Goal: Task Accomplishment & Management: Manage account settings

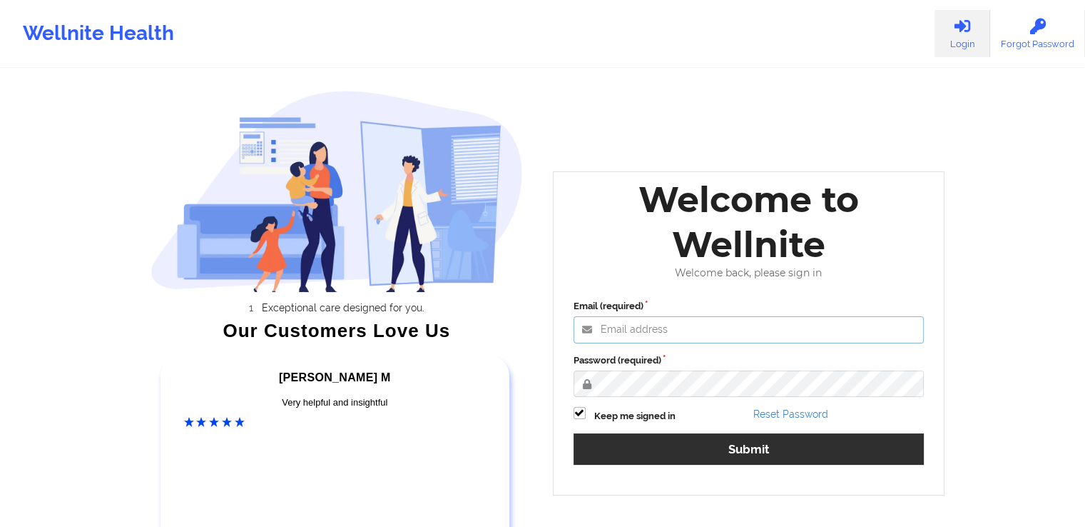
type input "[EMAIL_ADDRESS][DOMAIN_NAME]"
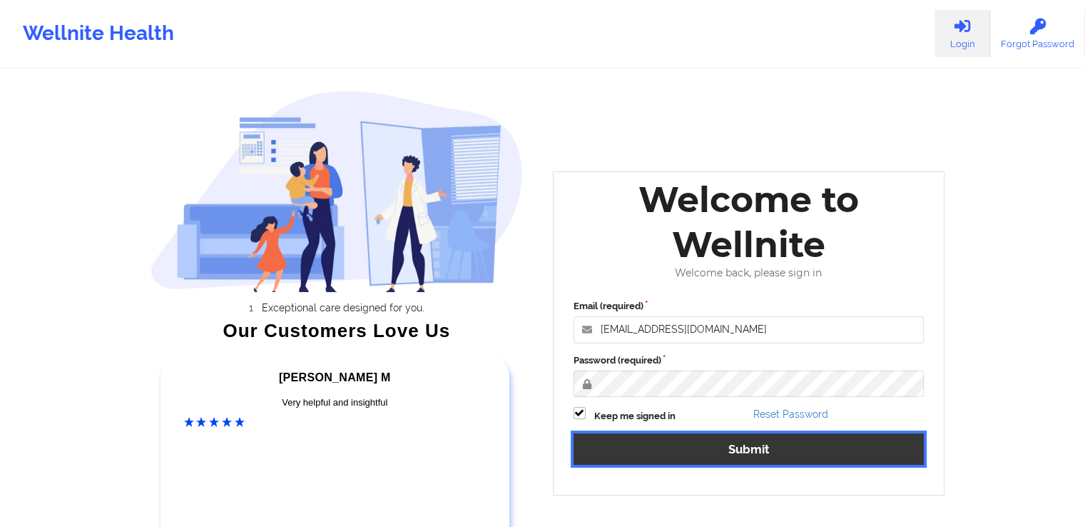
click at [829, 455] on button "Submit" at bounding box center [749, 448] width 351 height 31
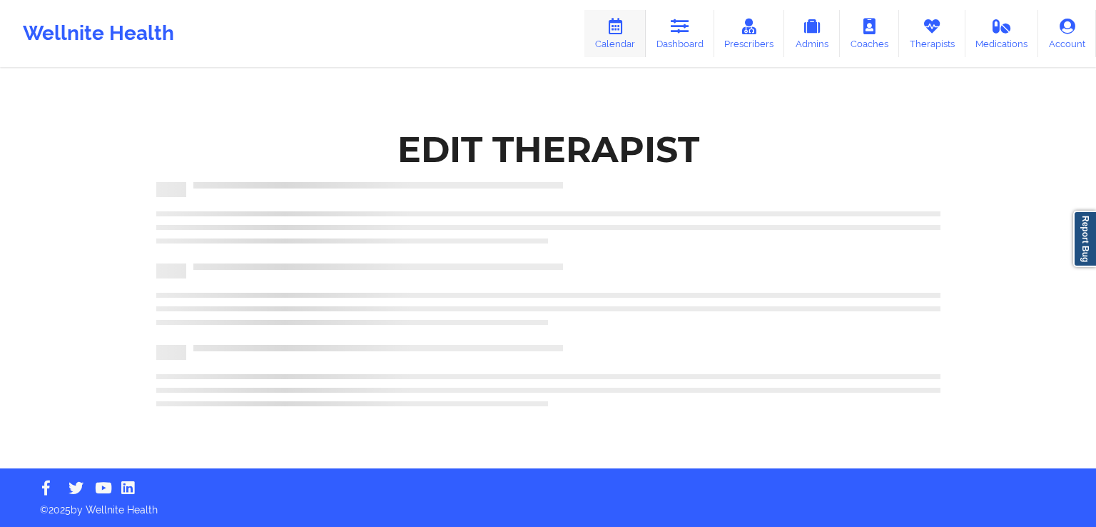
click at [620, 44] on link "Calendar" at bounding box center [614, 33] width 61 height 47
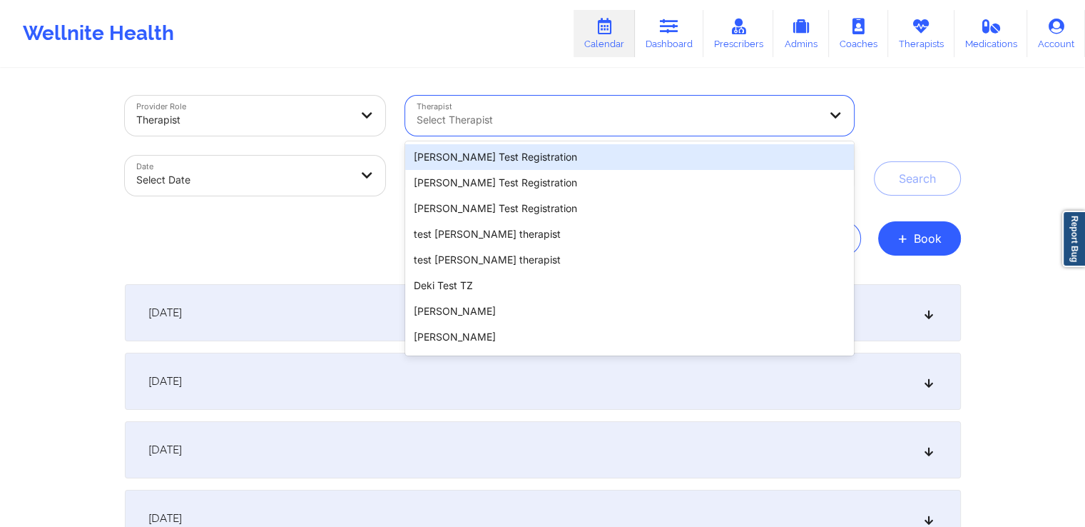
click at [530, 116] on div at bounding box center [618, 119] width 402 height 17
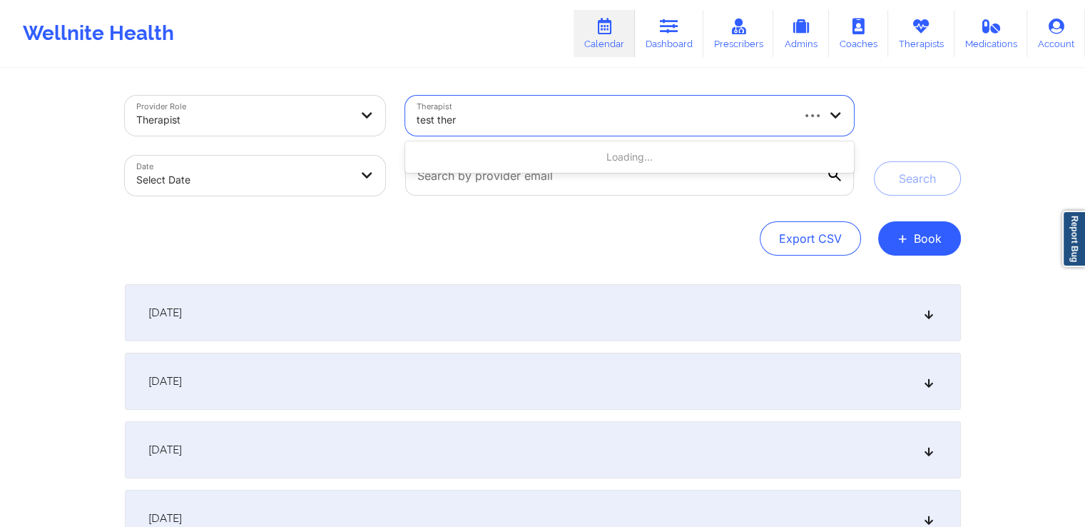
type input "test thera"
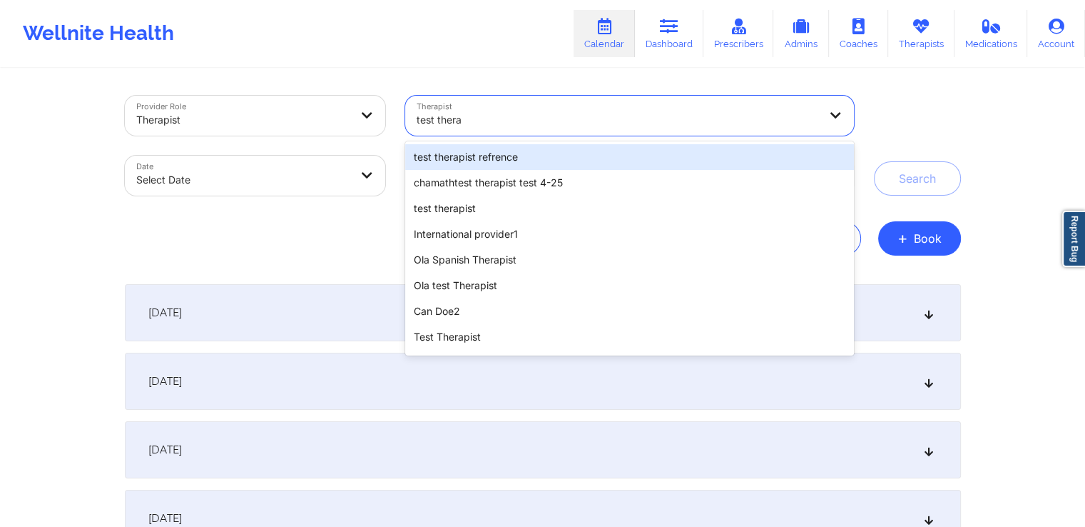
click at [553, 161] on div "test therapist refrence" at bounding box center [629, 157] width 448 height 26
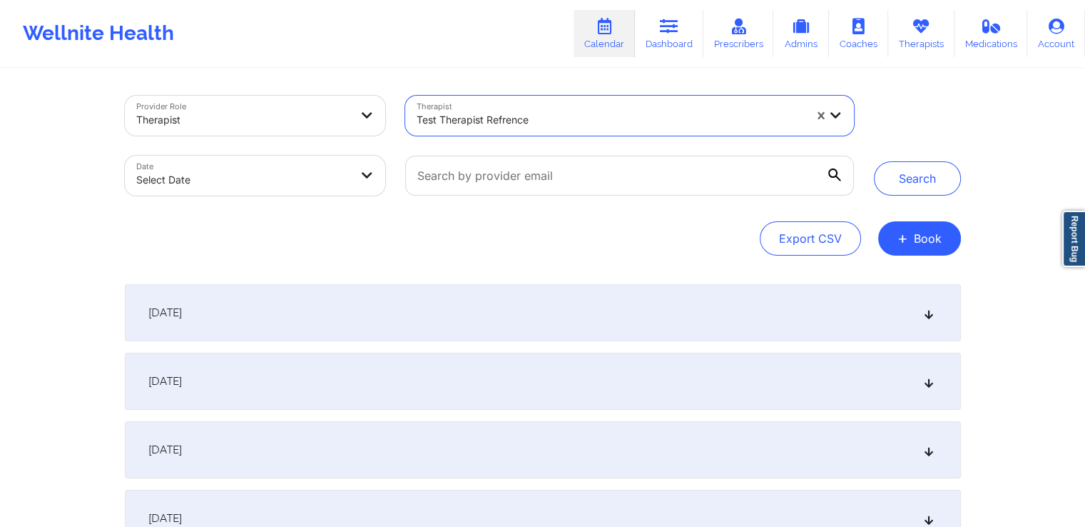
select select "2025-8"
select select "2025-9"
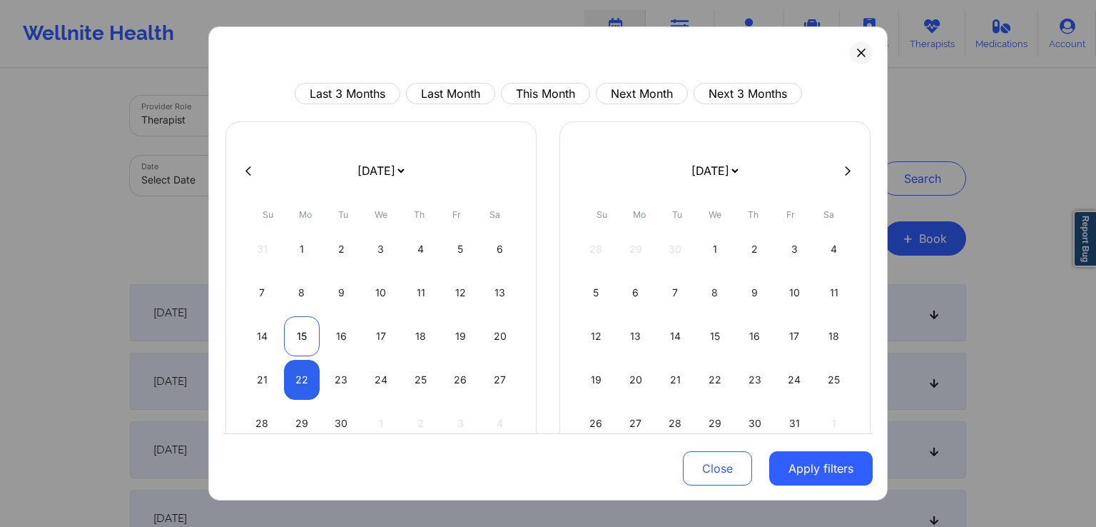
click at [295, 330] on div "15" at bounding box center [302, 336] width 36 height 40
select select "2025-8"
select select "2025-9"
select select "2025-8"
select select "2025-9"
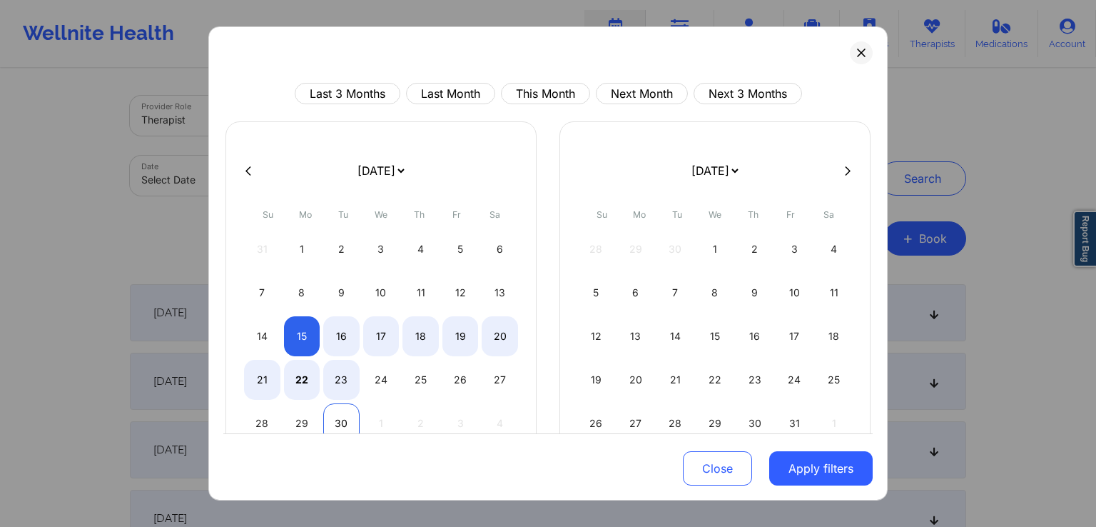
select select "2025-8"
select select "2025-9"
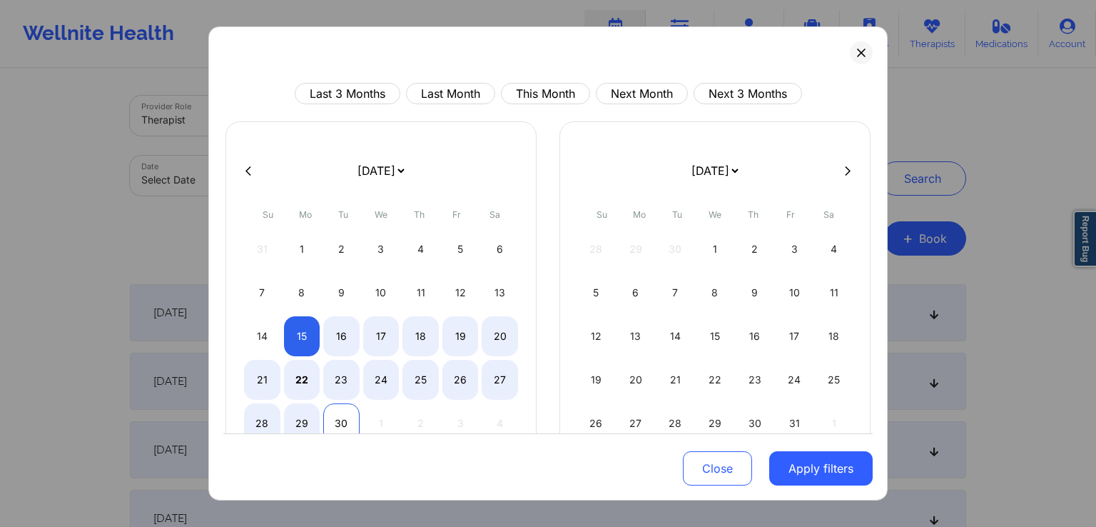
click at [337, 423] on div "30" at bounding box center [341, 423] width 36 height 40
select select "2025-8"
select select "2025-9"
click at [803, 466] on button "Apply filters" at bounding box center [820, 468] width 103 height 34
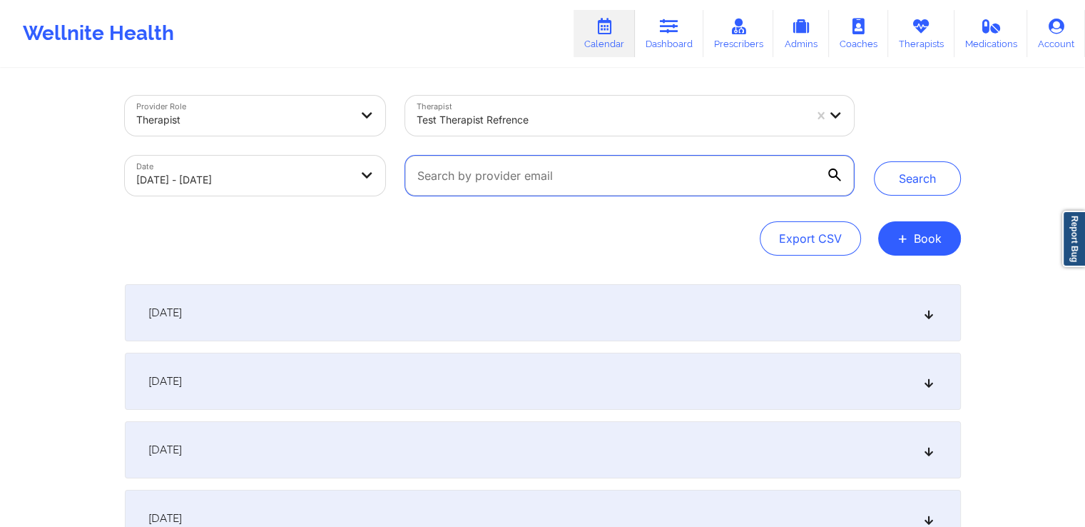
click at [600, 175] on input "text" at bounding box center [629, 176] width 448 height 40
type input "[EMAIL_ADDRESS][DOMAIN_NAME]"
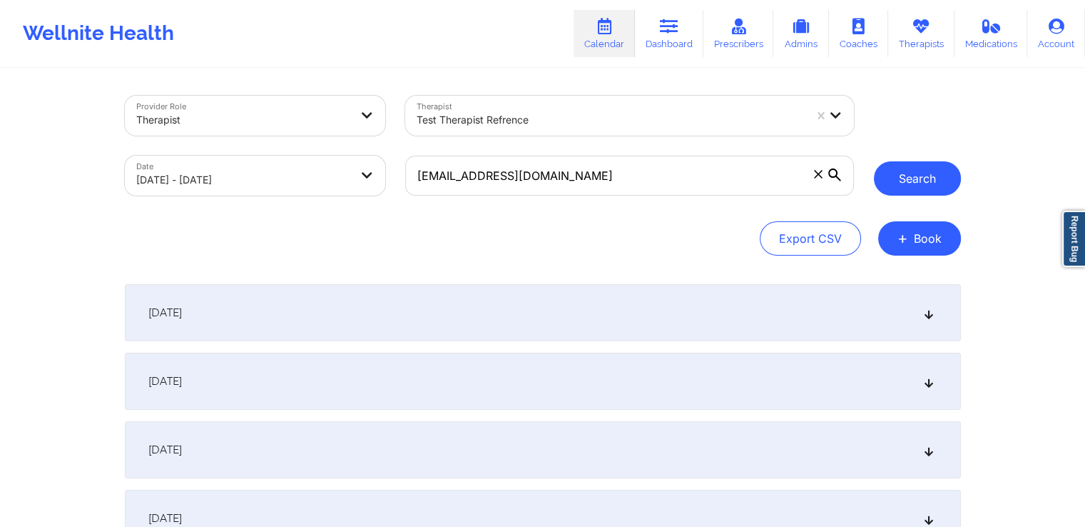
click at [911, 183] on button "Search" at bounding box center [917, 178] width 87 height 34
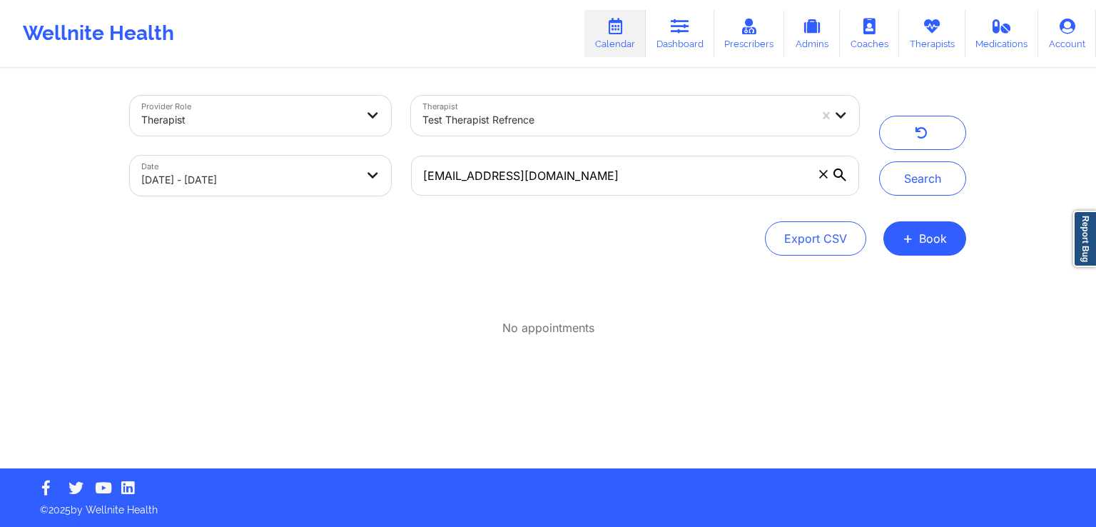
click at [816, 175] on span at bounding box center [823, 174] width 14 height 14
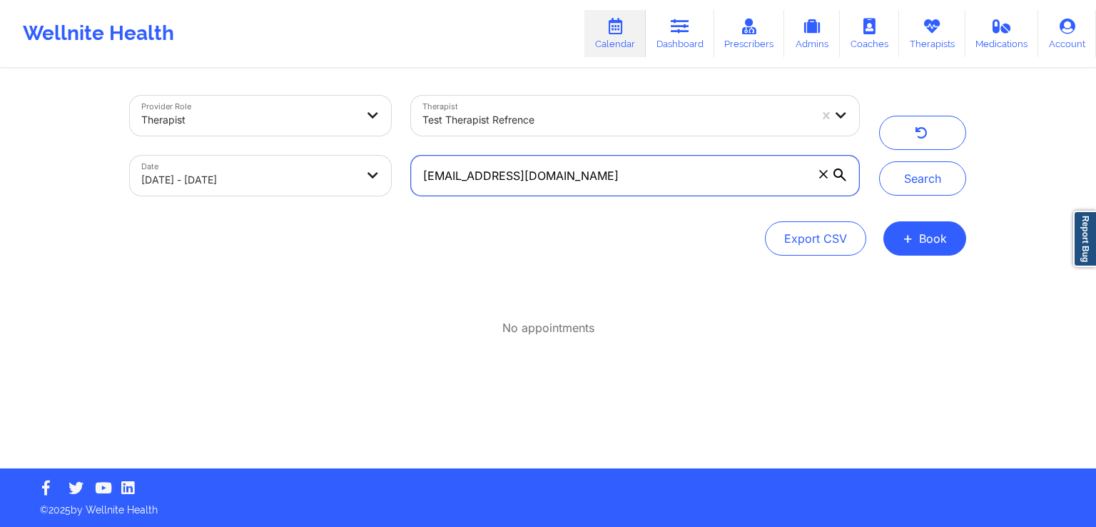
click at [816, 175] on input "[EMAIL_ADDRESS][DOMAIN_NAME]" at bounding box center [635, 176] width 448 height 40
type input "[EMAIL_ADDRESS][DOMAIN_NAME]"
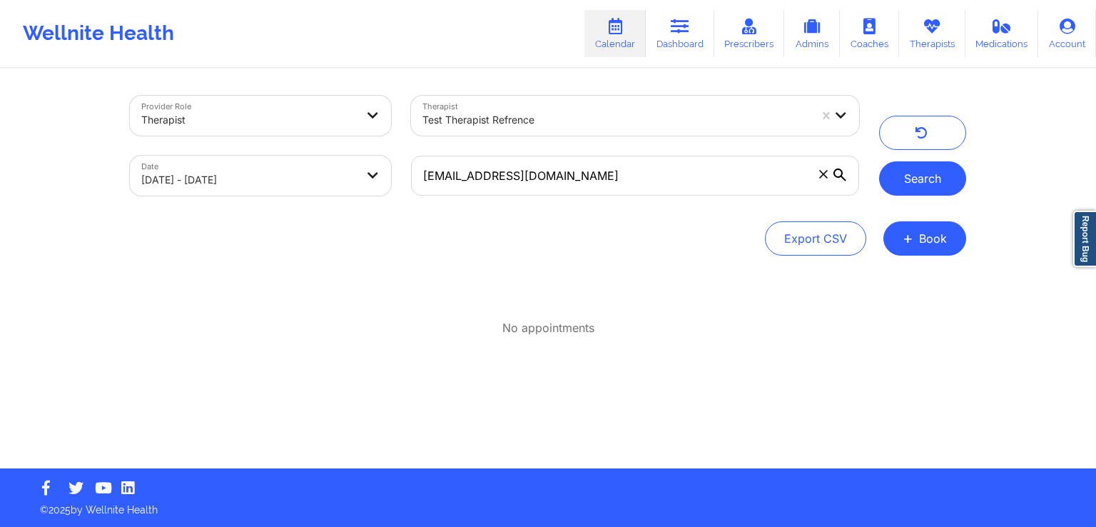
click at [921, 175] on button "Search" at bounding box center [922, 178] width 87 height 34
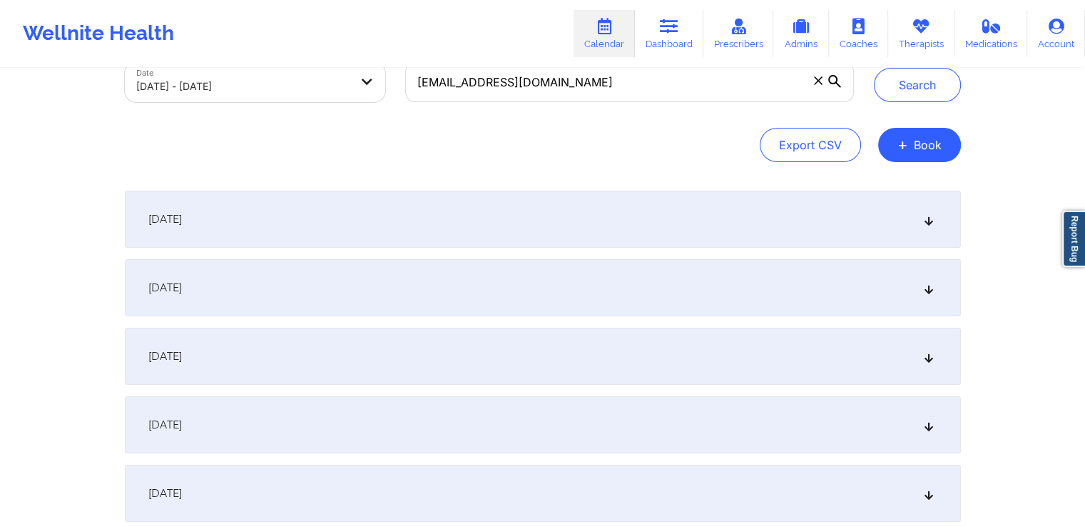
scroll to position [94, 0]
click at [905, 240] on div "[DATE]" at bounding box center [543, 218] width 836 height 57
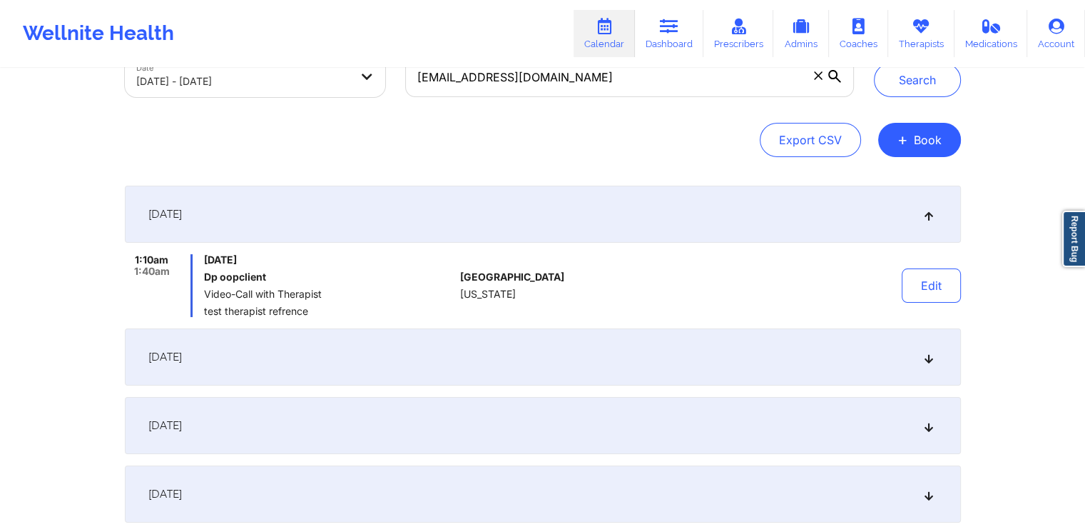
scroll to position [99, 0]
click at [922, 284] on button "Edit" at bounding box center [931, 285] width 59 height 34
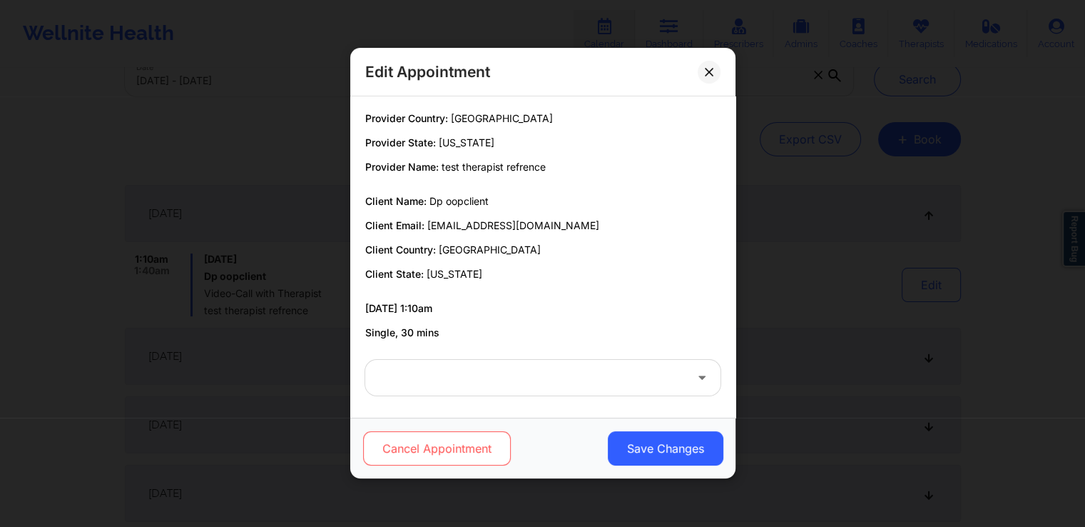
click at [434, 452] on button "Cancel Appointment" at bounding box center [436, 449] width 148 height 34
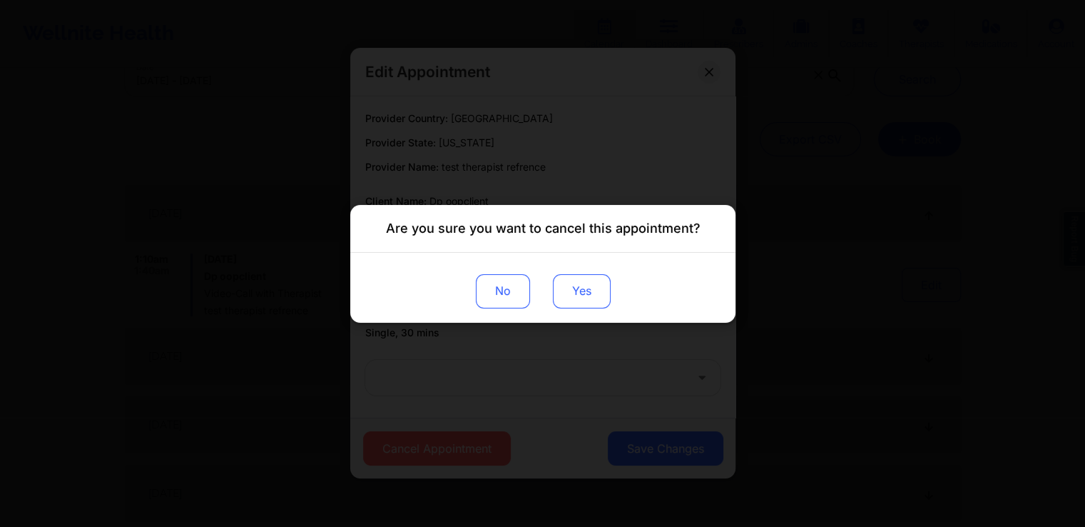
click at [579, 293] on button "Yes" at bounding box center [581, 290] width 58 height 34
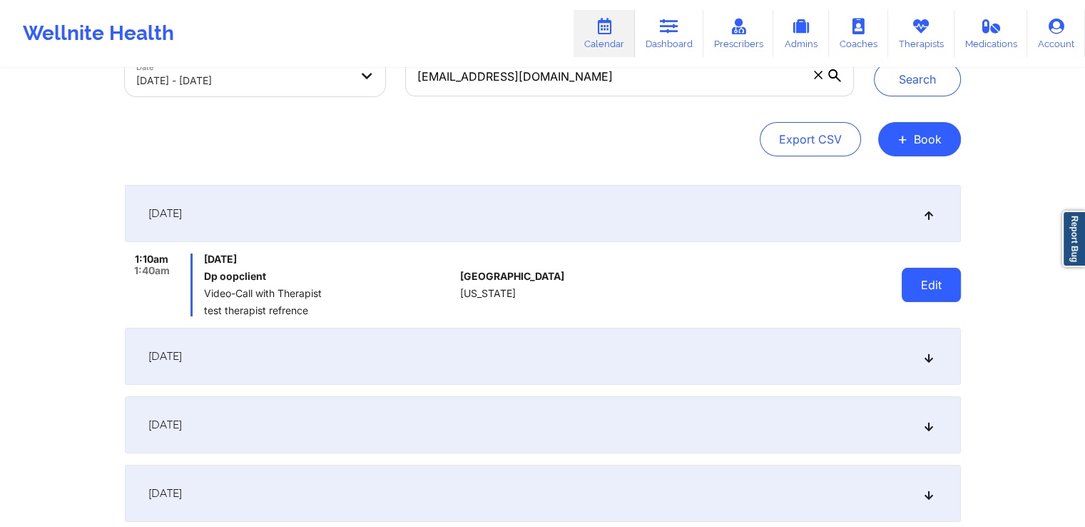
click at [916, 297] on button "Edit" at bounding box center [931, 285] width 59 height 34
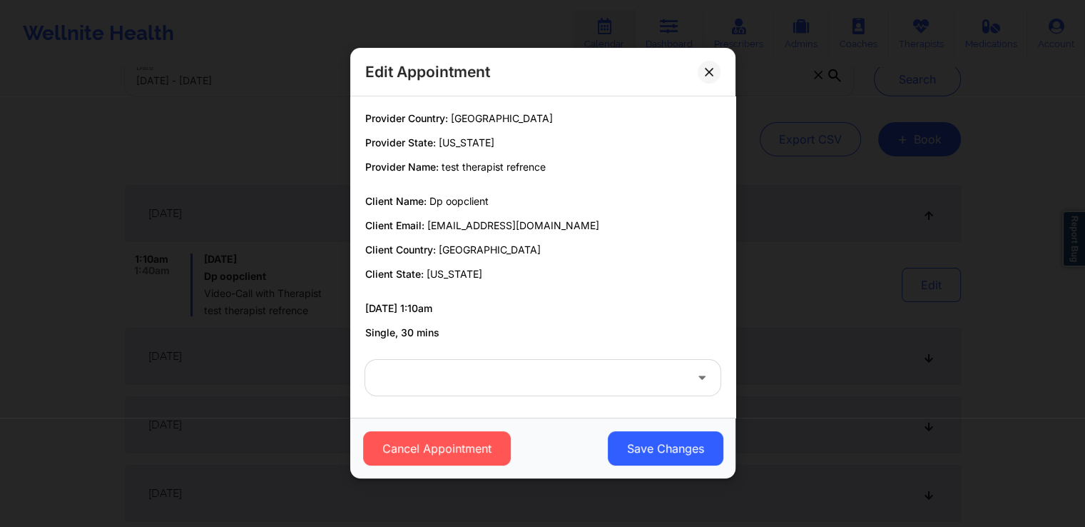
click at [542, 372] on div at bounding box center [531, 378] width 308 height 17
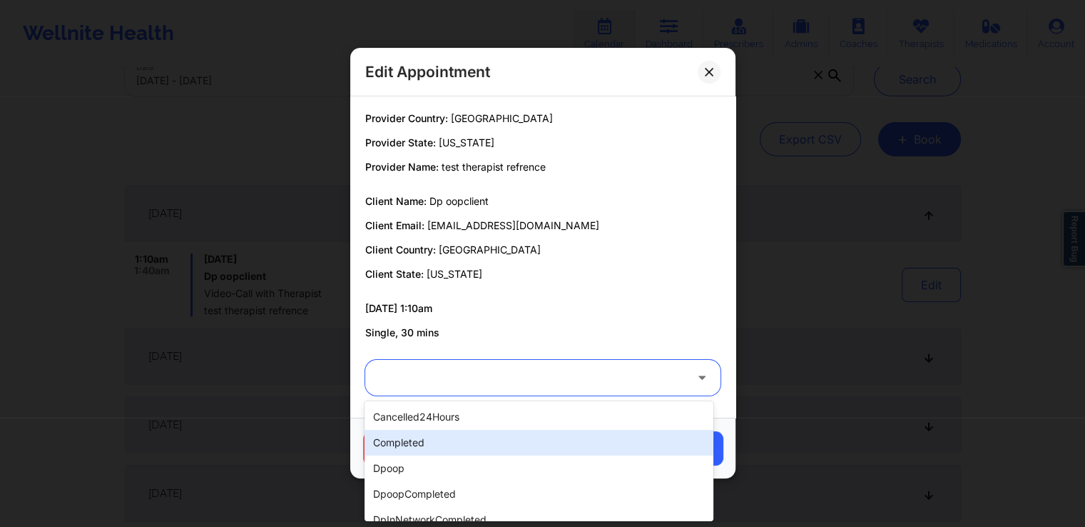
click at [461, 449] on div "completed" at bounding box center [539, 443] width 348 height 26
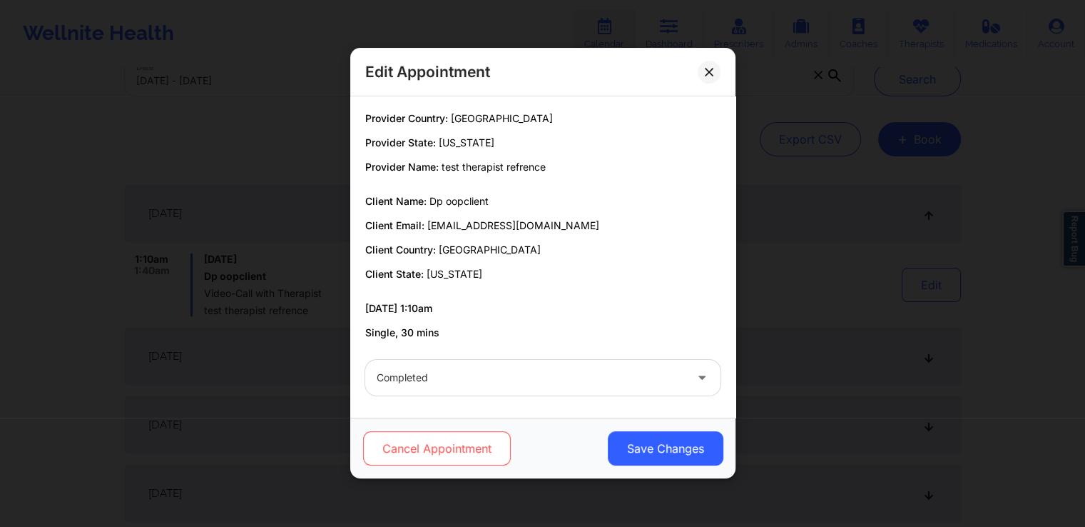
click at [469, 451] on button "Cancel Appointment" at bounding box center [436, 449] width 148 height 34
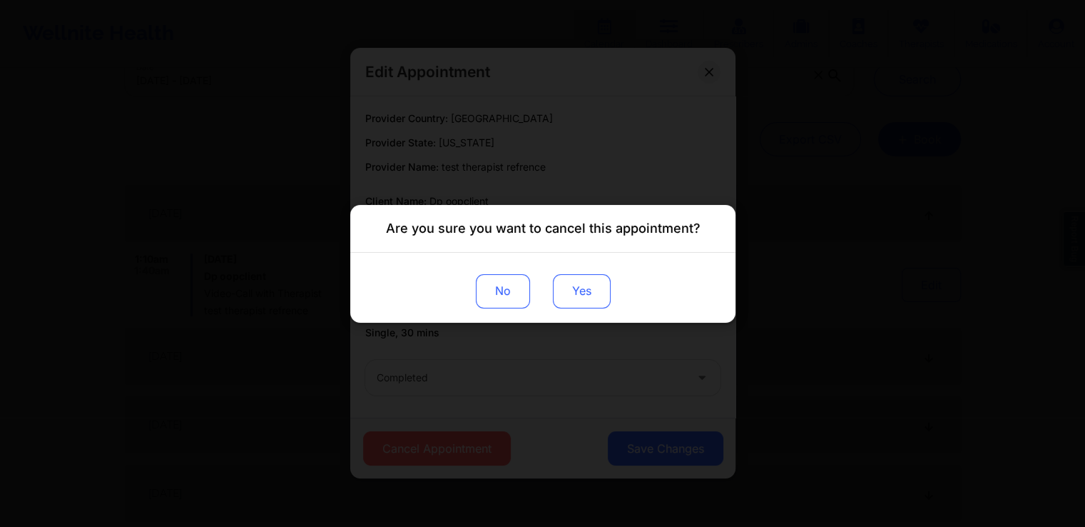
click at [591, 290] on button "Yes" at bounding box center [581, 290] width 58 height 34
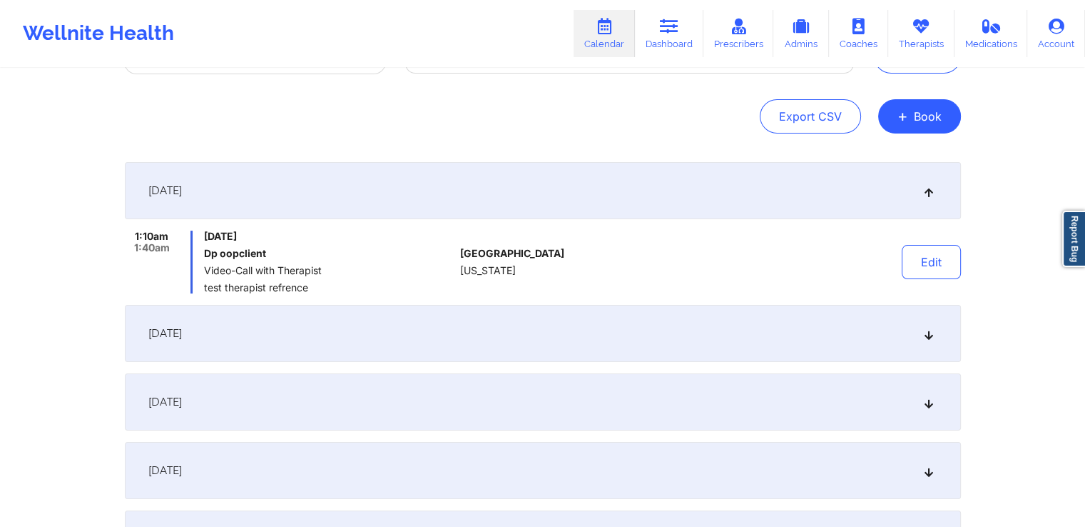
scroll to position [123, 0]
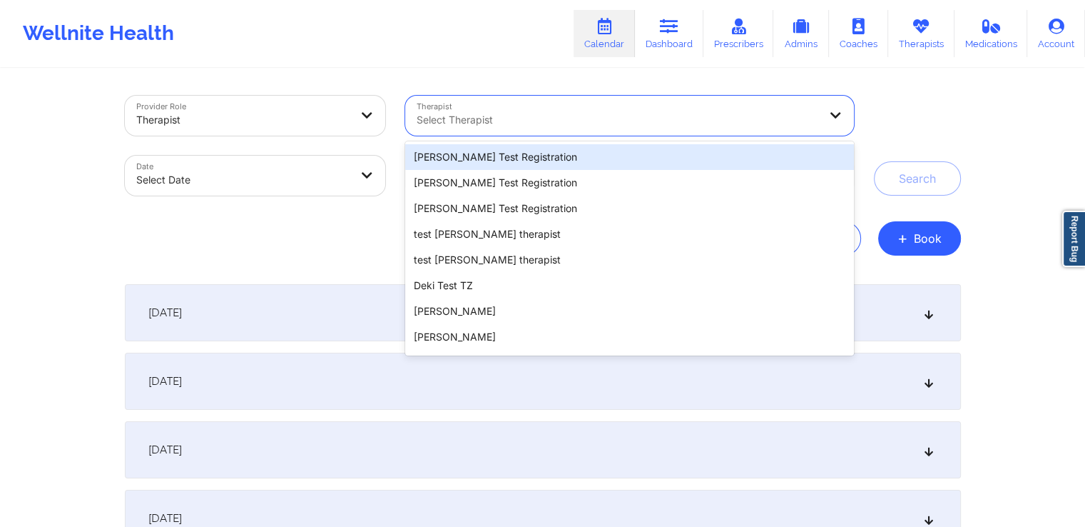
click at [641, 128] on div "Select Therapist" at bounding box center [612, 116] width 415 height 40
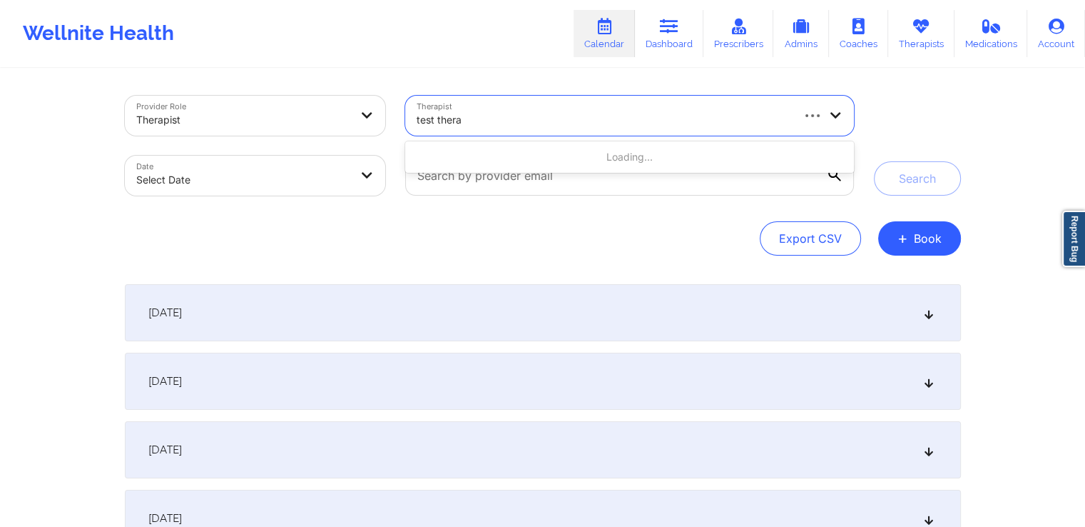
type input "test therap"
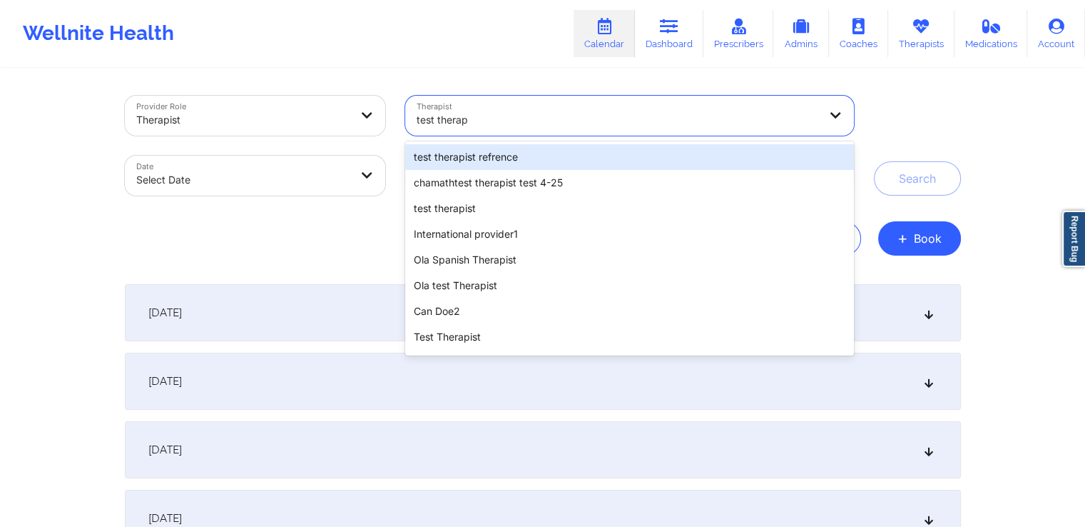
click at [564, 163] on div "test therapist refrence" at bounding box center [629, 157] width 448 height 26
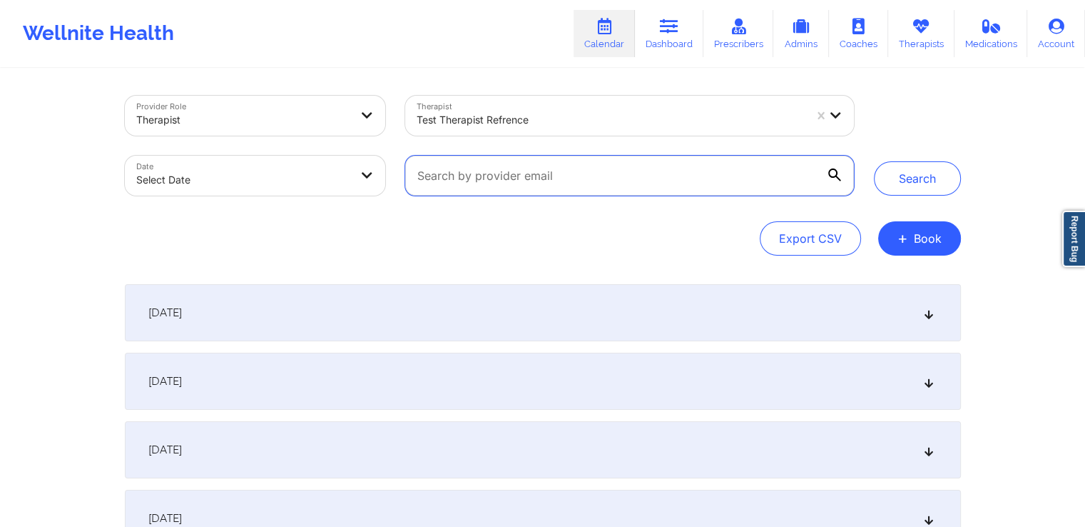
click at [551, 181] on input "text" at bounding box center [629, 176] width 448 height 40
drag, startPoint x: 501, startPoint y: 177, endPoint x: 414, endPoint y: 183, distance: 87.3
click at [414, 183] on input "[EMAIL_ADDRESS][DOMAIN_NAME]" at bounding box center [629, 176] width 448 height 40
type input "[EMAIL_ADDRESS][DOMAIN_NAME]"
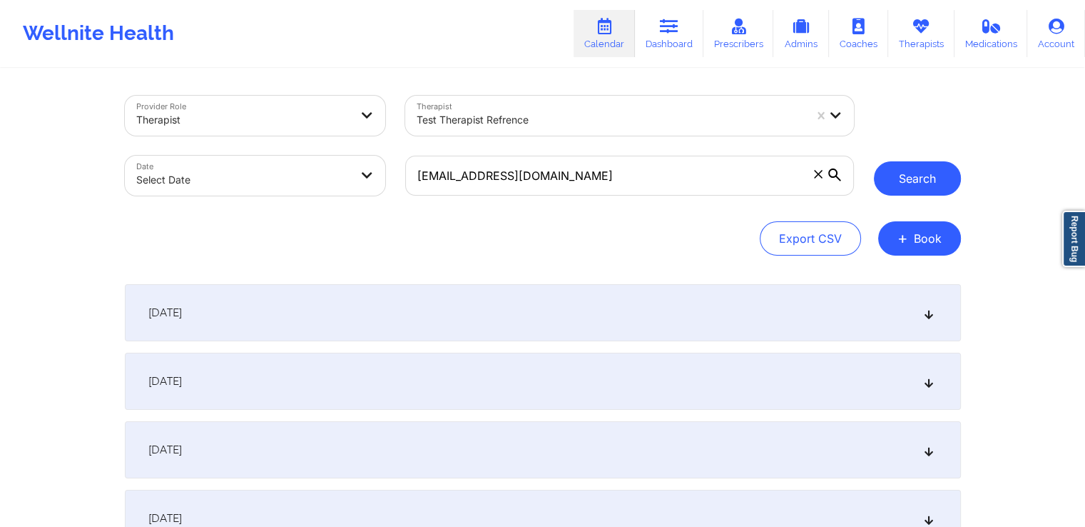
click at [901, 186] on button "Search" at bounding box center [917, 178] width 87 height 34
click at [361, 332] on div "[DATE]" at bounding box center [543, 312] width 836 height 57
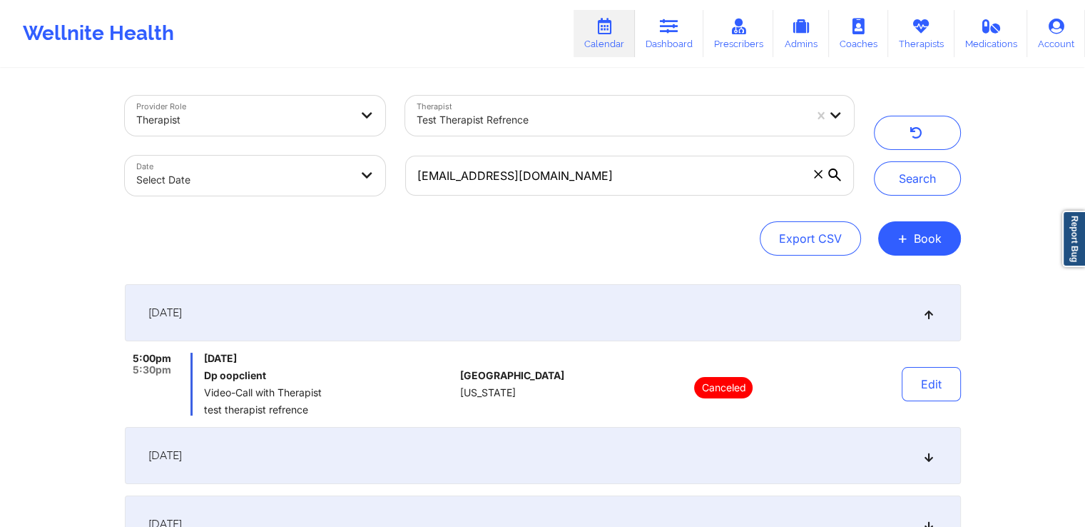
click at [280, 180] on body "Wellnite Health Calendar Dashboard Prescribers Admins Coaches Therapists Medica…" at bounding box center [542, 263] width 1085 height 527
select select "2025-8"
select select "2025-9"
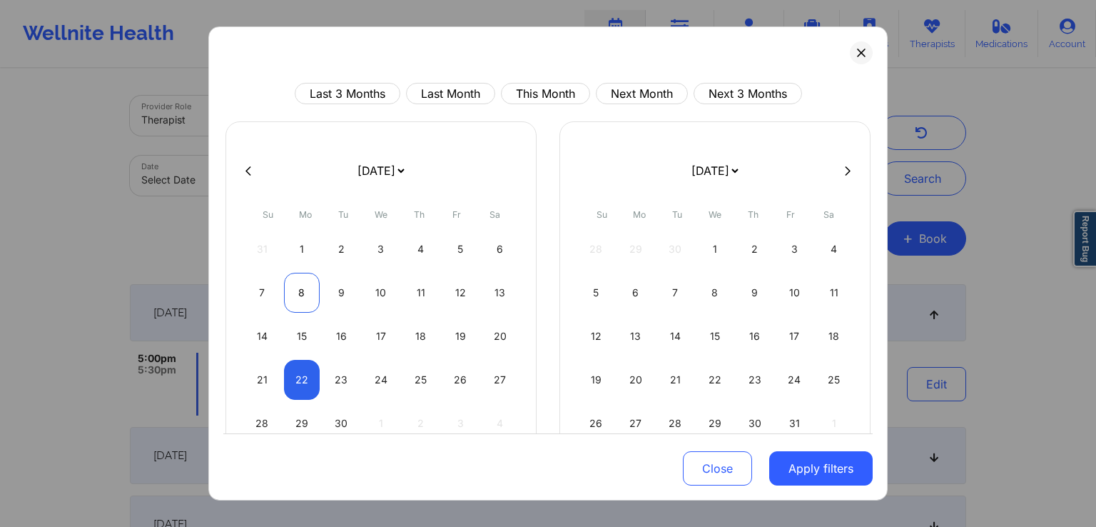
click at [296, 292] on div "8" at bounding box center [302, 293] width 36 height 40
select select "2025-8"
select select "2025-9"
select select "2025-8"
select select "2025-9"
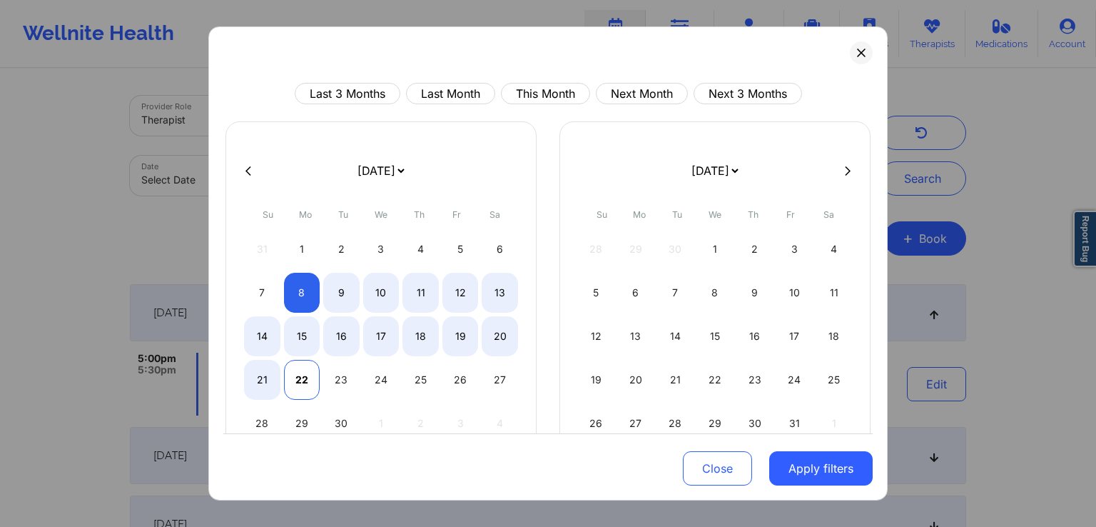
click at [295, 384] on div "22" at bounding box center [302, 380] width 36 height 40
select select "2025-8"
select select "2025-9"
click at [842, 460] on button "Apply filters" at bounding box center [820, 468] width 103 height 34
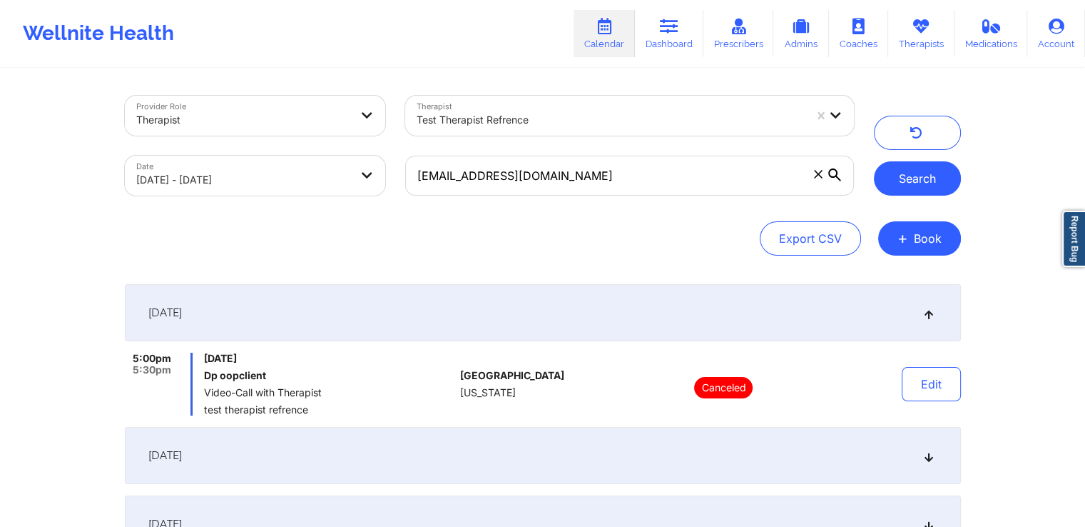
click at [919, 186] on button "Search" at bounding box center [917, 178] width 87 height 34
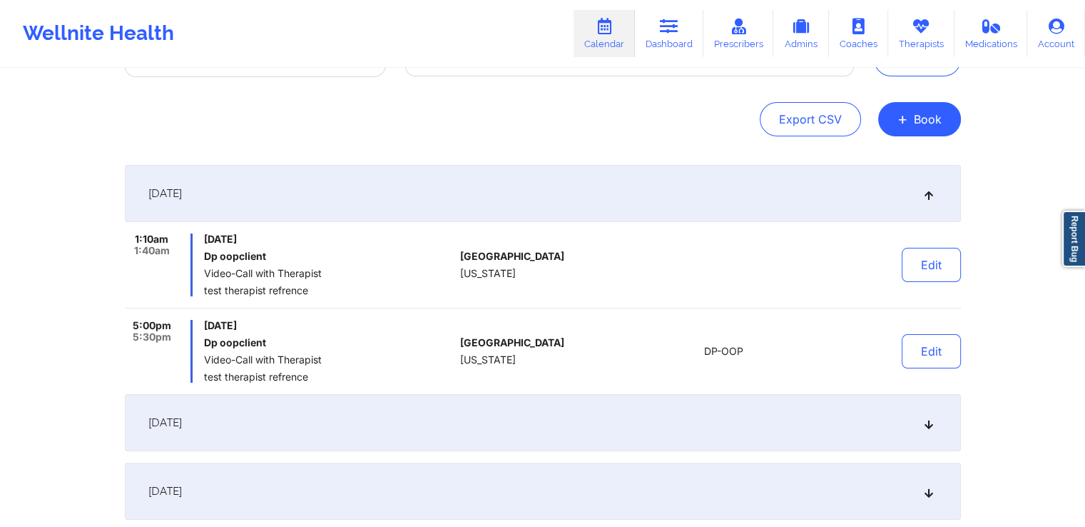
scroll to position [120, 0]
click at [934, 270] on button "Edit" at bounding box center [931, 264] width 59 height 34
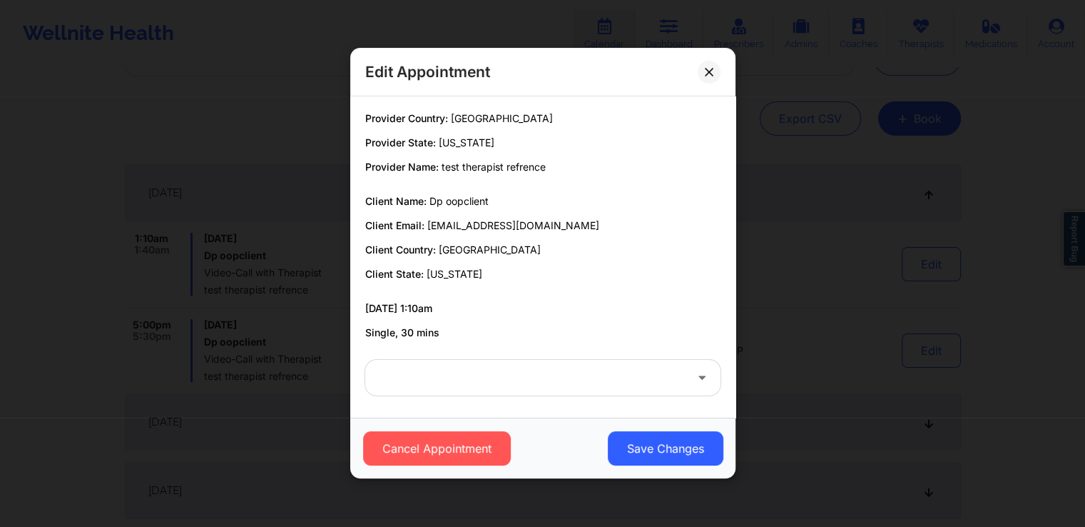
scroll to position [3, 0]
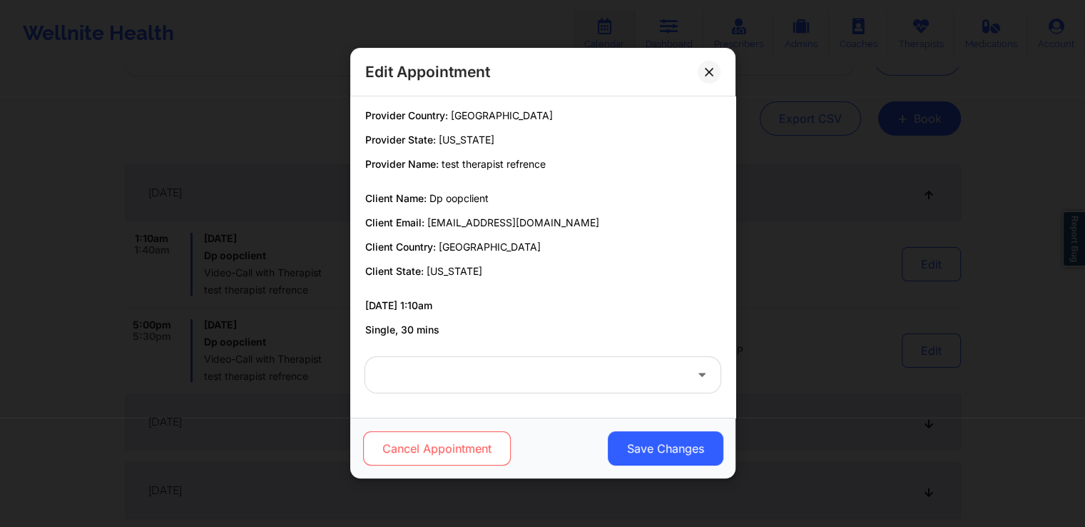
click at [425, 452] on button "Cancel Appointment" at bounding box center [436, 449] width 148 height 34
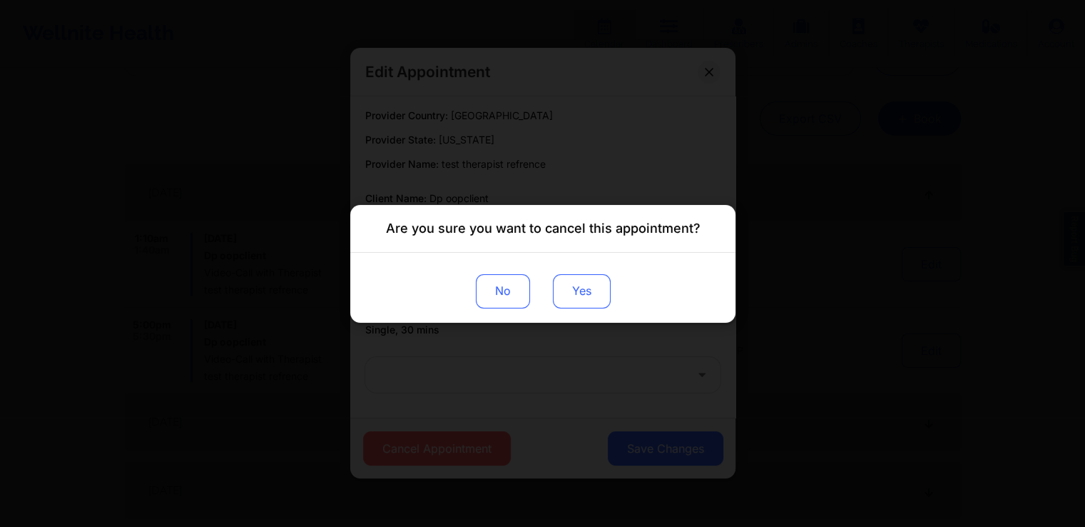
click at [585, 300] on button "Yes" at bounding box center [581, 290] width 58 height 34
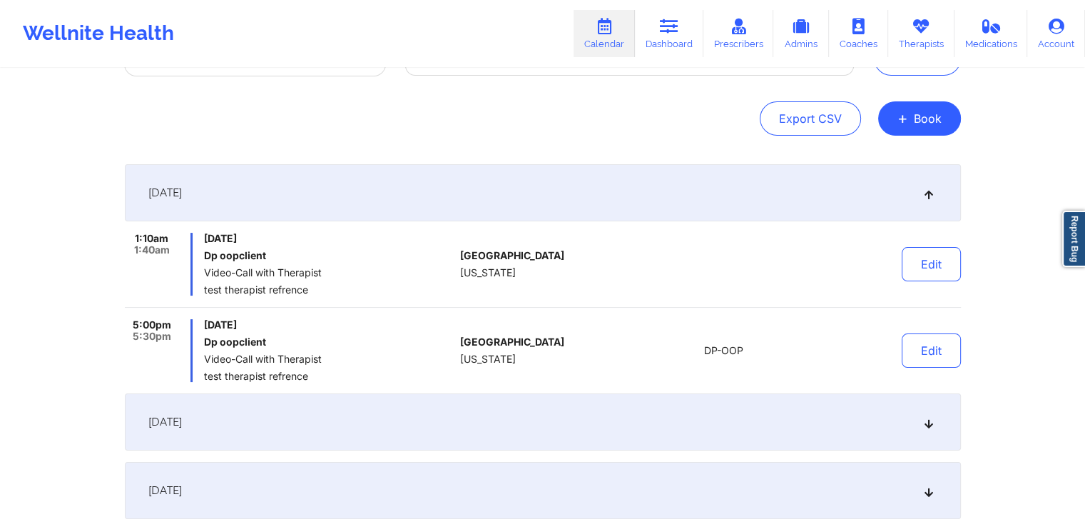
click at [717, 432] on div "September 9, 2025" at bounding box center [543, 421] width 836 height 57
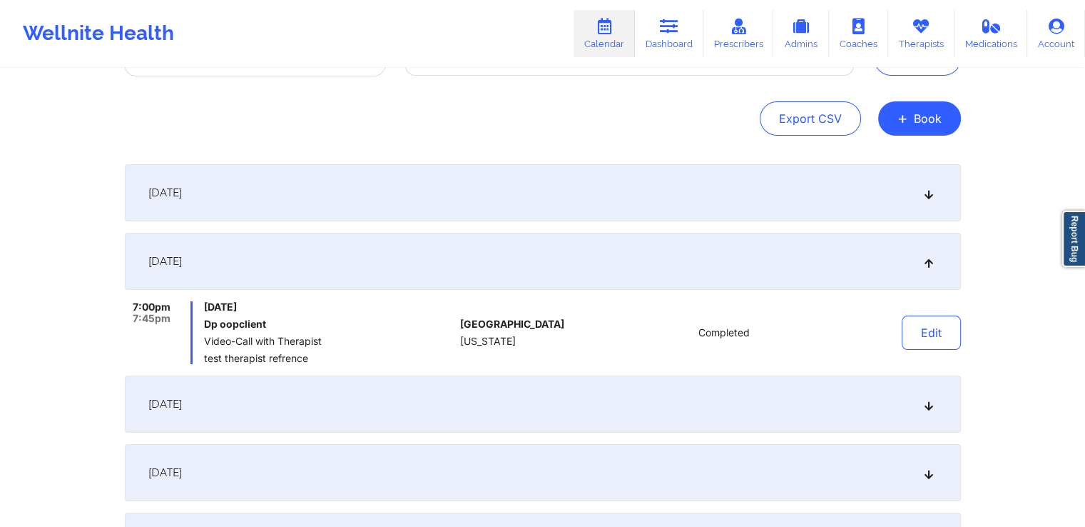
click at [733, 194] on div "September 8, 2025" at bounding box center [543, 192] width 836 height 57
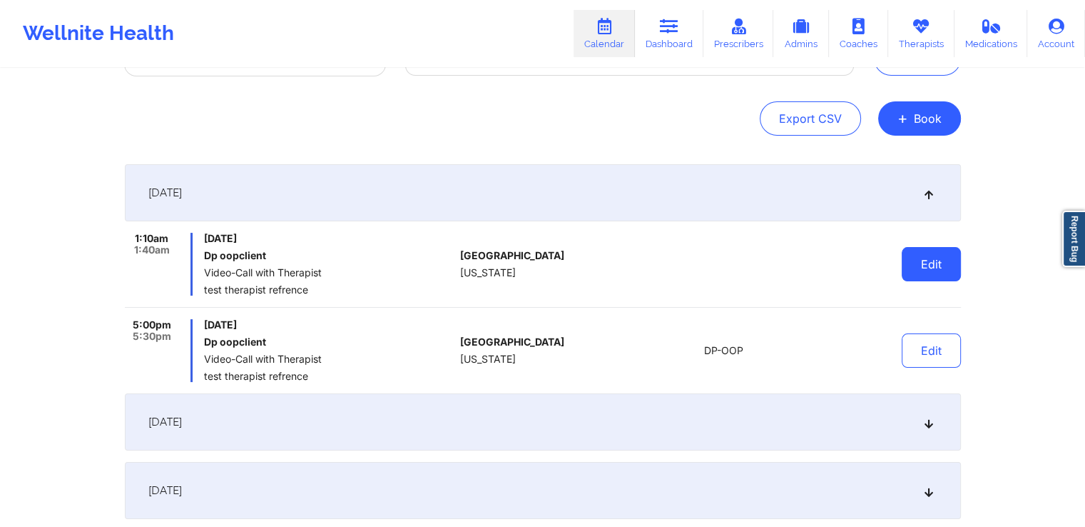
click at [920, 258] on button "Edit" at bounding box center [931, 264] width 59 height 34
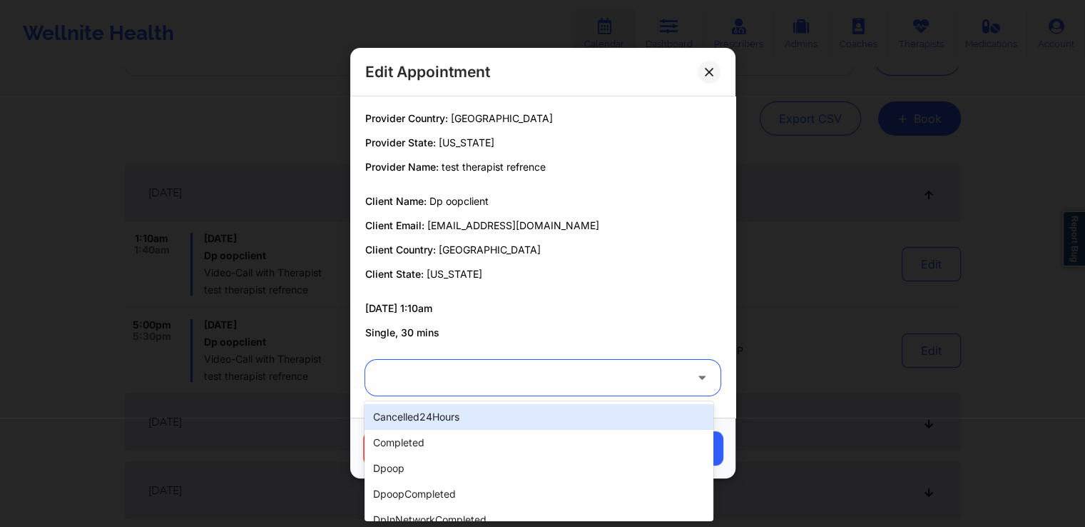
click at [509, 393] on div at bounding box center [531, 378] width 308 height 36
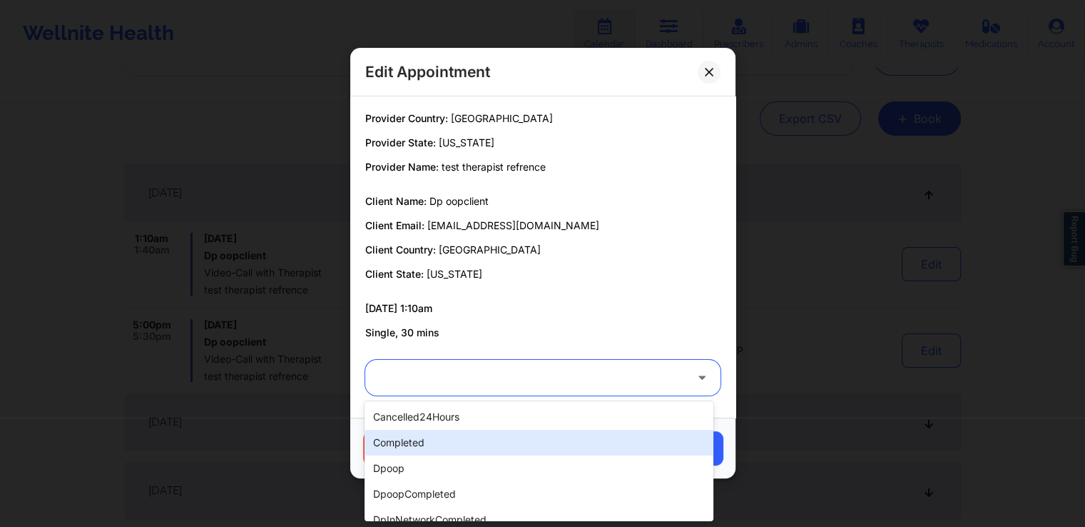
click at [457, 455] on div "completed" at bounding box center [539, 443] width 348 height 26
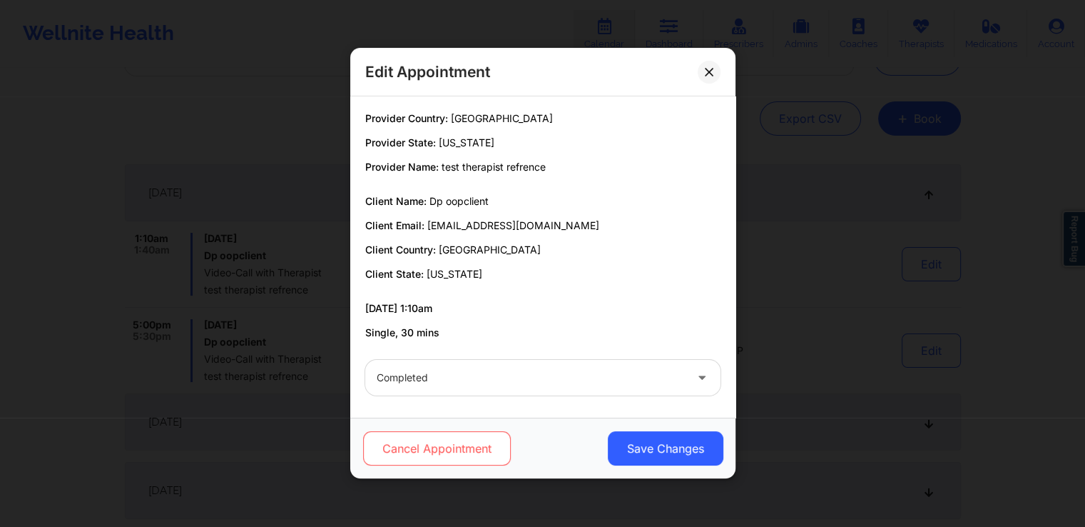
click at [422, 459] on button "Cancel Appointment" at bounding box center [436, 449] width 148 height 34
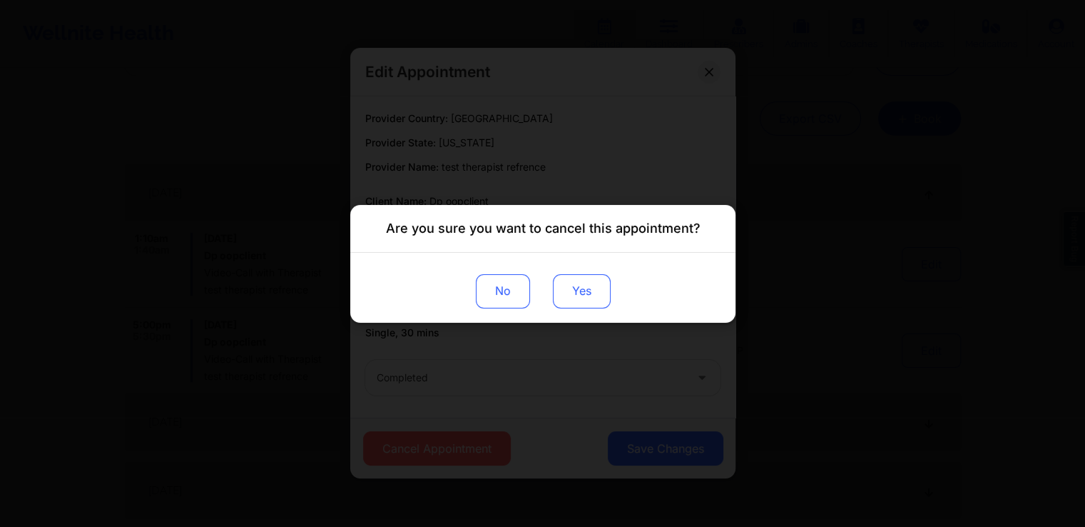
click at [582, 305] on button "Yes" at bounding box center [581, 290] width 58 height 34
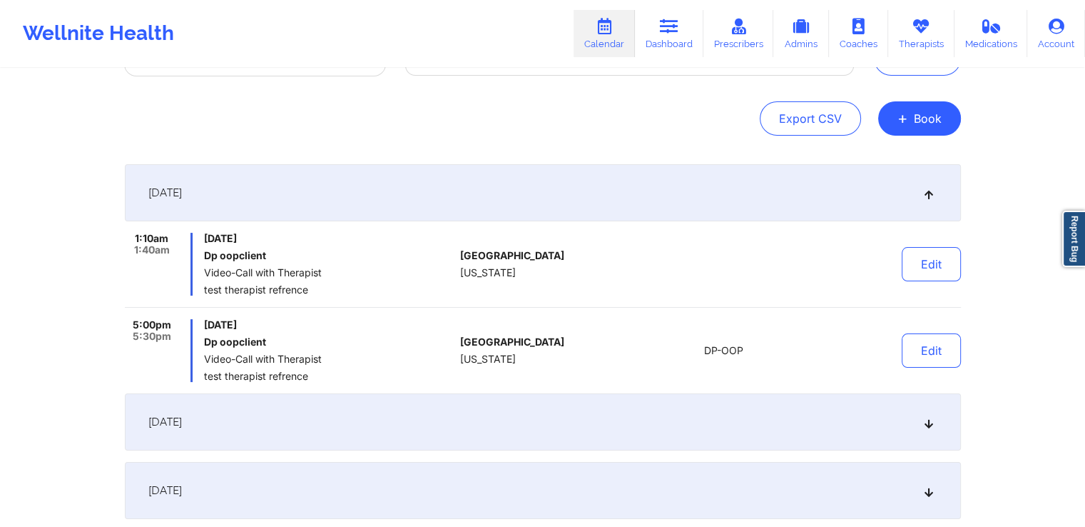
scroll to position [0, 0]
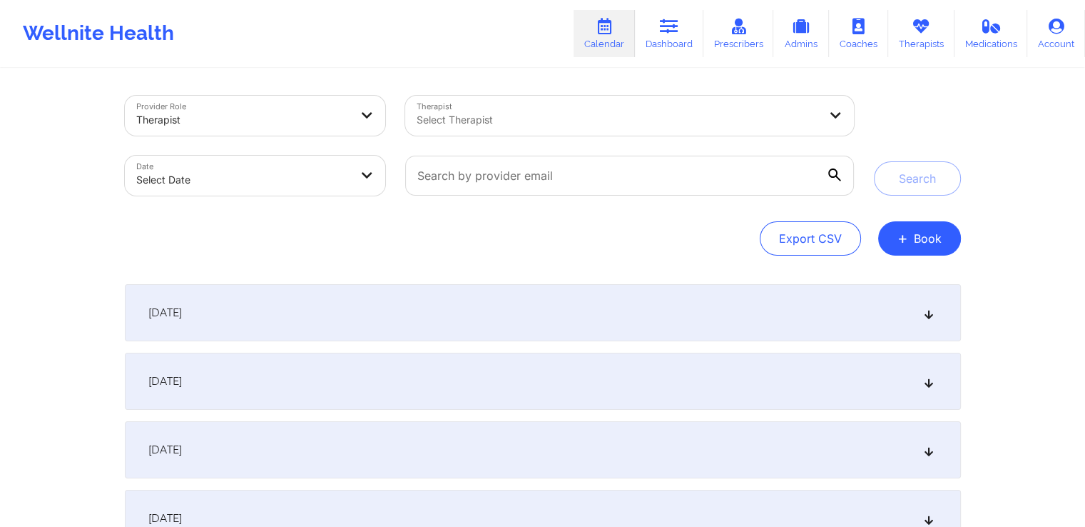
click at [256, 178] on body "Wellnite Health Calendar Dashboard Prescribers Admins Coaches Therapists Medica…" at bounding box center [542, 263] width 1085 height 527
select select "2025-8"
select select "2025-9"
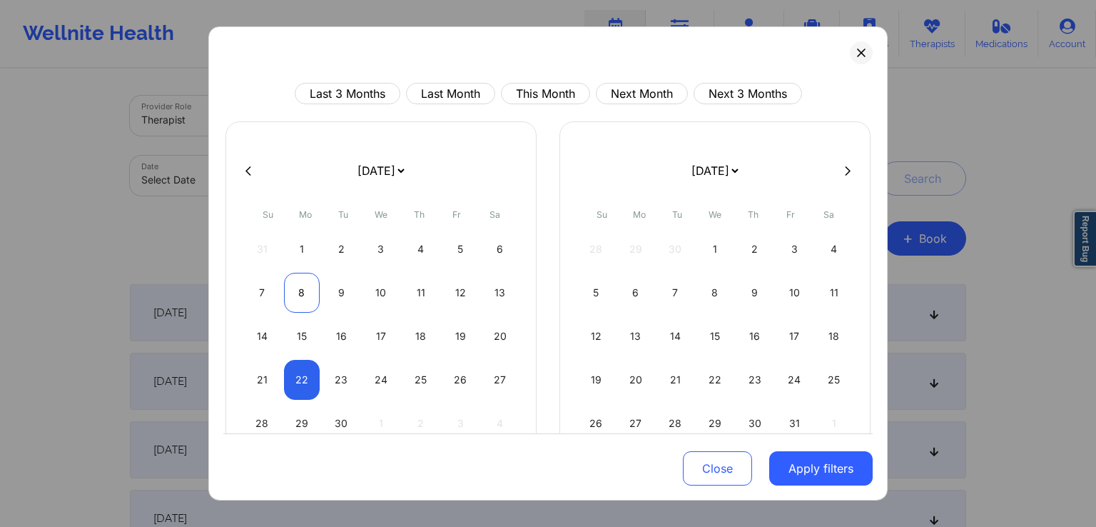
click at [298, 291] on div "8" at bounding box center [302, 293] width 36 height 40
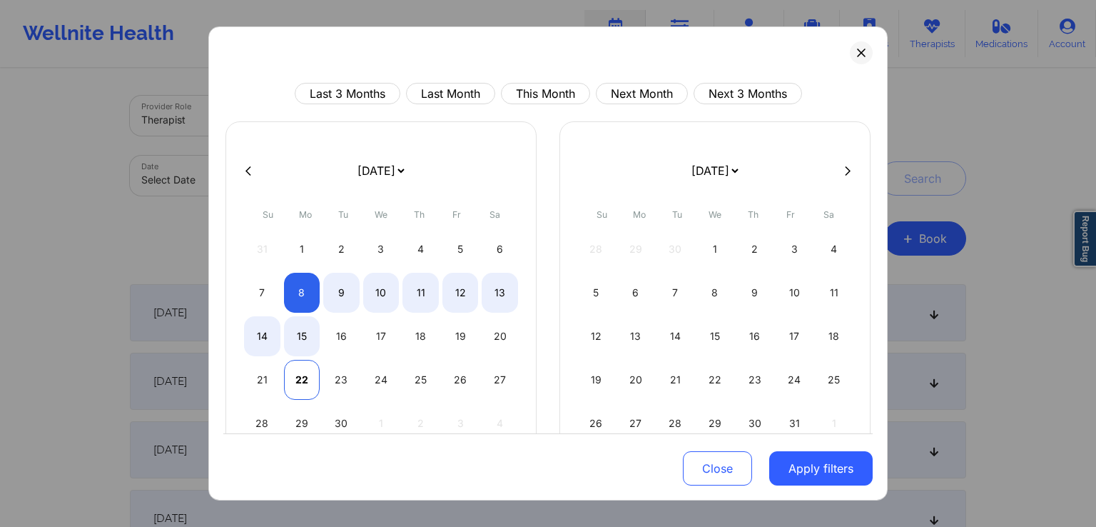
select select "2025-8"
select select "2025-9"
click at [296, 377] on div "22" at bounding box center [302, 380] width 36 height 40
select select "2025-8"
select select "2025-9"
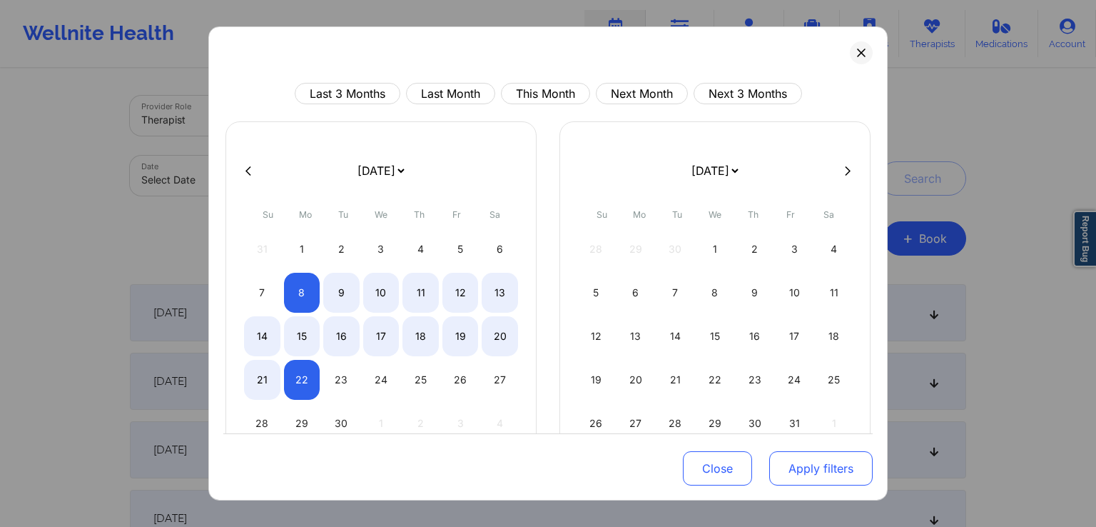
click at [796, 465] on button "Apply filters" at bounding box center [820, 468] width 103 height 34
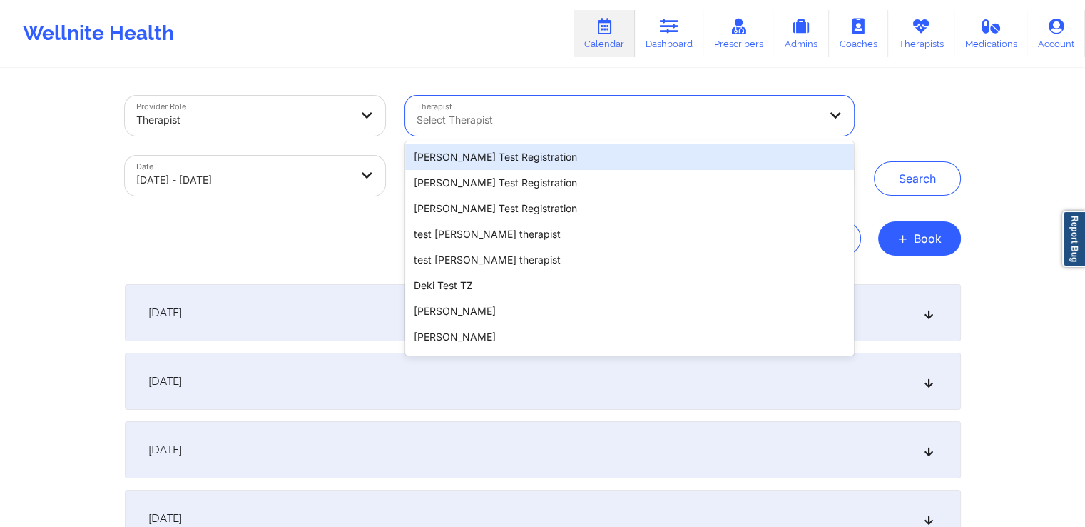
click at [783, 115] on div at bounding box center [618, 119] width 402 height 17
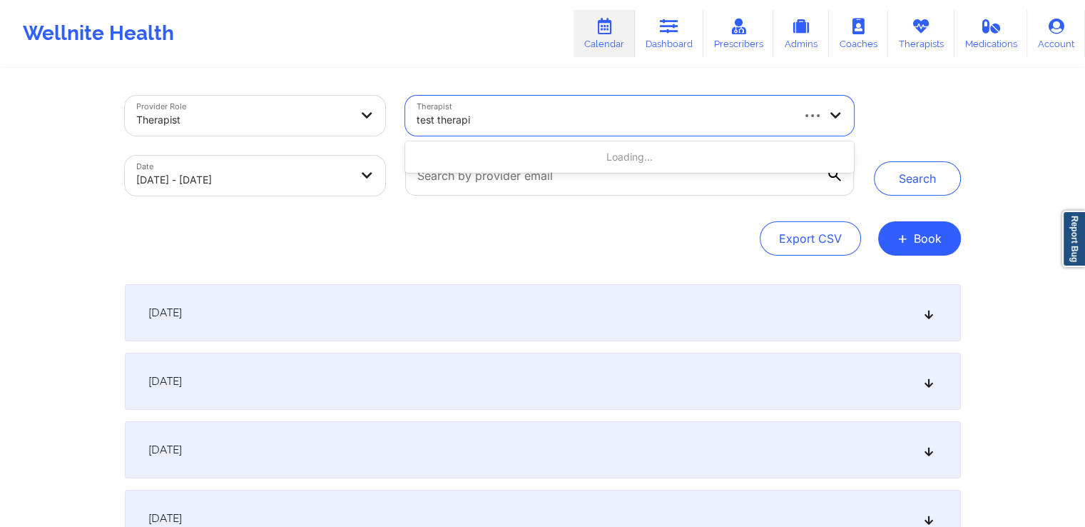
type input "test therapis"
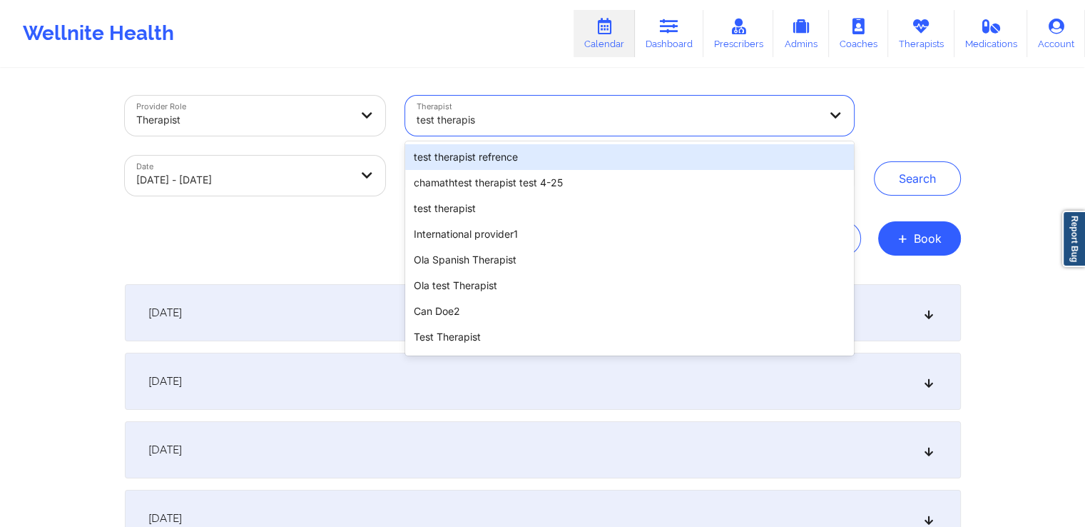
click at [577, 156] on div "test therapist refrence" at bounding box center [629, 157] width 448 height 26
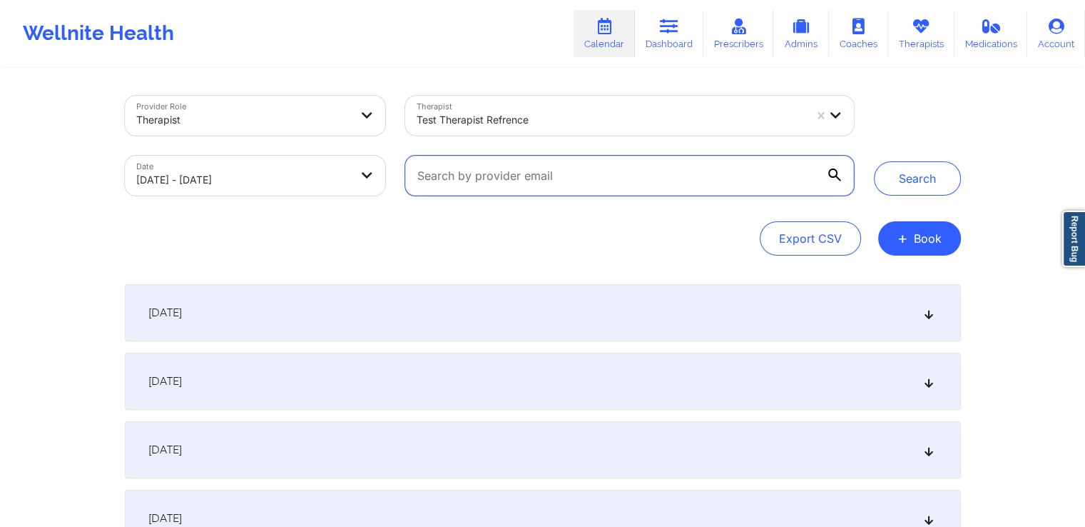
click at [575, 178] on input "text" at bounding box center [629, 176] width 448 height 40
type input "[EMAIL_ADDRESS][DOMAIN_NAME]"
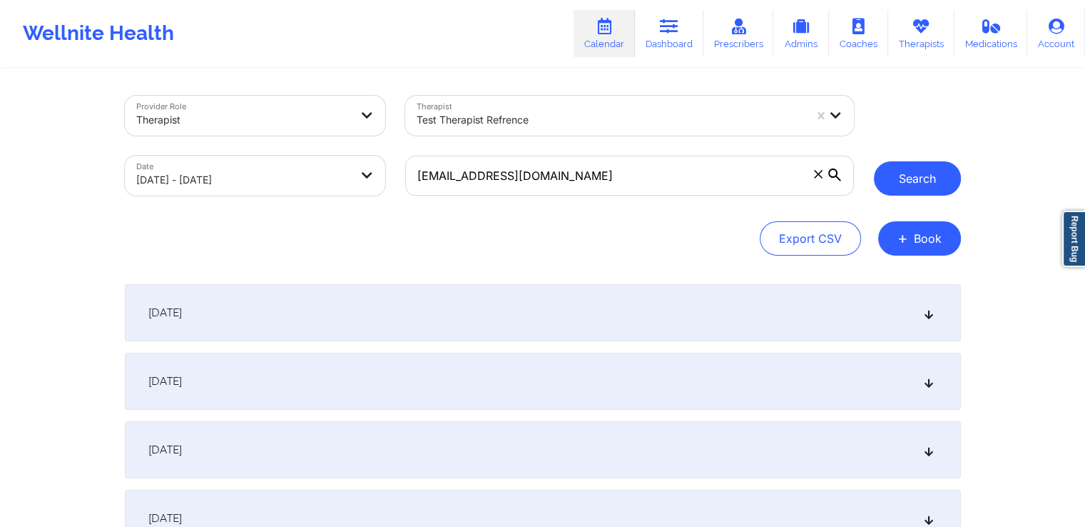
click at [930, 183] on button "Search" at bounding box center [917, 178] width 87 height 34
click at [542, 303] on div "September 8, 2025" at bounding box center [543, 312] width 836 height 57
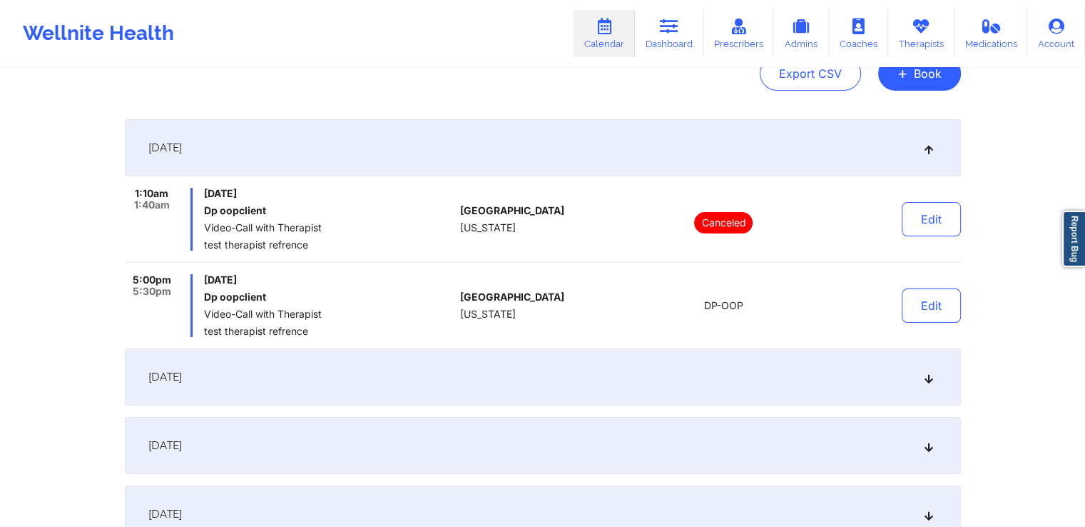
scroll to position [166, 0]
click at [902, 308] on button "Edit" at bounding box center [931, 305] width 59 height 34
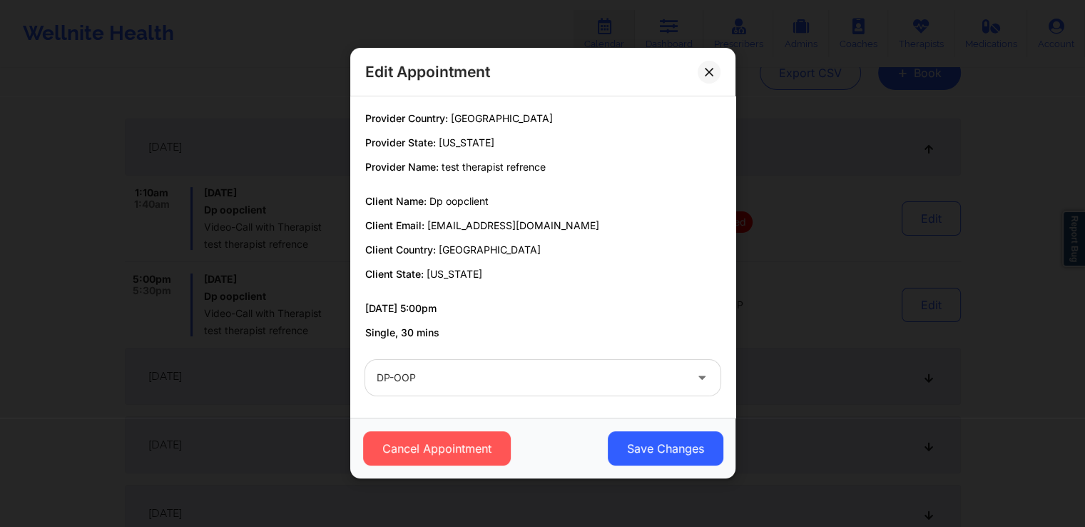
scroll to position [3, 0]
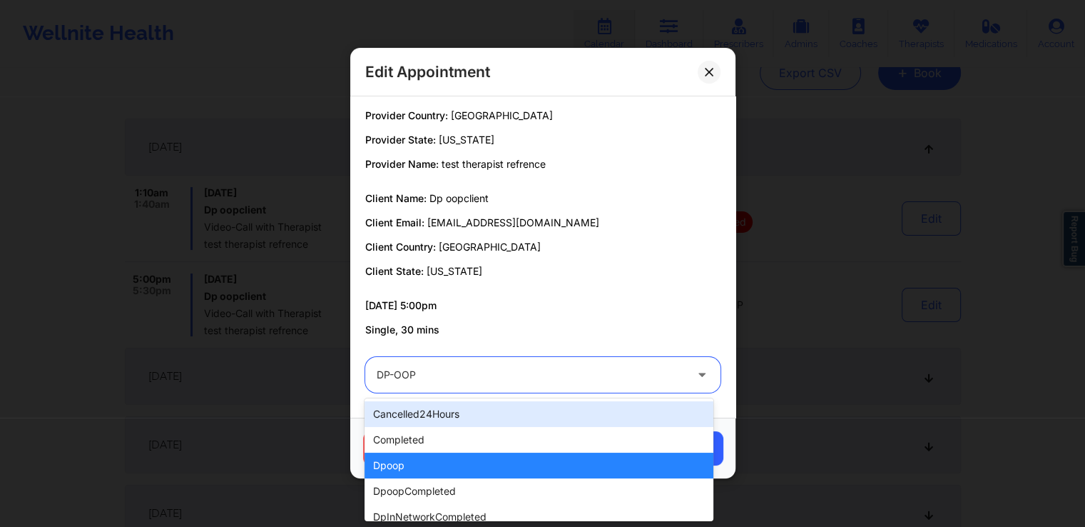
click at [665, 369] on div at bounding box center [531, 375] width 308 height 17
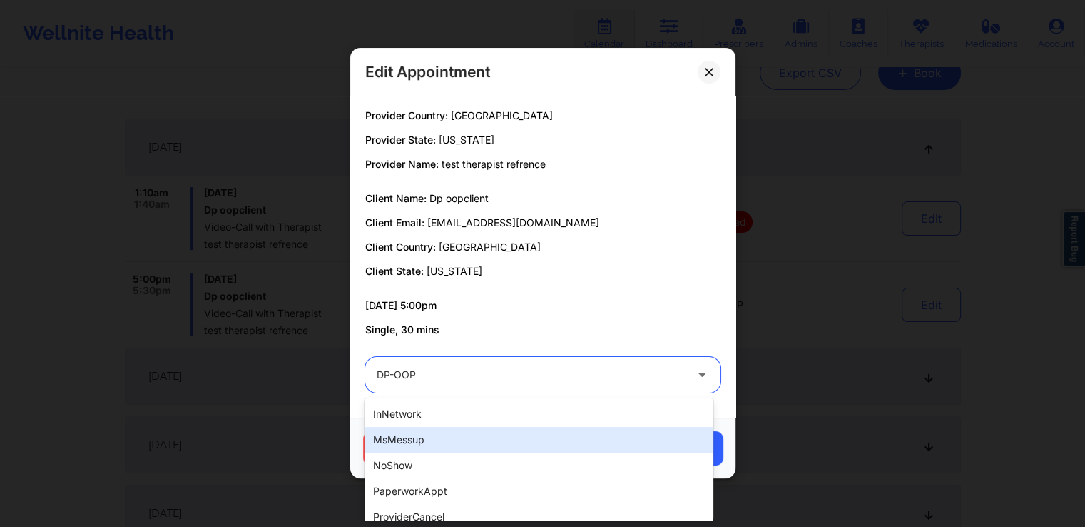
scroll to position [183, 0]
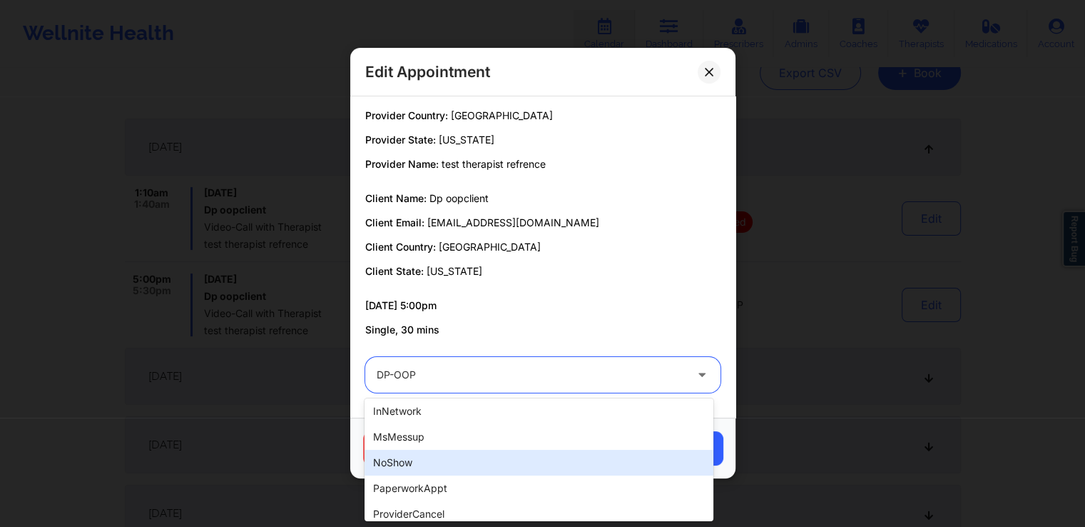
click at [468, 462] on div "noShow" at bounding box center [539, 463] width 348 height 26
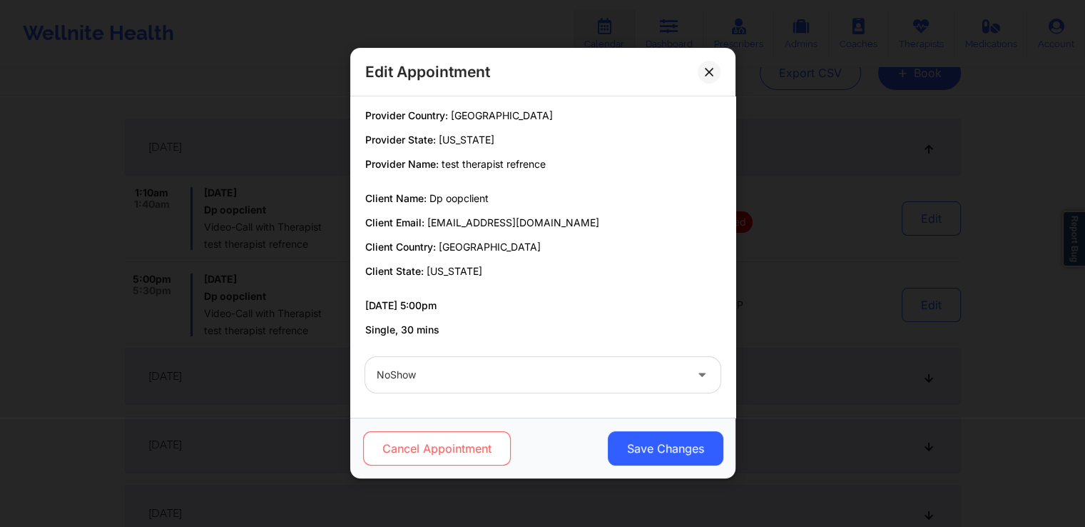
click at [430, 455] on button "Cancel Appointment" at bounding box center [436, 449] width 148 height 34
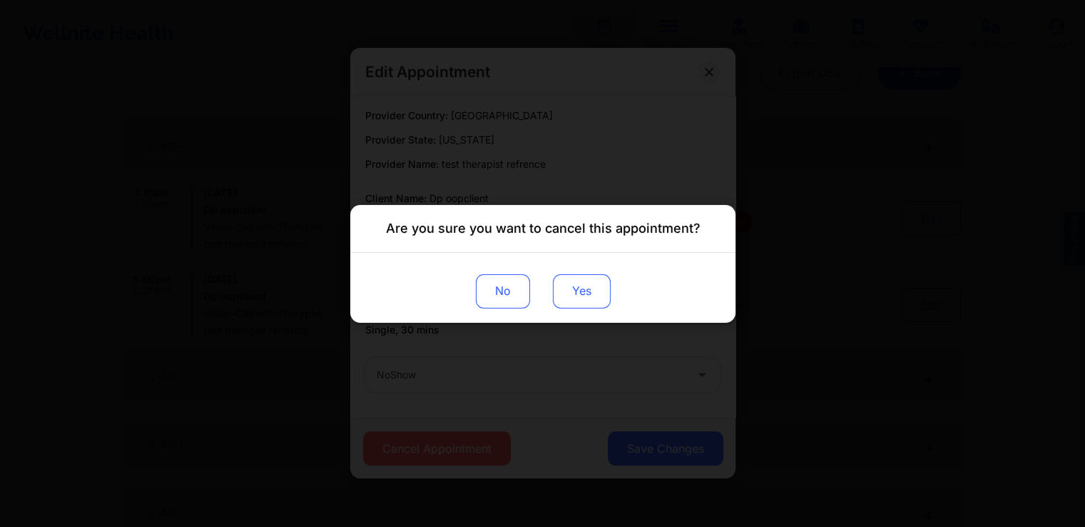
click at [570, 298] on button "Yes" at bounding box center [581, 290] width 58 height 34
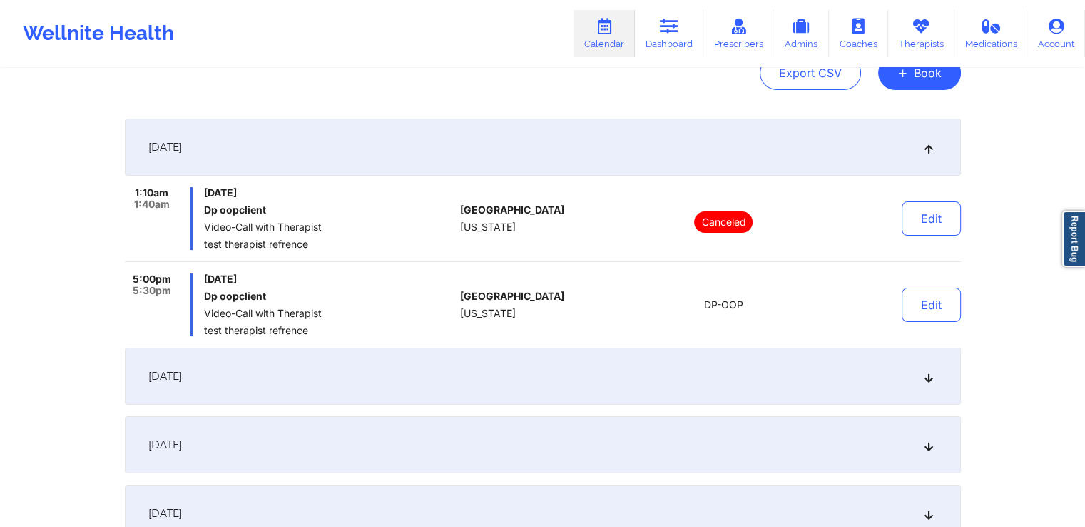
click at [653, 368] on div "September 9, 2025" at bounding box center [543, 375] width 836 height 57
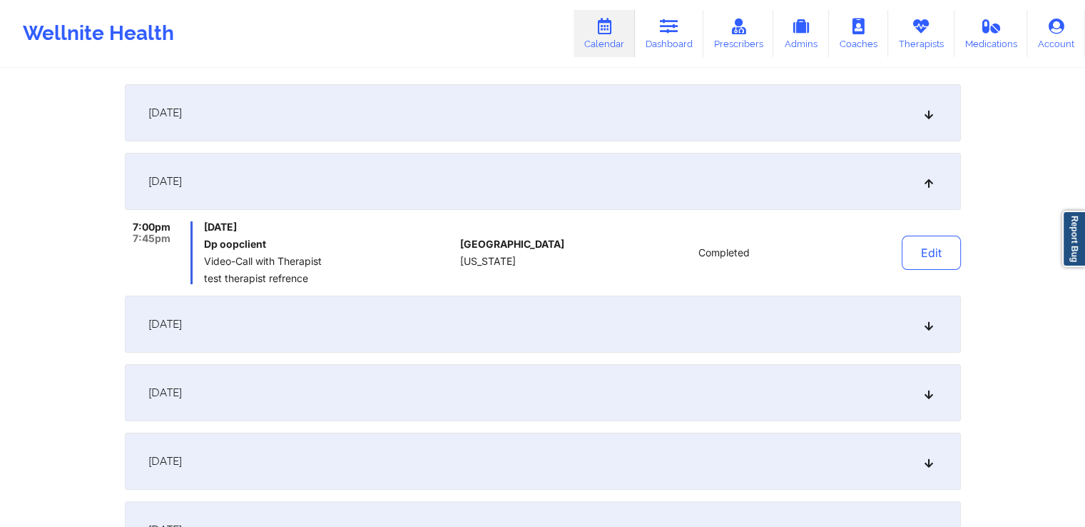
scroll to position [208, 0]
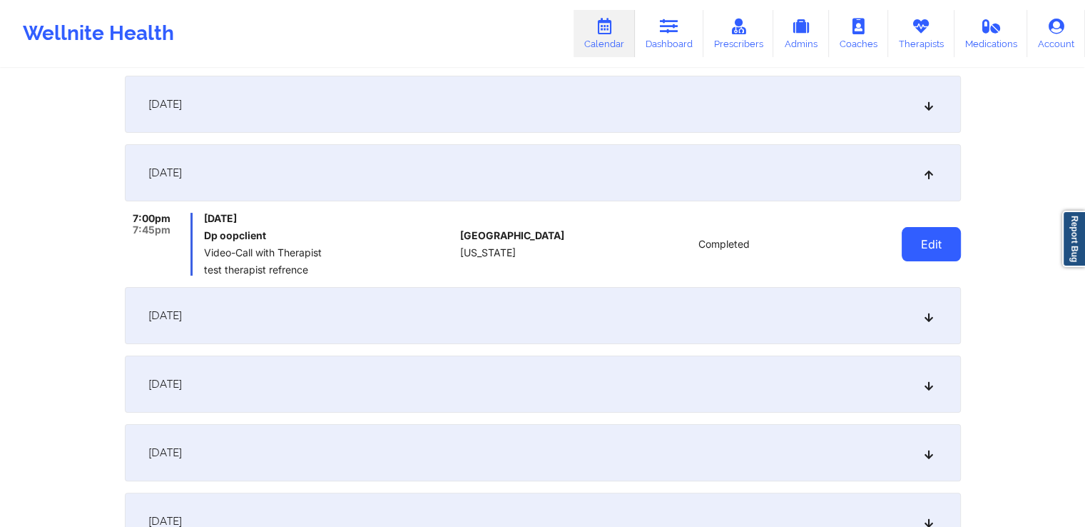
click at [933, 249] on button "Edit" at bounding box center [931, 244] width 59 height 34
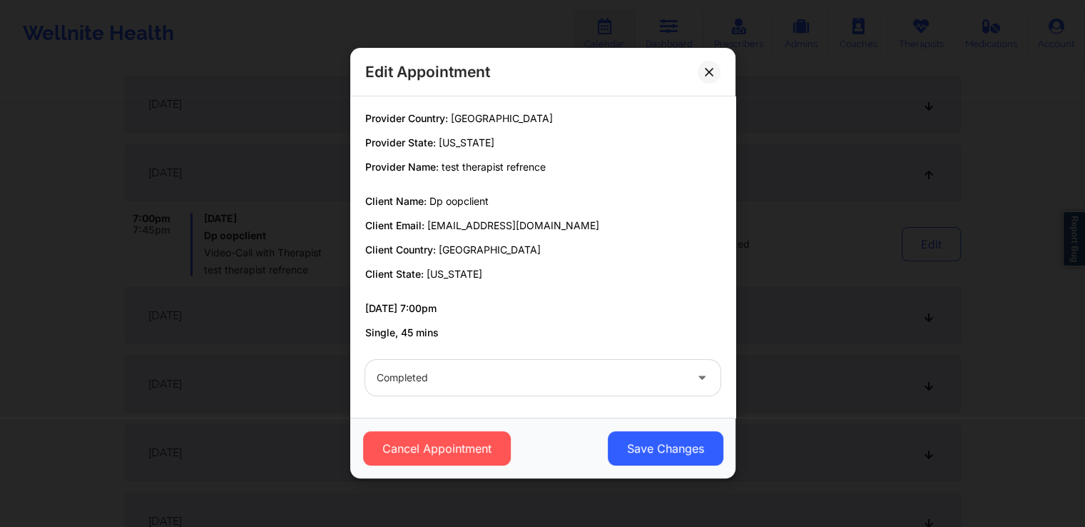
scroll to position [3, 0]
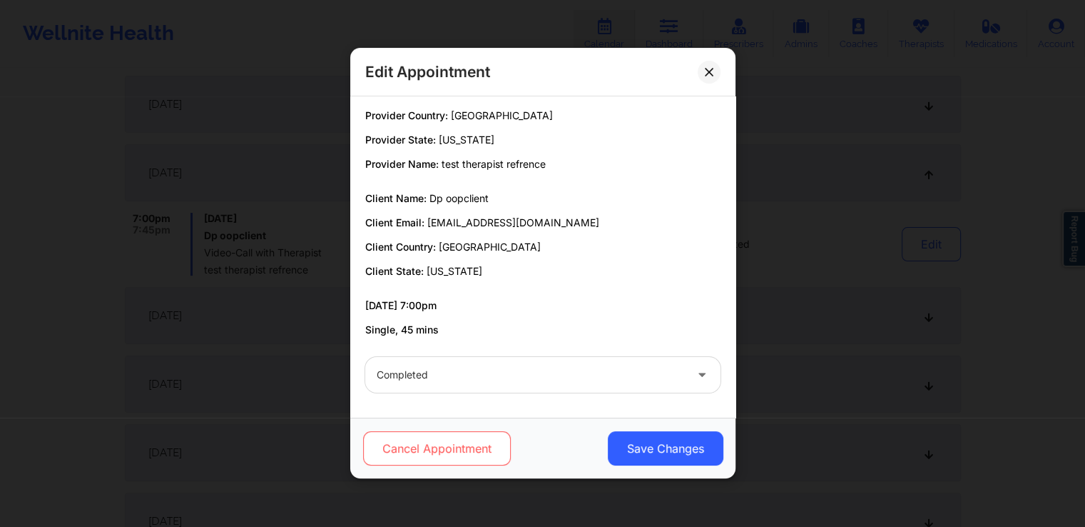
click at [464, 443] on button "Cancel Appointment" at bounding box center [436, 449] width 148 height 34
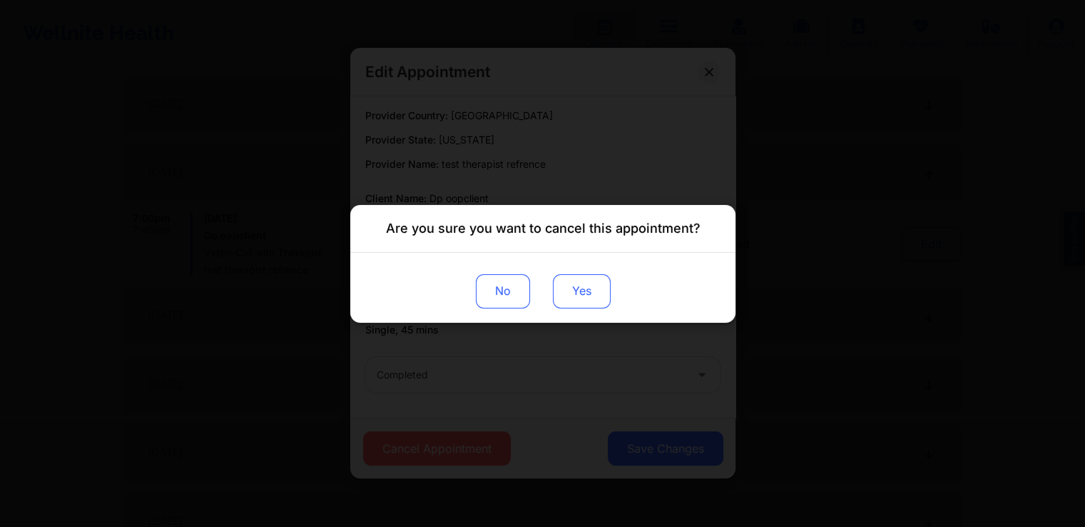
click at [585, 291] on button "Yes" at bounding box center [581, 290] width 58 height 34
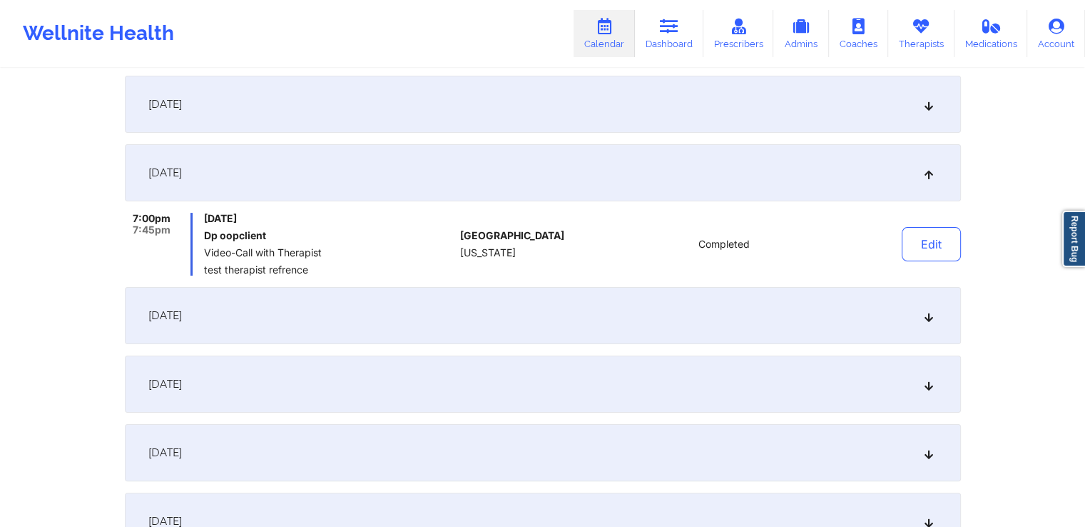
scroll to position [0, 0]
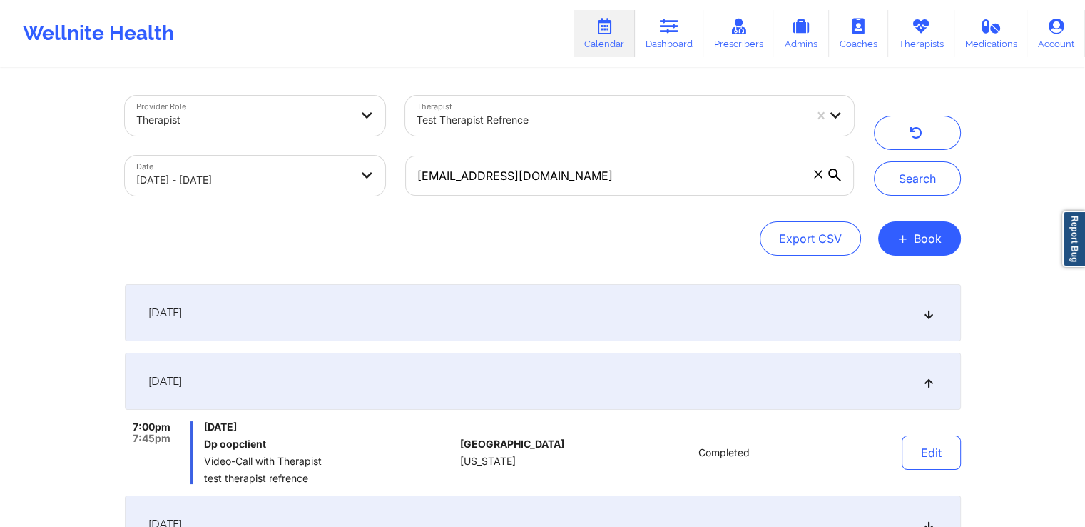
click at [312, 190] on body "Wellnite Health Calendar Dashboard Prescribers Admins Coaches Therapists Medica…" at bounding box center [542, 263] width 1085 height 527
select select "2025-8"
select select "2025-9"
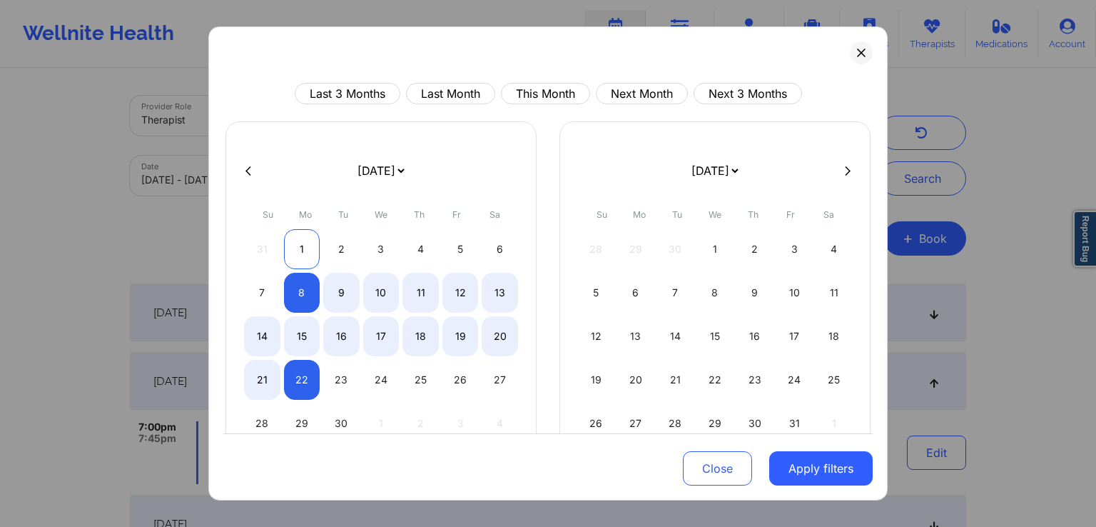
click at [298, 245] on div "1" at bounding box center [302, 249] width 36 height 40
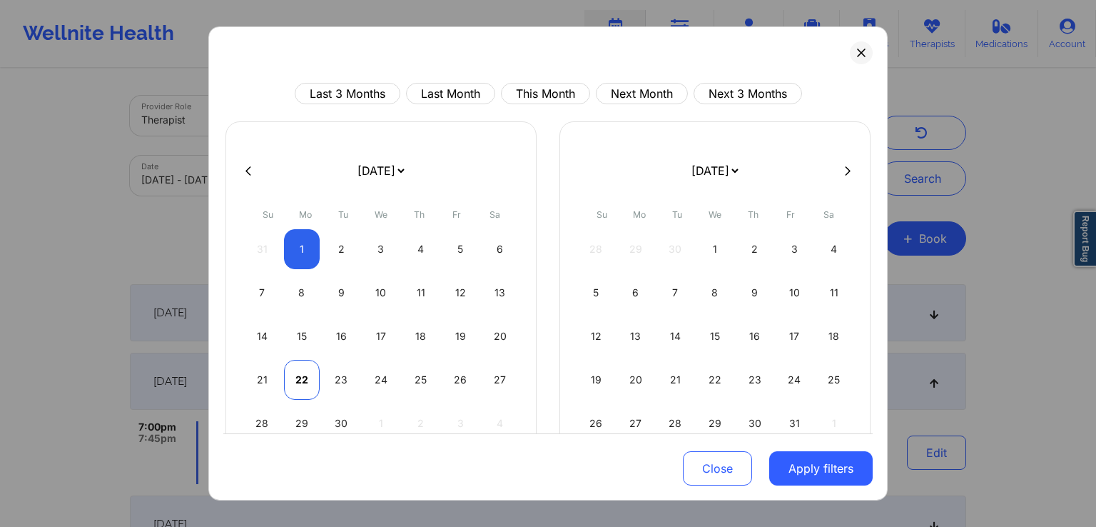
select select "2025-8"
select select "2025-9"
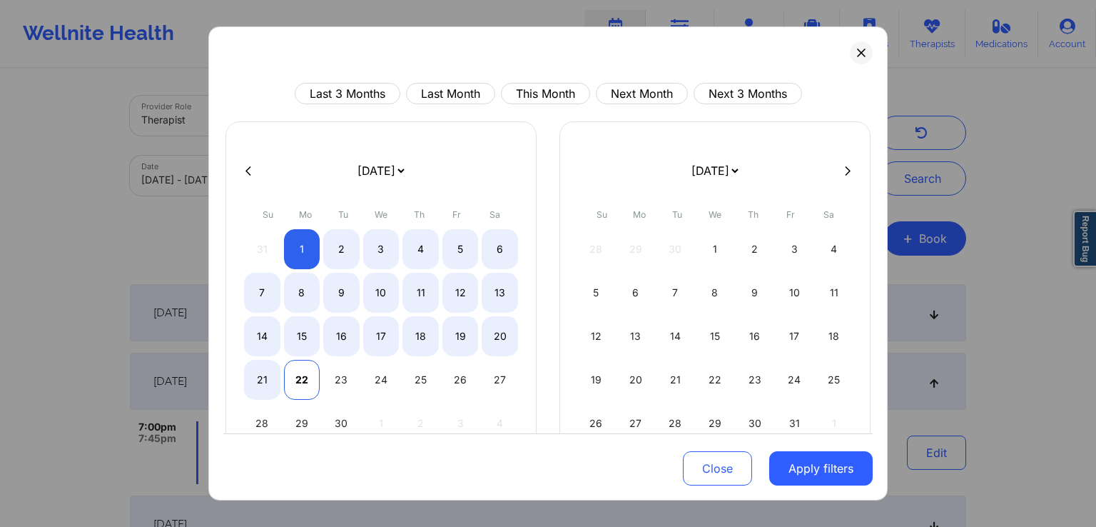
click at [303, 384] on div "22" at bounding box center [302, 380] width 36 height 40
select select "2025-8"
select select "2025-9"
click at [799, 474] on button "Apply filters" at bounding box center [820, 468] width 103 height 34
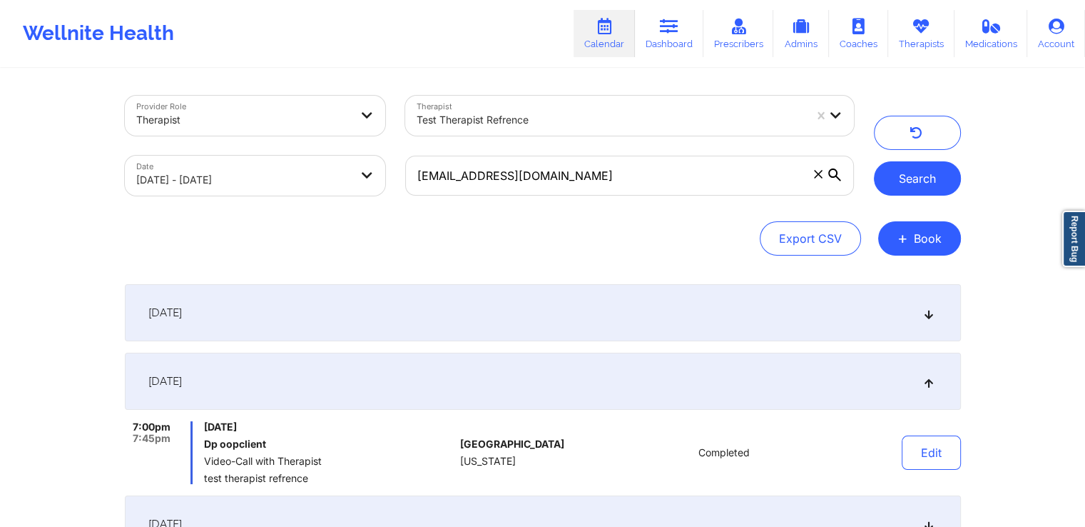
click at [928, 171] on button "Search" at bounding box center [917, 178] width 87 height 34
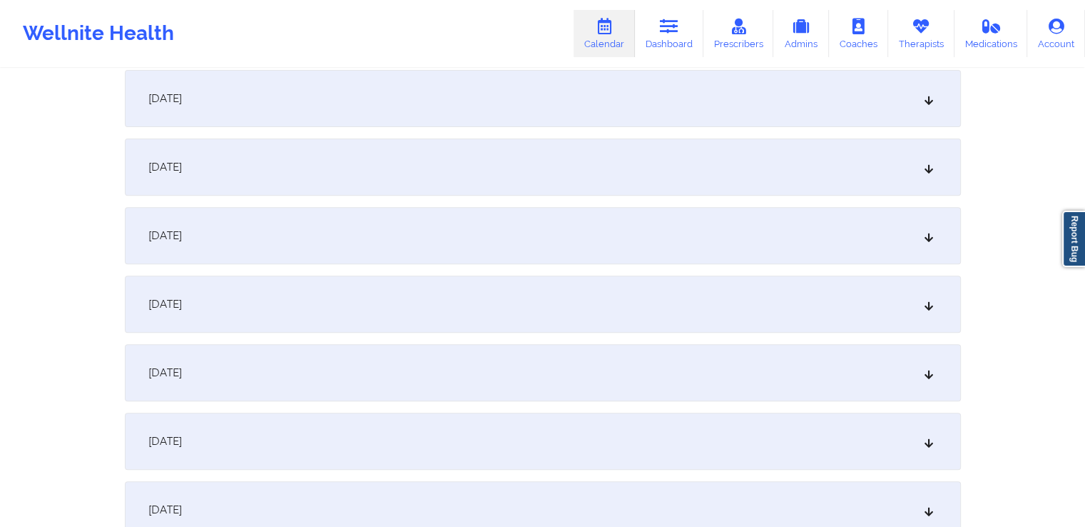
scroll to position [494, 0]
click at [816, 183] on div "September 8, 2025" at bounding box center [543, 166] width 836 height 57
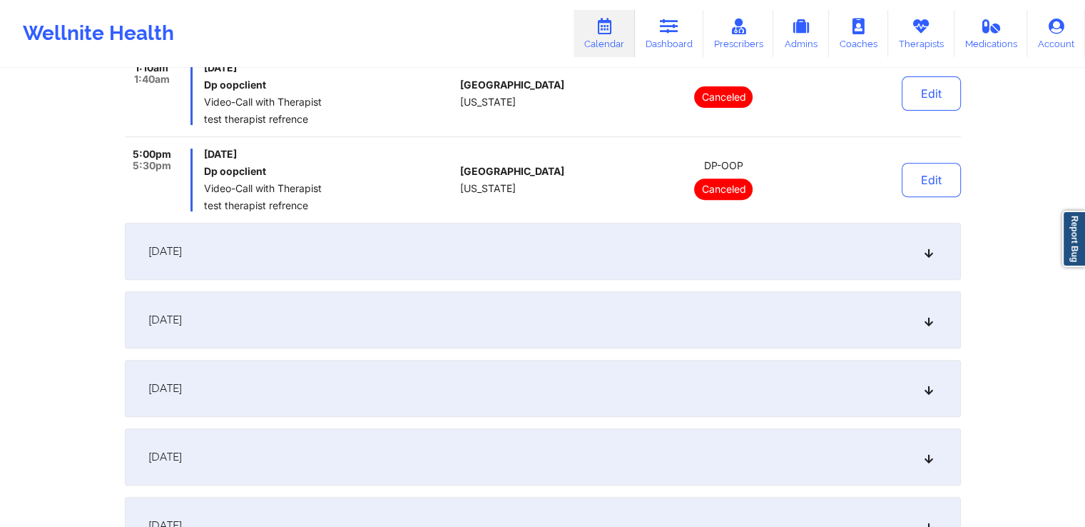
scroll to position [567, 0]
click at [743, 249] on div "September 9, 2025" at bounding box center [543, 248] width 836 height 57
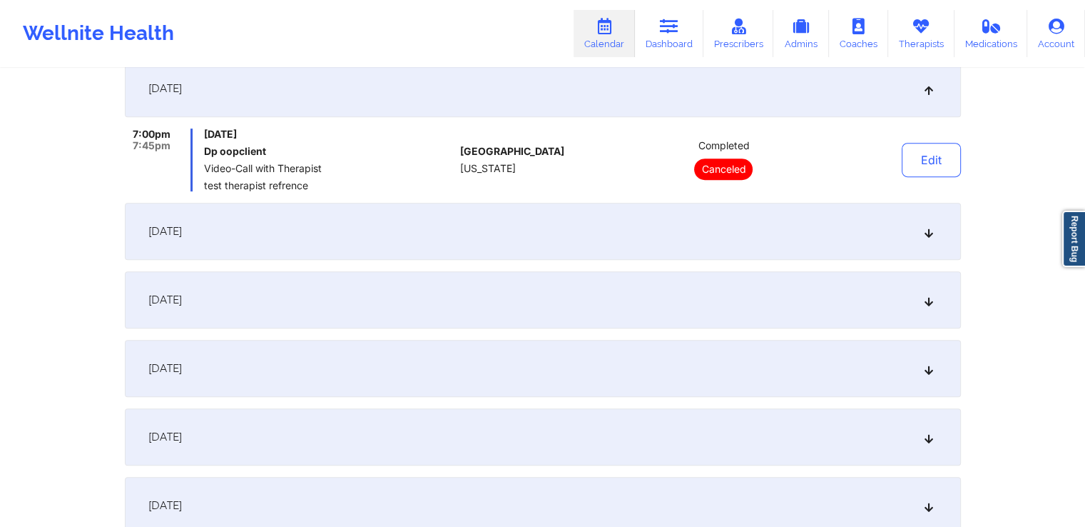
click at [751, 240] on div "September 11, 2025" at bounding box center [543, 231] width 836 height 57
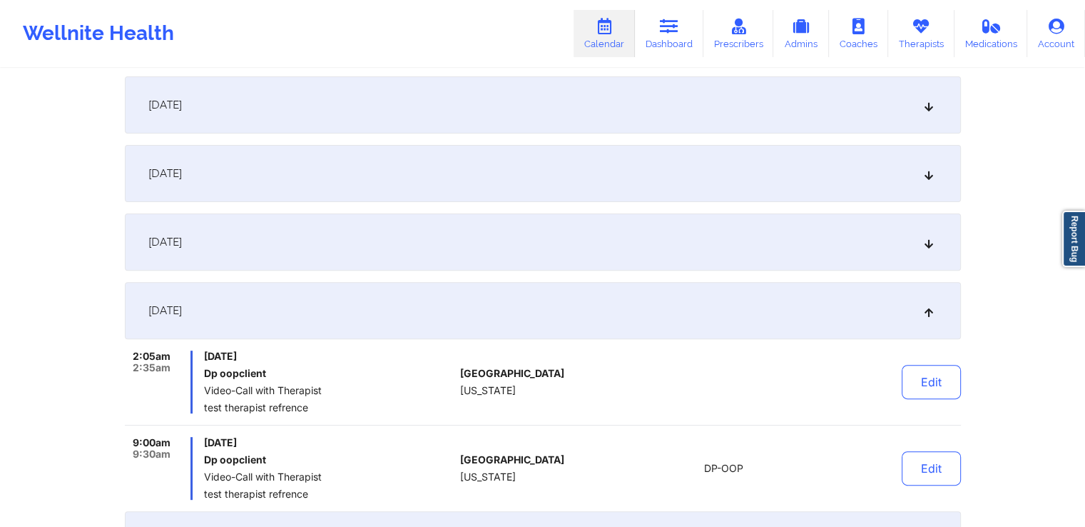
scroll to position [411, 0]
click at [715, 258] on div "September 9, 2025" at bounding box center [543, 243] width 836 height 57
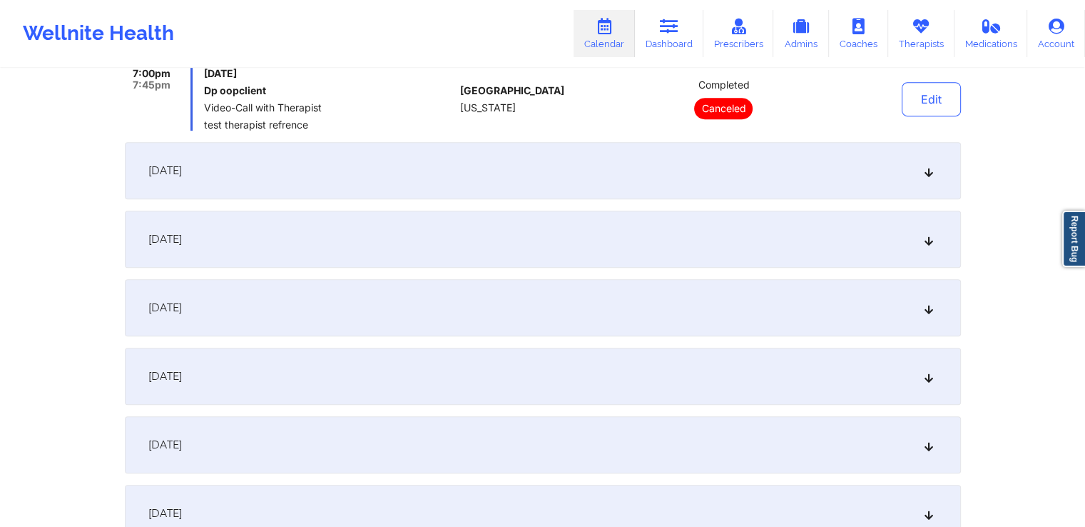
scroll to position [628, 0]
click at [870, 171] on div "September 11, 2025" at bounding box center [543, 169] width 836 height 57
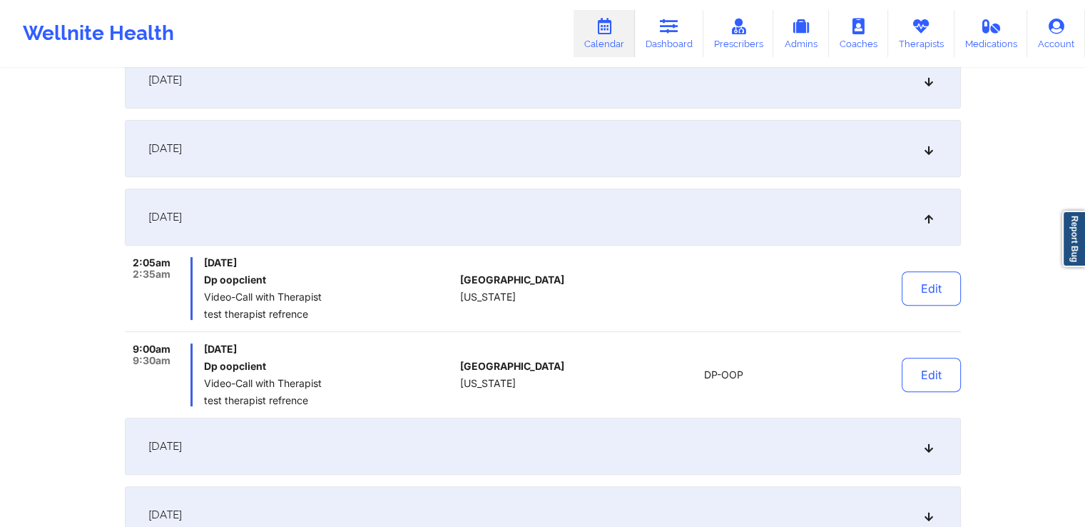
scroll to position [505, 0]
click at [800, 237] on div "September 11, 2025" at bounding box center [543, 218] width 836 height 57
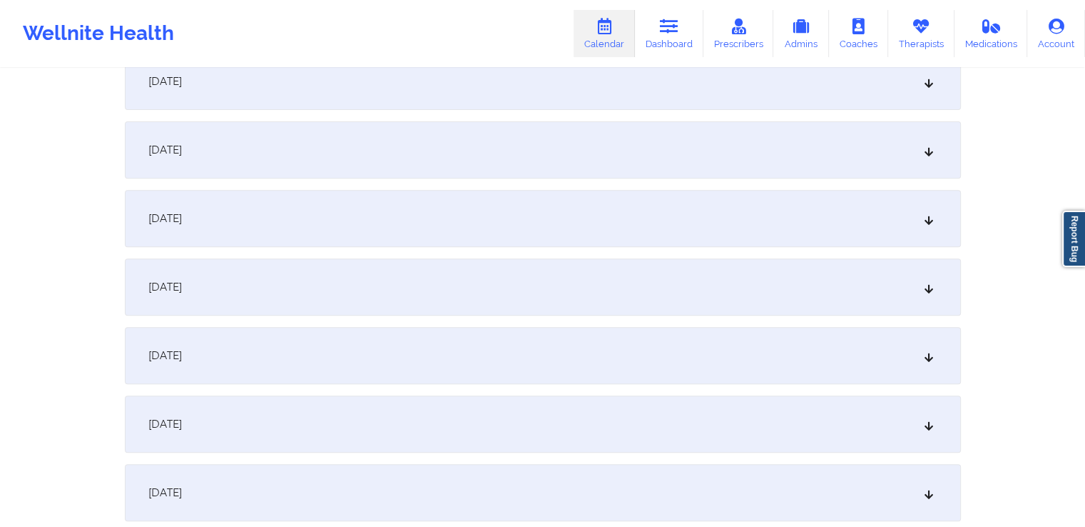
click at [799, 218] on div "September 11, 2025" at bounding box center [543, 218] width 836 height 57
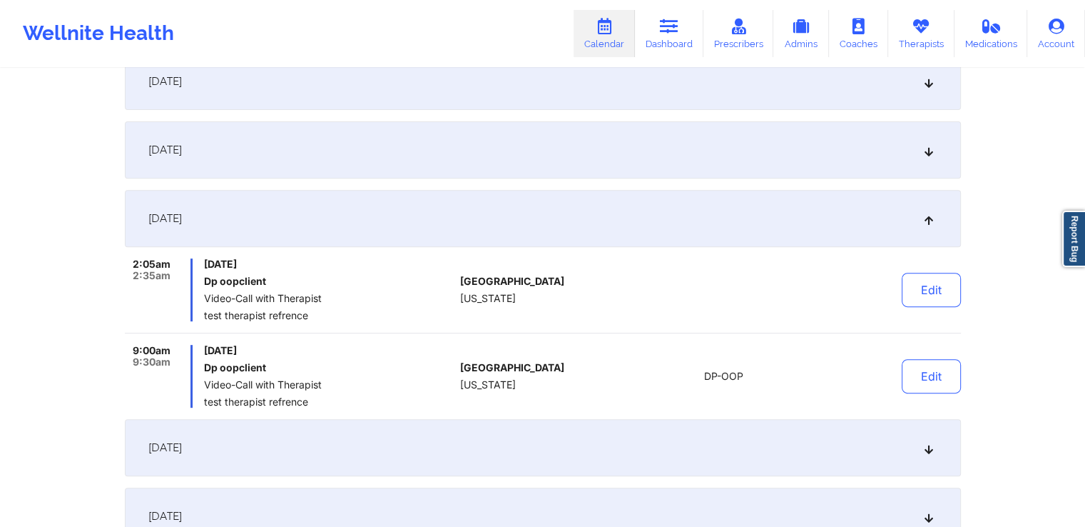
click at [771, 143] on div "September 9, 2025" at bounding box center [543, 149] width 836 height 57
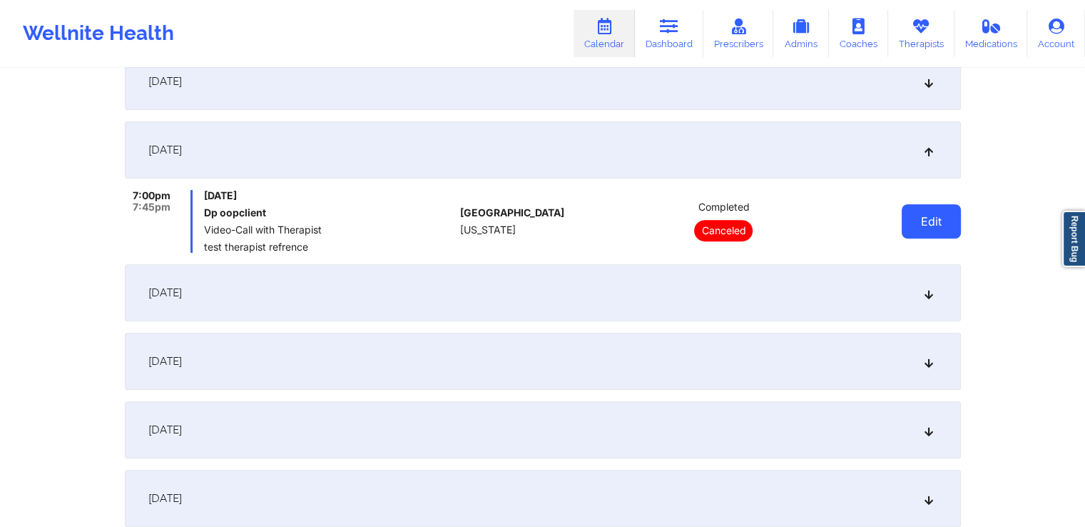
click at [925, 220] on button "Edit" at bounding box center [931, 221] width 59 height 34
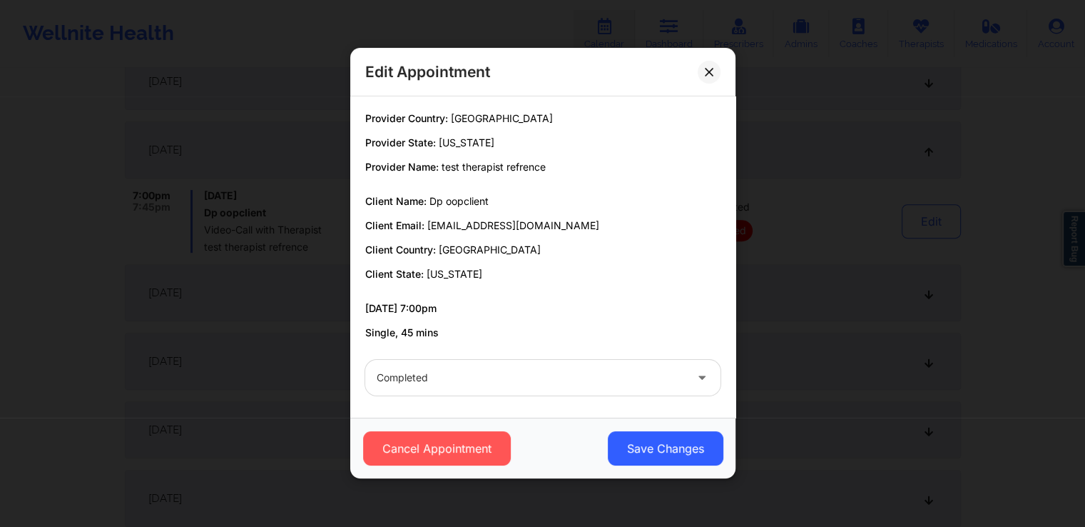
scroll to position [3, 0]
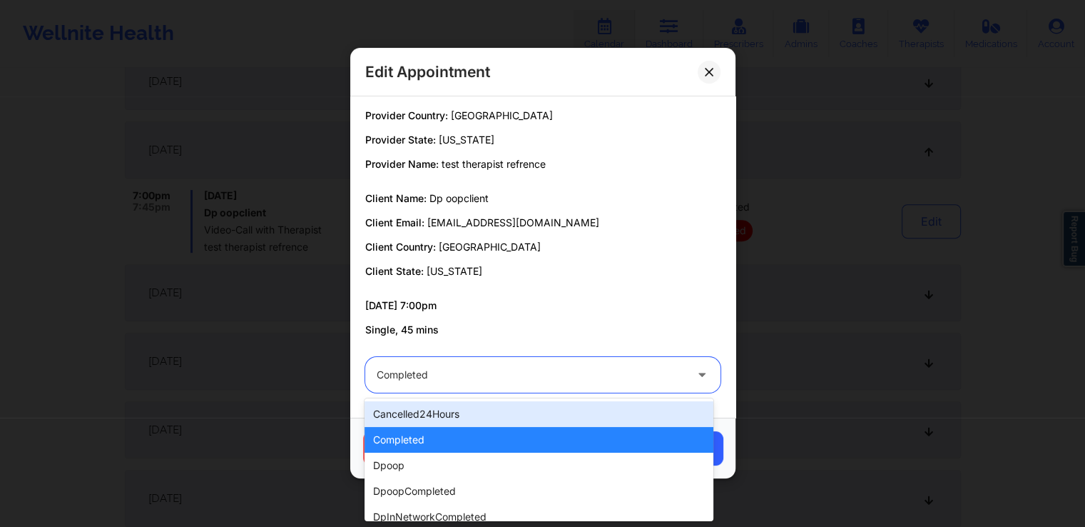
click at [601, 390] on div "Completed" at bounding box center [531, 375] width 308 height 36
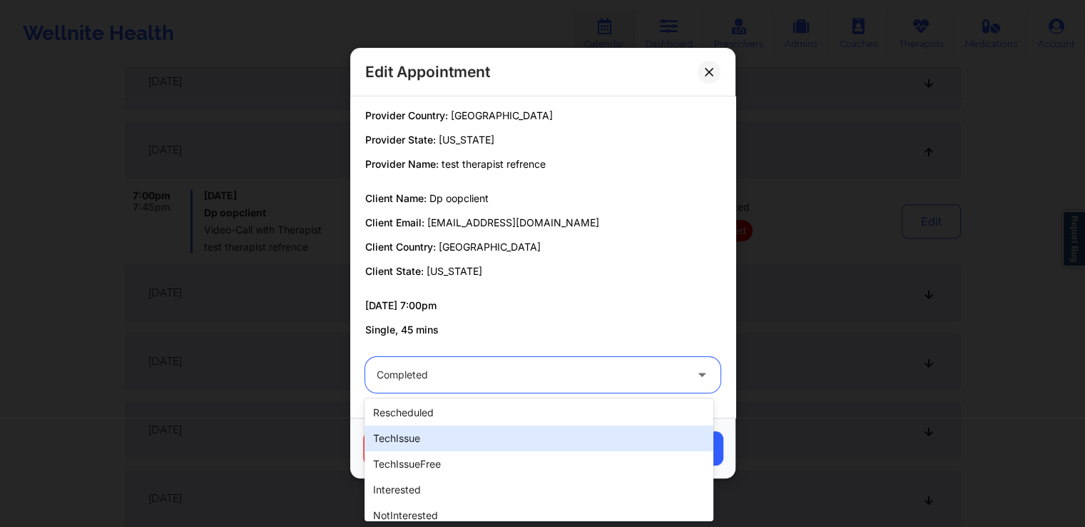
scroll to position [411, 0]
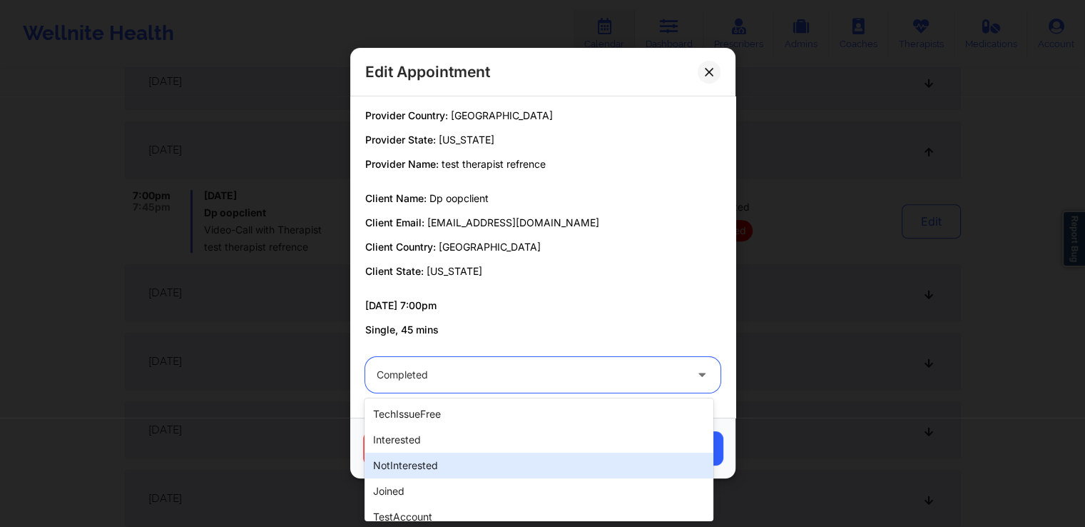
click at [410, 472] on div "notInterested" at bounding box center [539, 465] width 348 height 26
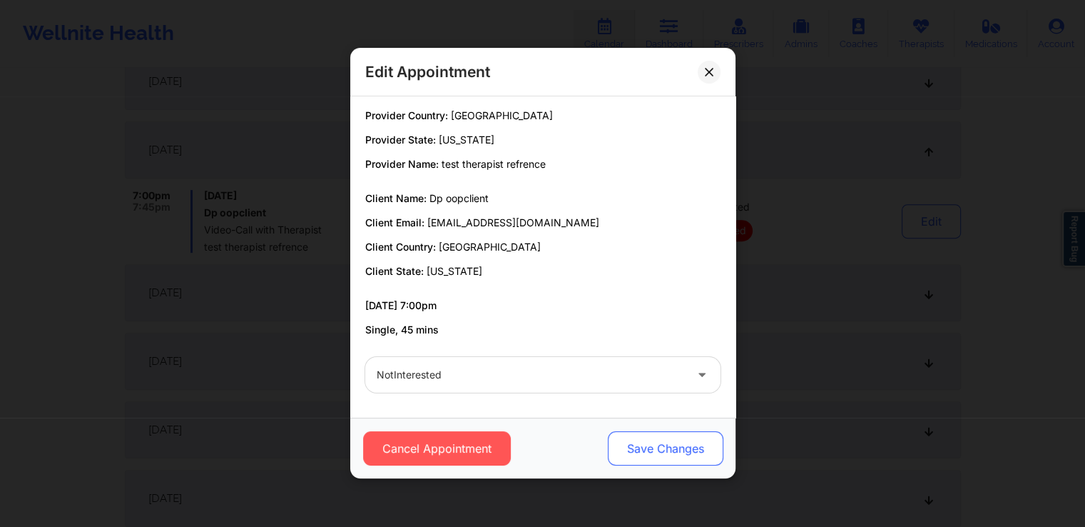
click at [661, 449] on button "Save Changes" at bounding box center [665, 449] width 116 height 34
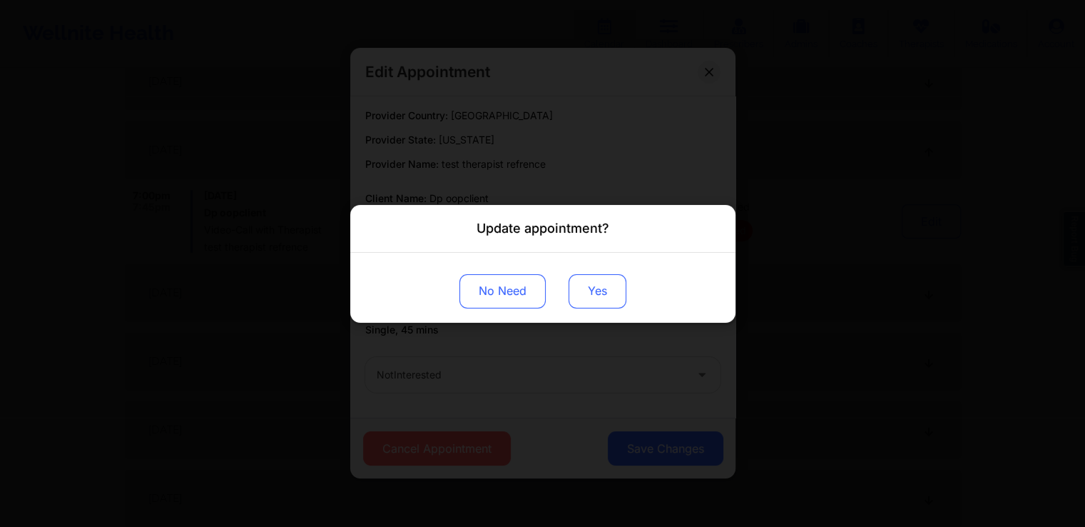
click at [614, 295] on button "Yes" at bounding box center [598, 290] width 58 height 34
click at [599, 114] on div "Update appointment? No Need" at bounding box center [542, 263] width 1085 height 527
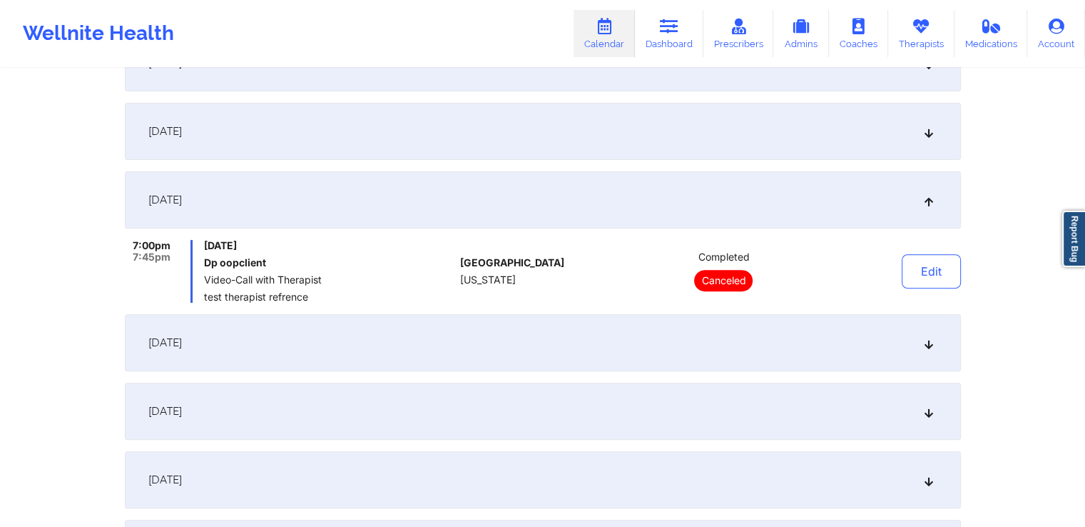
scroll to position [454, 0]
click at [938, 272] on button "Edit" at bounding box center [931, 272] width 59 height 34
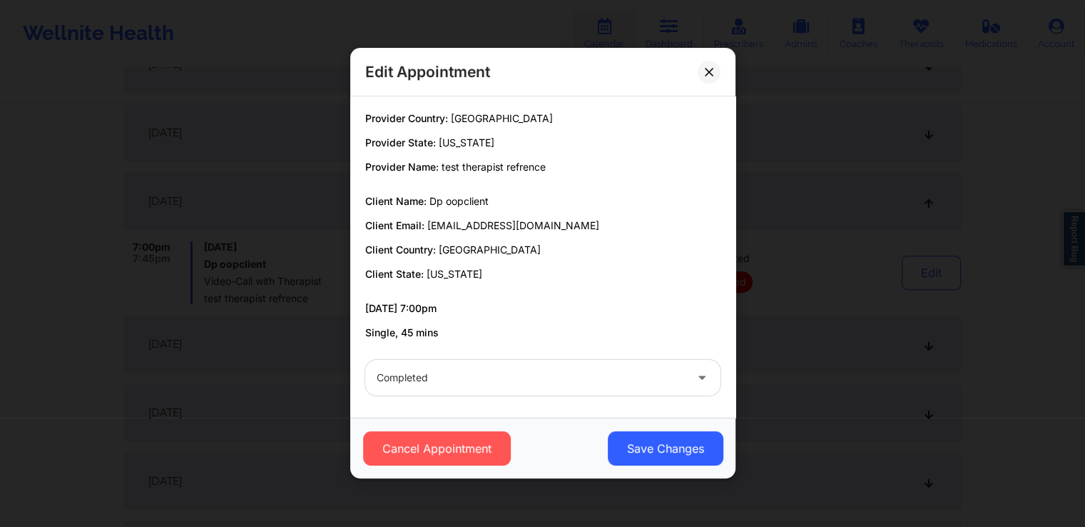
scroll to position [3, 0]
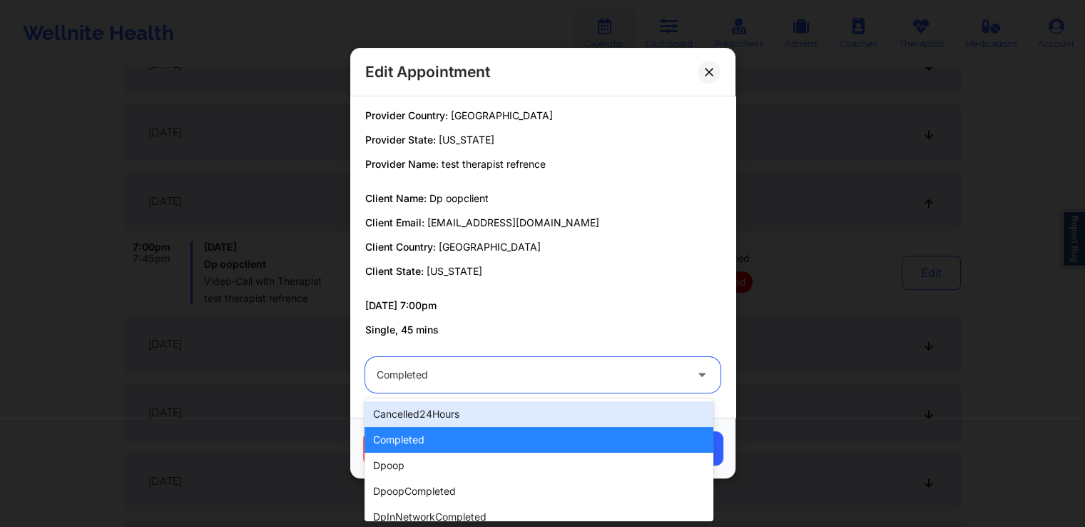
click at [611, 362] on div "Completed" at bounding box center [531, 375] width 308 height 36
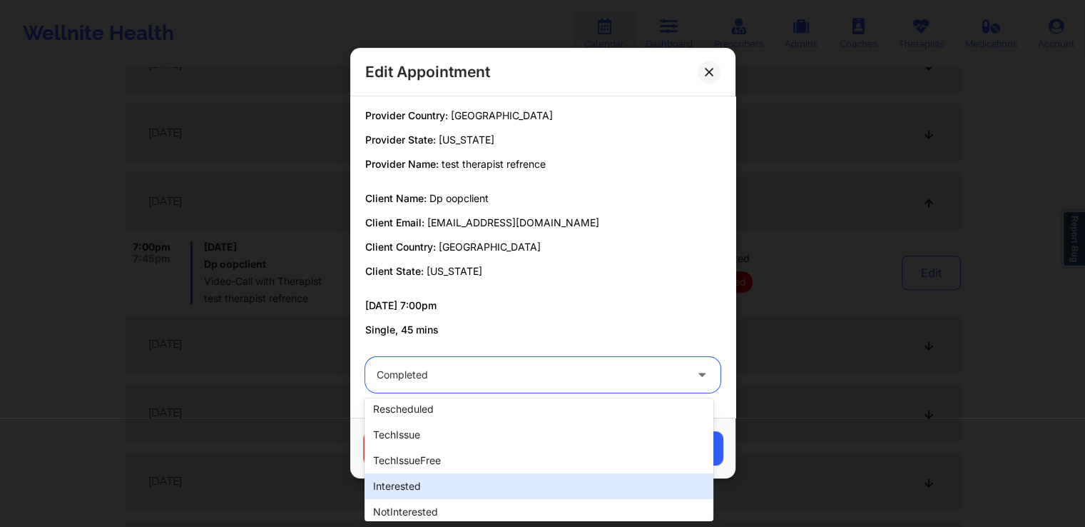
scroll to position [362, 0]
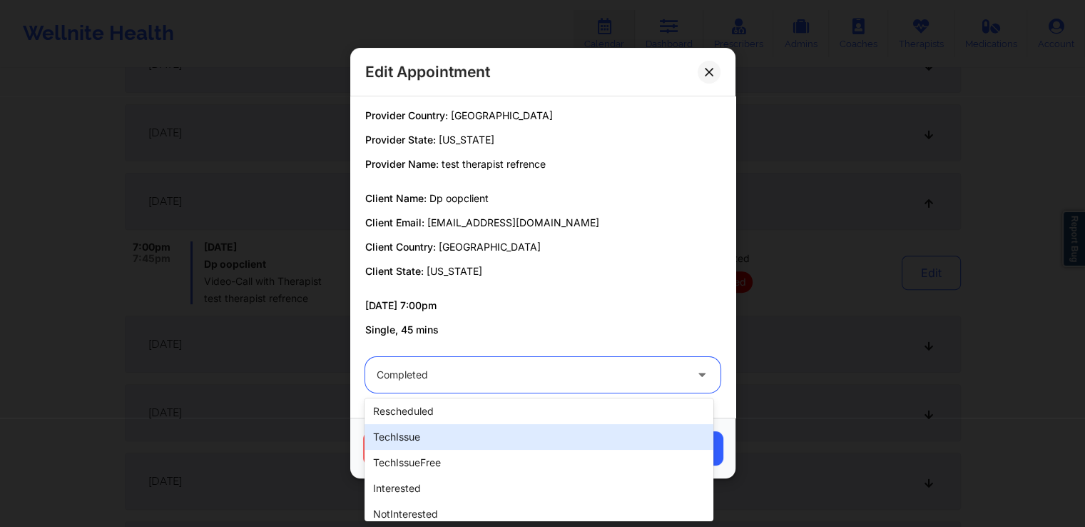
click at [471, 436] on div "techIssue" at bounding box center [539, 437] width 348 height 26
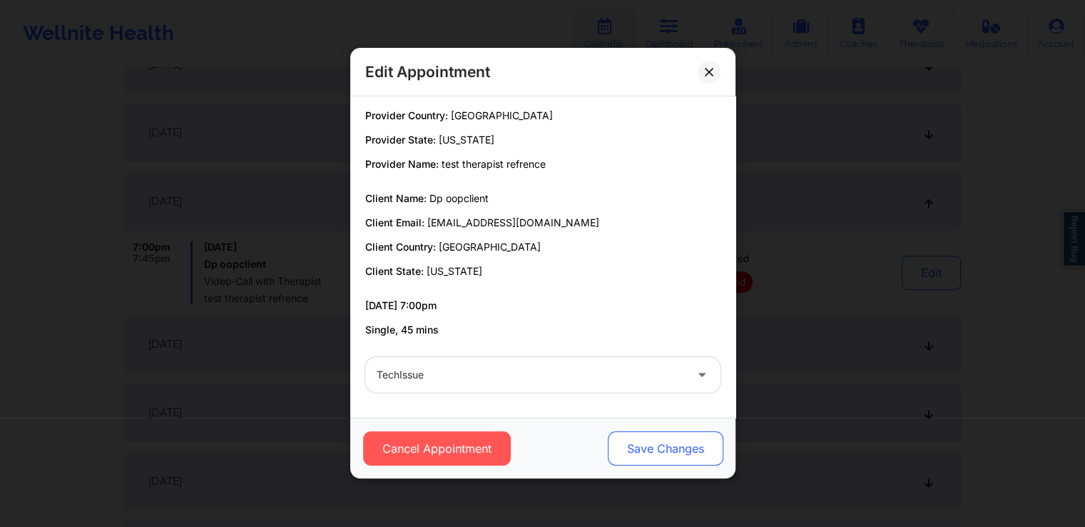
click at [642, 447] on button "Save Changes" at bounding box center [665, 449] width 116 height 34
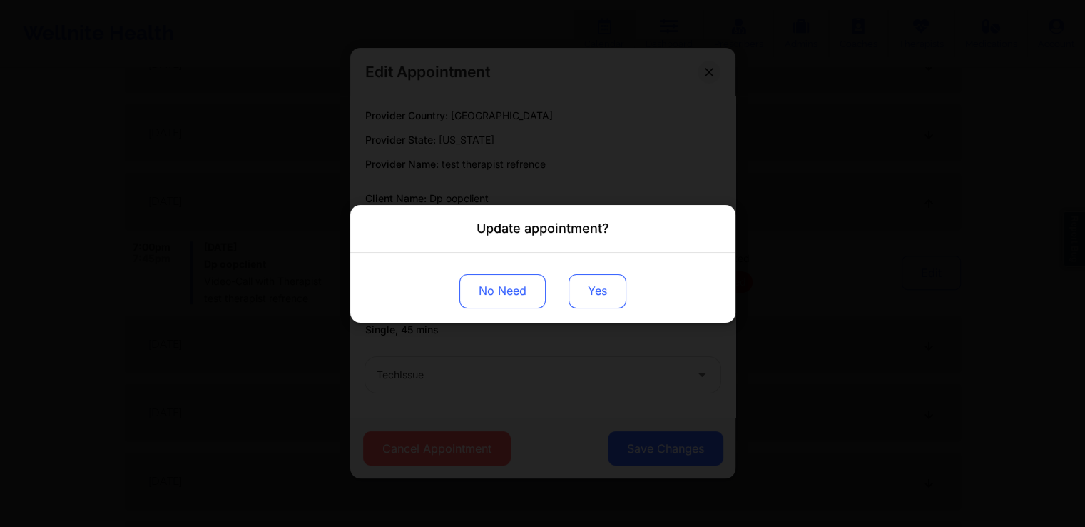
click at [584, 283] on button "Yes" at bounding box center [598, 290] width 58 height 34
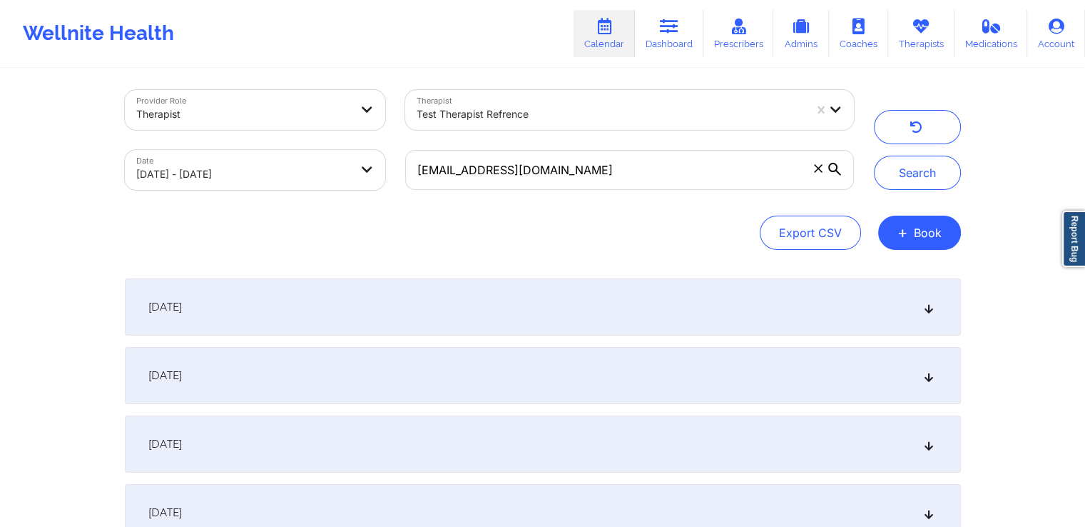
scroll to position [0, 0]
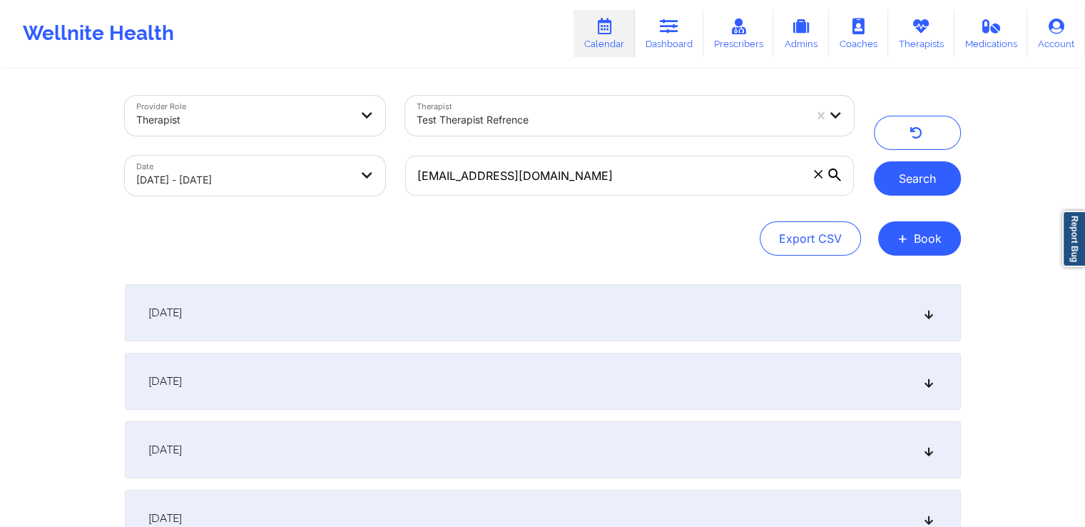
click at [915, 184] on button "Search" at bounding box center [917, 178] width 87 height 34
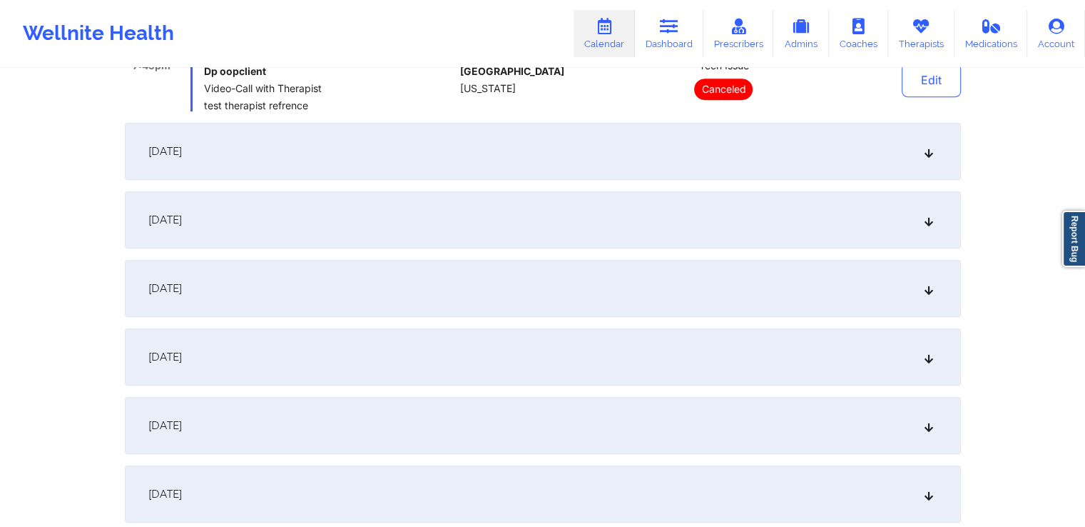
scroll to position [645, 0]
click at [856, 229] on div "September 14, 2025" at bounding box center [543, 221] width 836 height 57
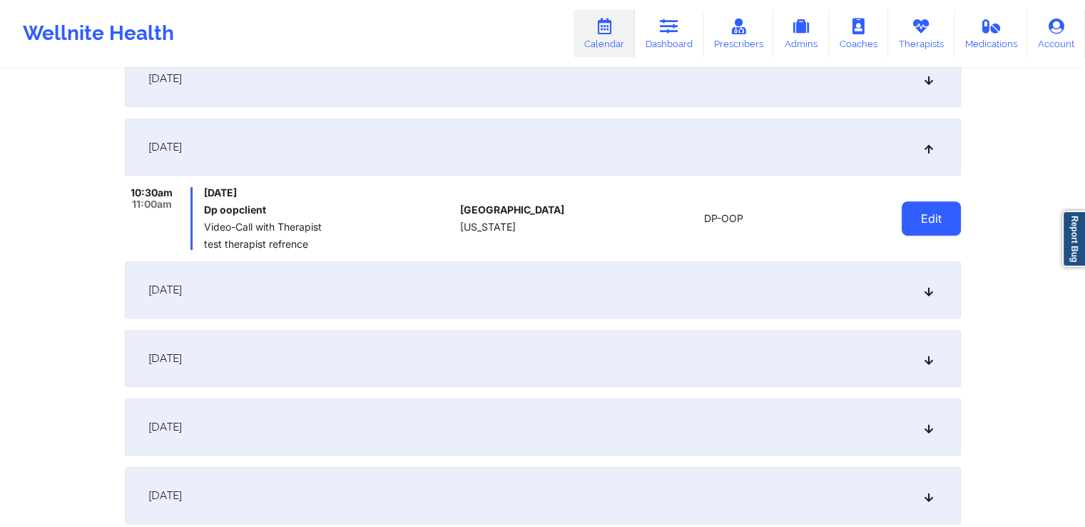
click at [925, 223] on button "Edit" at bounding box center [931, 218] width 59 height 34
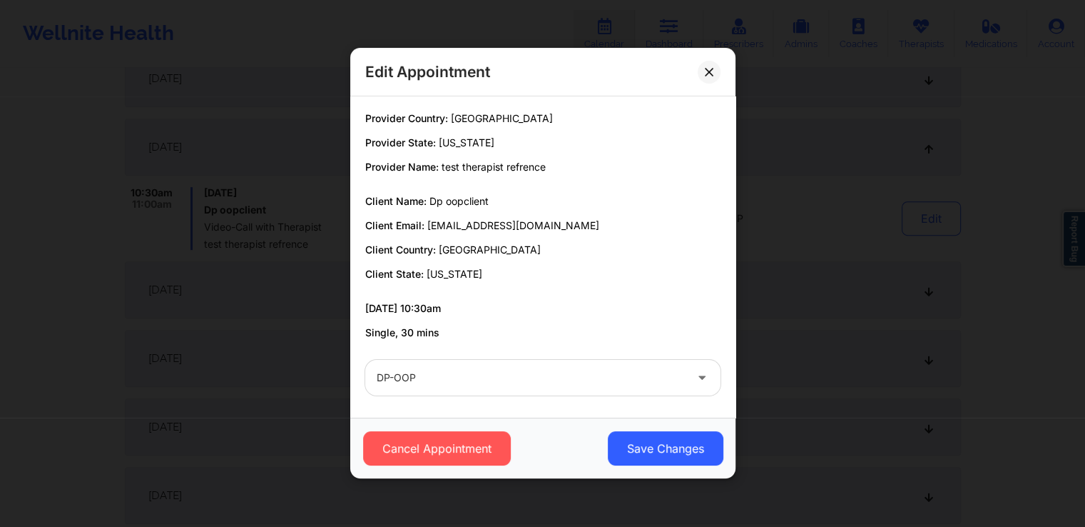
scroll to position [3, 0]
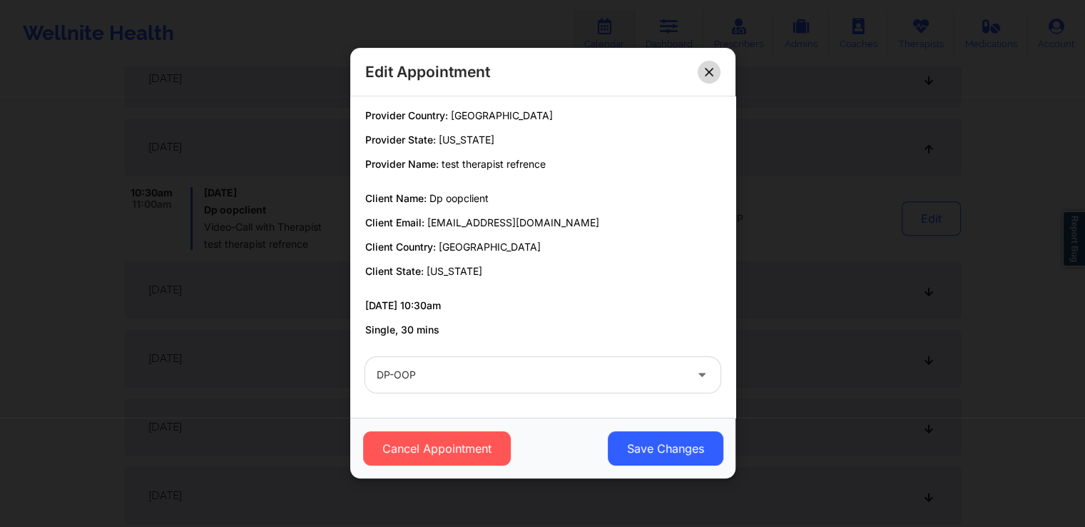
click at [705, 68] on icon at bounding box center [709, 72] width 9 height 9
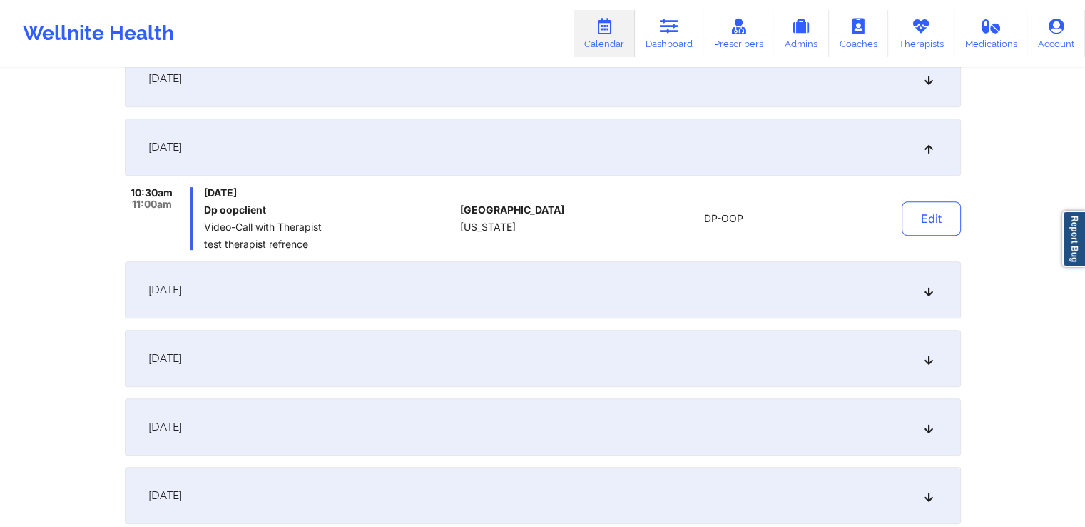
click at [930, 283] on div "[DATE]" at bounding box center [543, 289] width 836 height 57
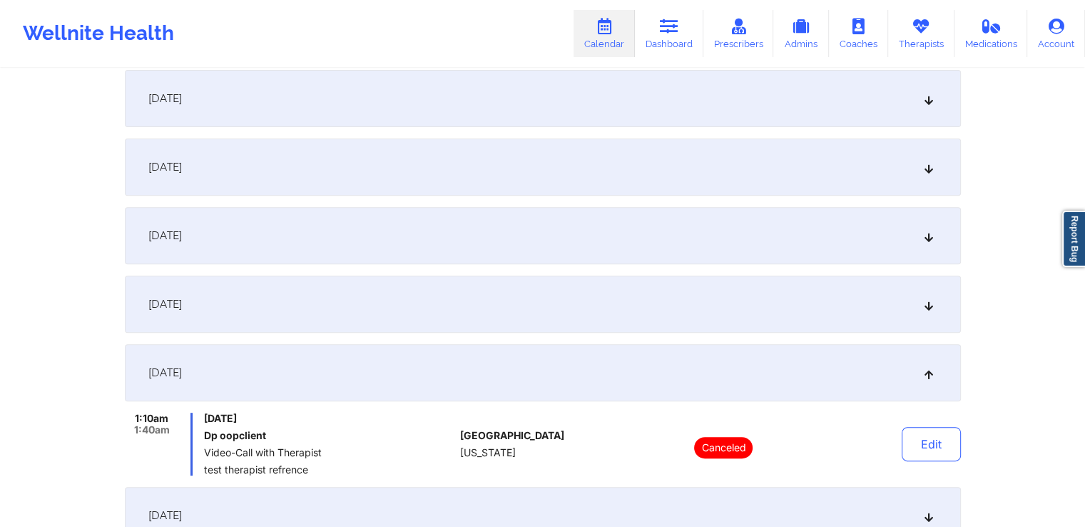
scroll to position [831, 0]
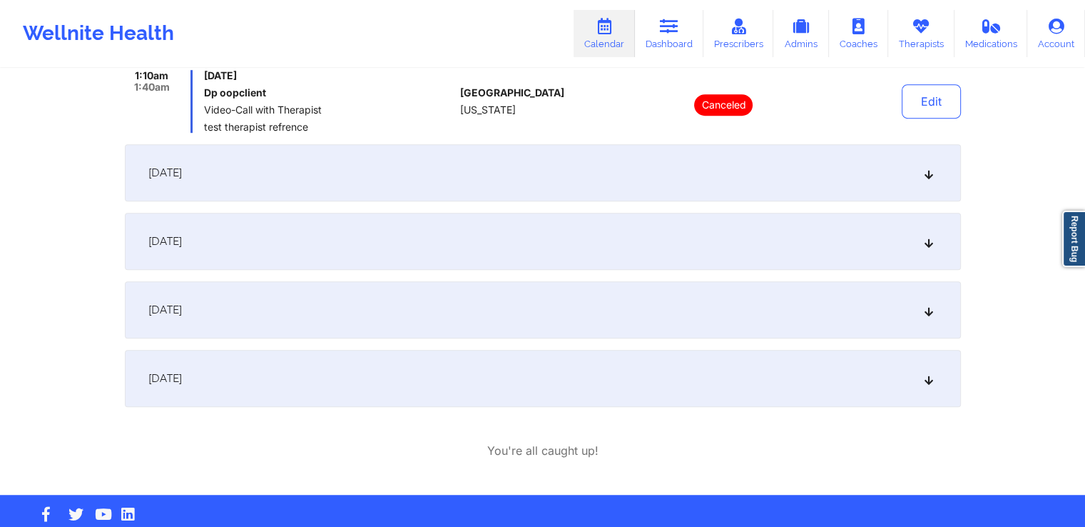
click at [893, 181] on div "[DATE]" at bounding box center [543, 172] width 836 height 57
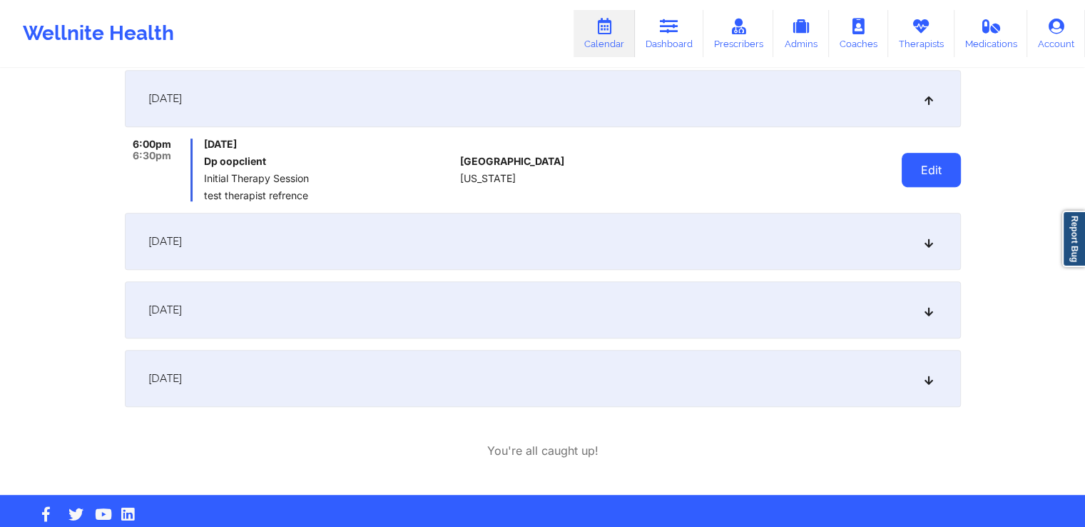
click at [922, 171] on button "Edit" at bounding box center [931, 170] width 59 height 34
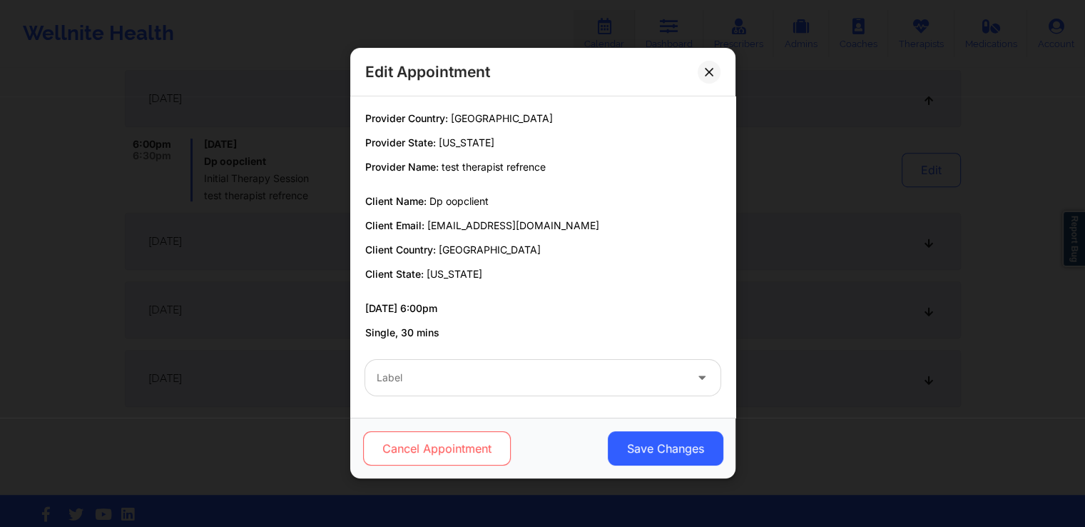
click at [484, 460] on button "Cancel Appointment" at bounding box center [436, 449] width 148 height 34
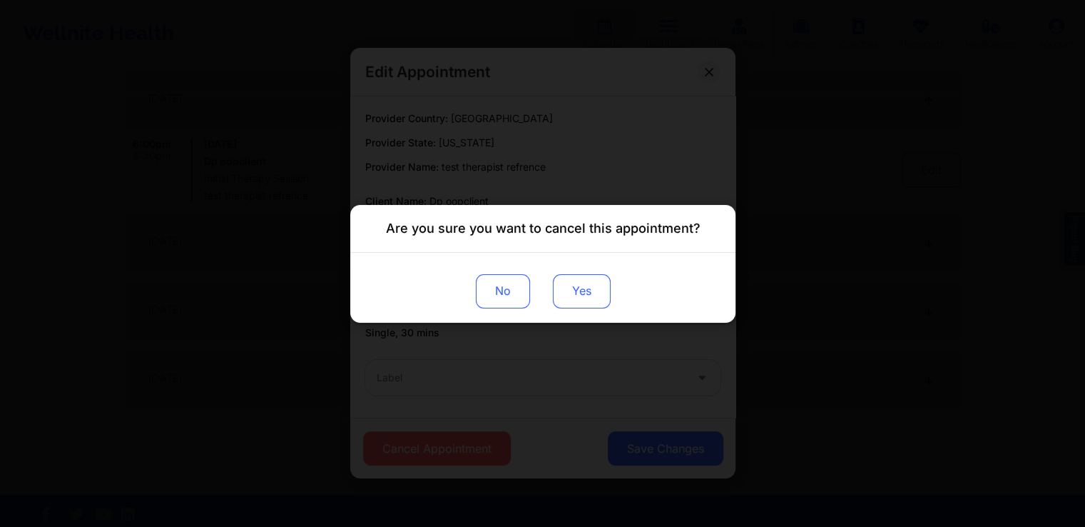
click at [579, 289] on button "Yes" at bounding box center [581, 290] width 58 height 34
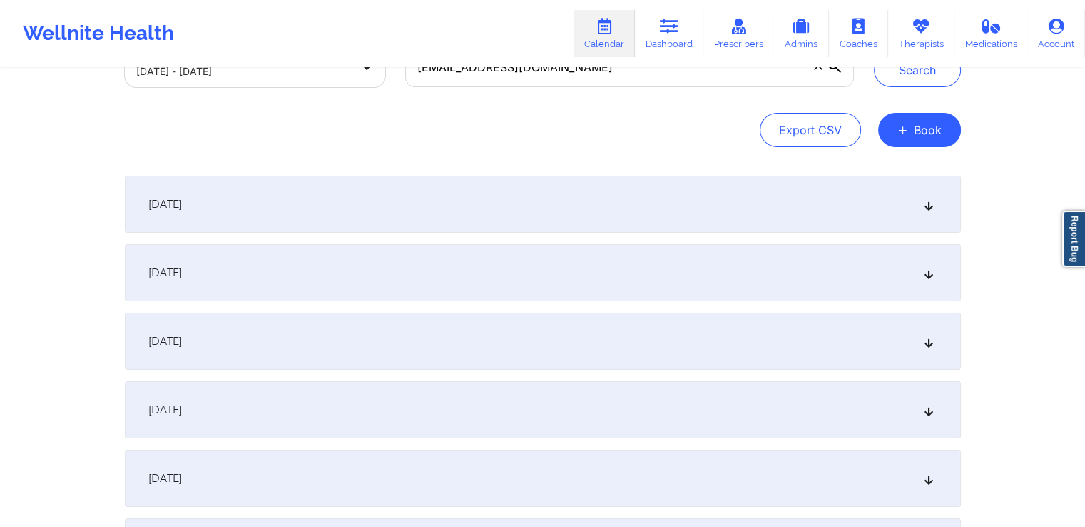
scroll to position [0, 0]
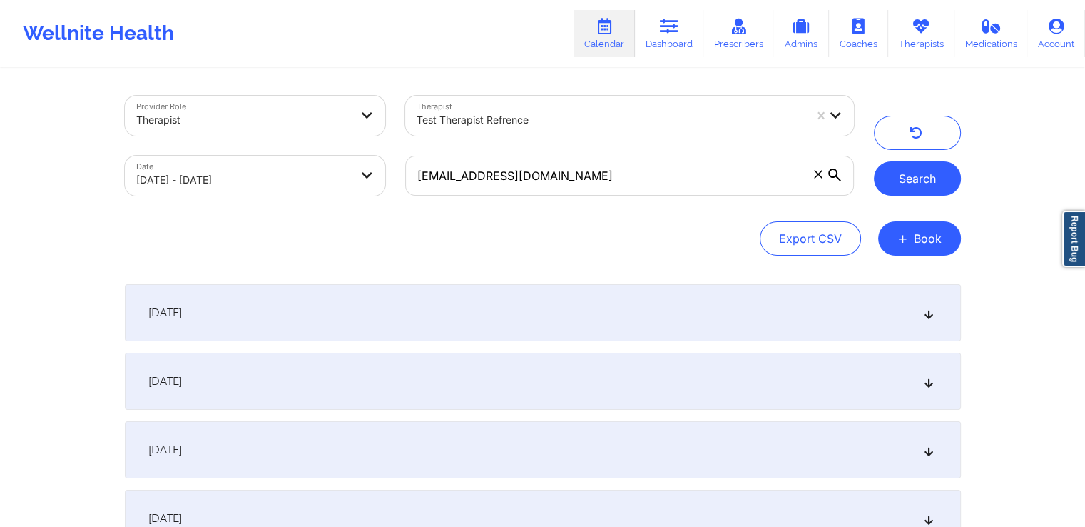
click at [914, 172] on button "Search" at bounding box center [917, 178] width 87 height 34
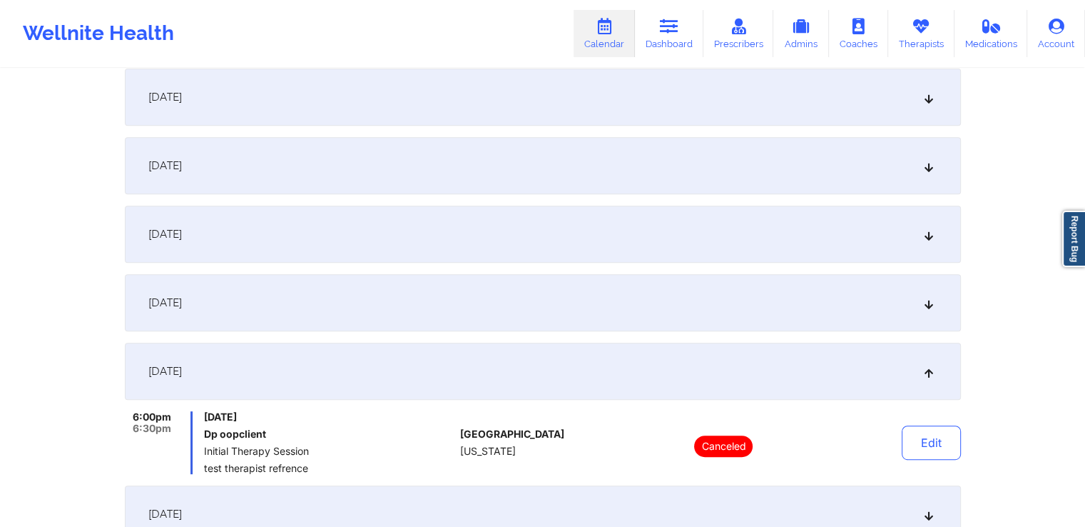
scroll to position [557, 0]
click at [776, 303] on div "[DATE]" at bounding box center [543, 303] width 836 height 57
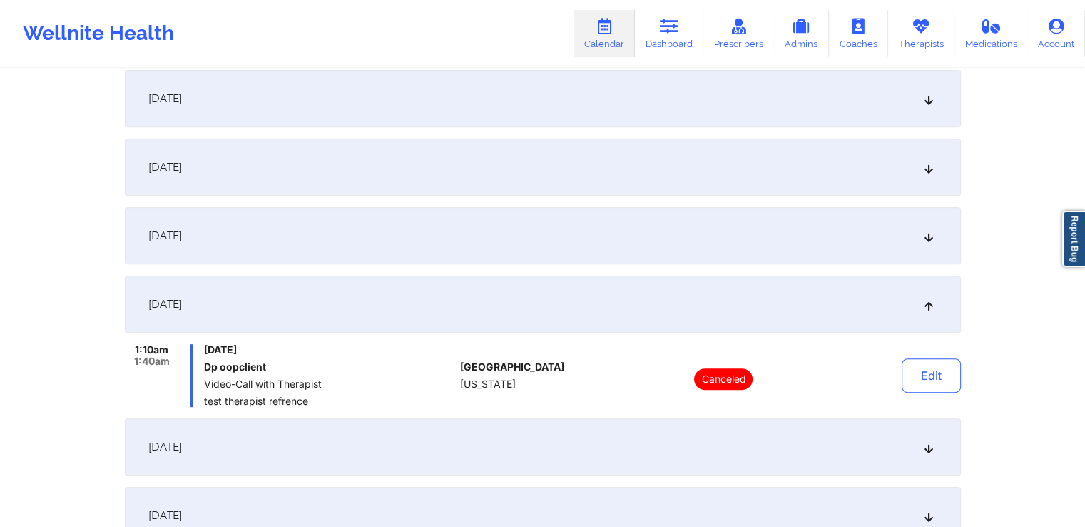
click at [781, 243] on div "September 14, 2025" at bounding box center [543, 235] width 836 height 57
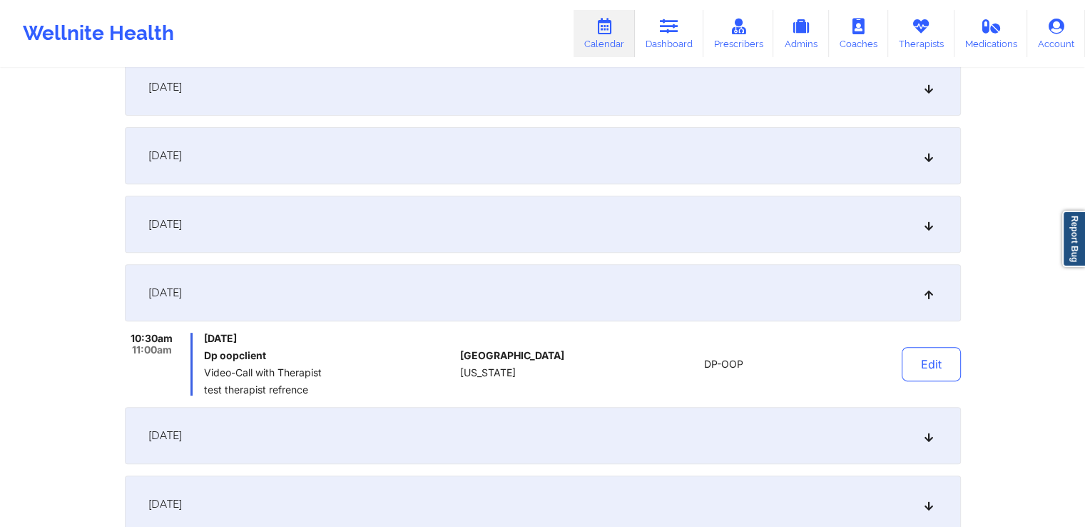
scroll to position [498, 0]
click at [739, 218] on div "September 11, 2025" at bounding box center [543, 225] width 836 height 57
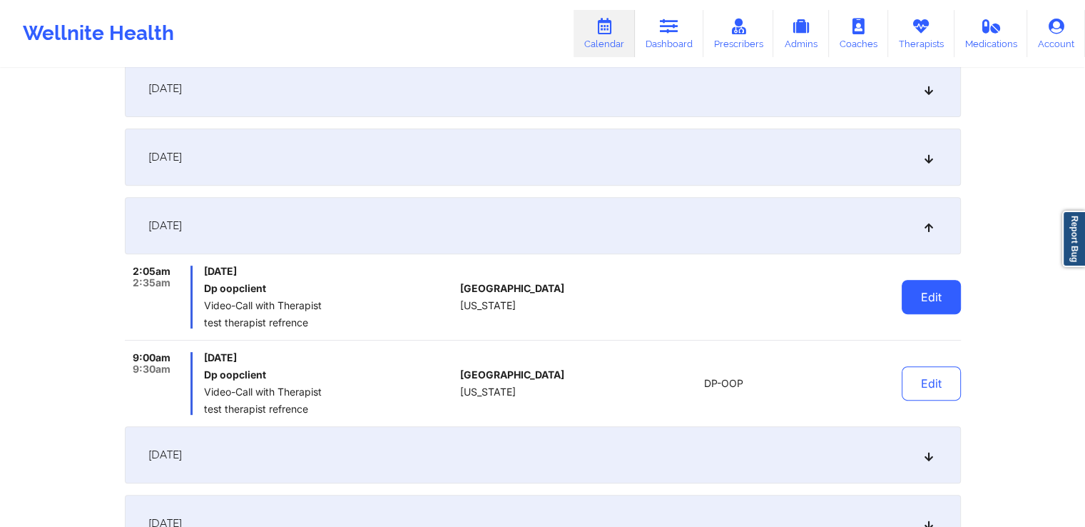
click at [929, 302] on button "Edit" at bounding box center [931, 297] width 59 height 34
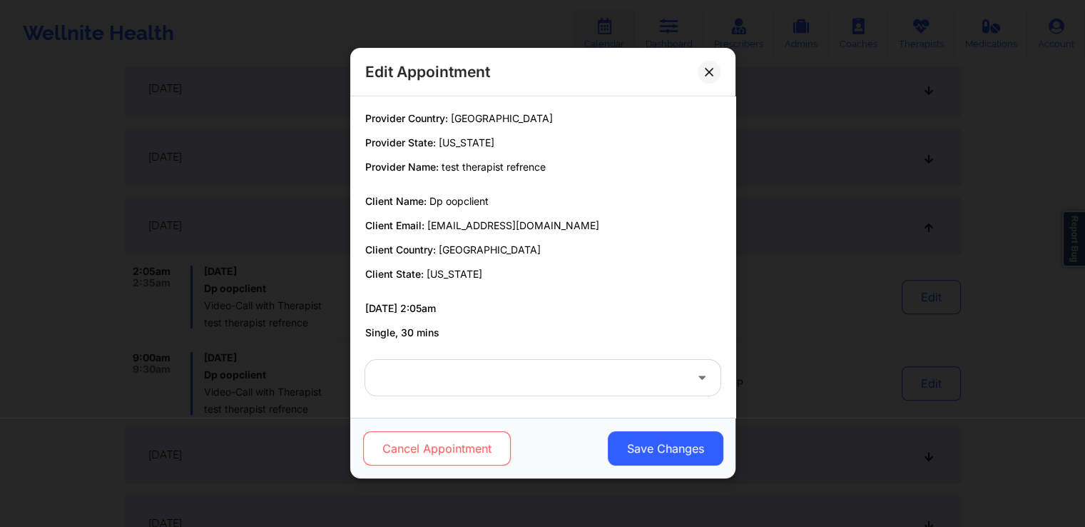
click at [472, 450] on button "Cancel Appointment" at bounding box center [436, 449] width 148 height 34
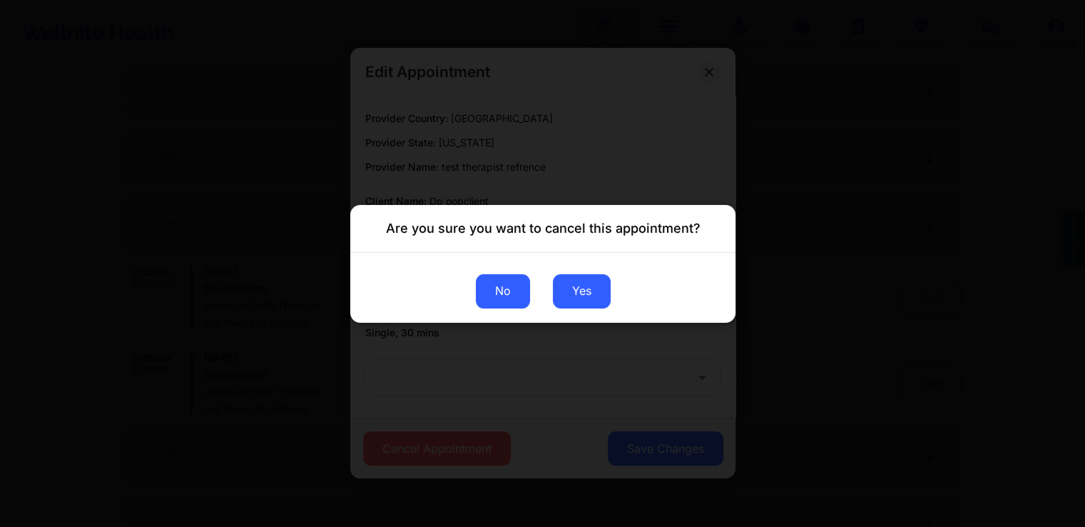
click at [511, 295] on button "No" at bounding box center [502, 290] width 54 height 34
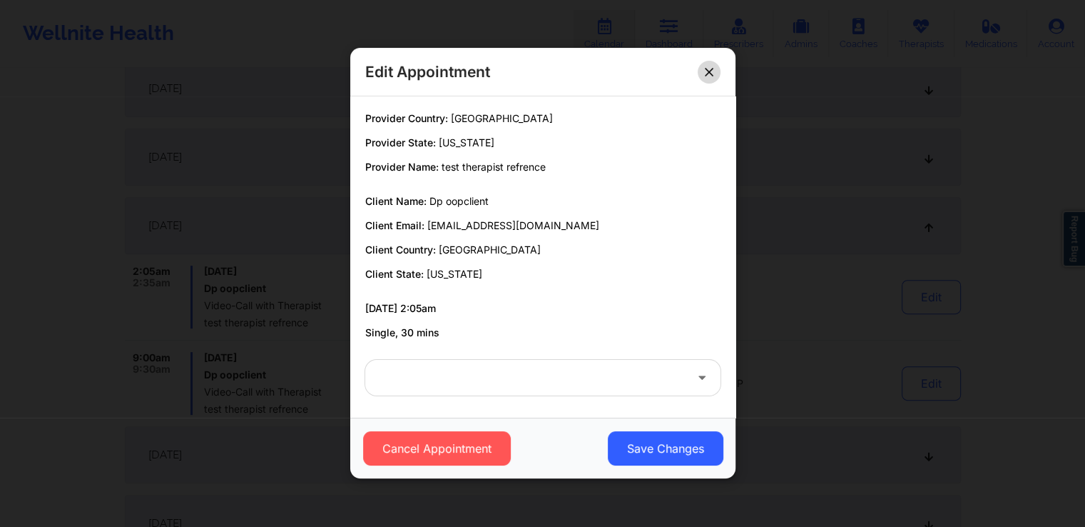
click at [714, 70] on button at bounding box center [709, 72] width 23 height 23
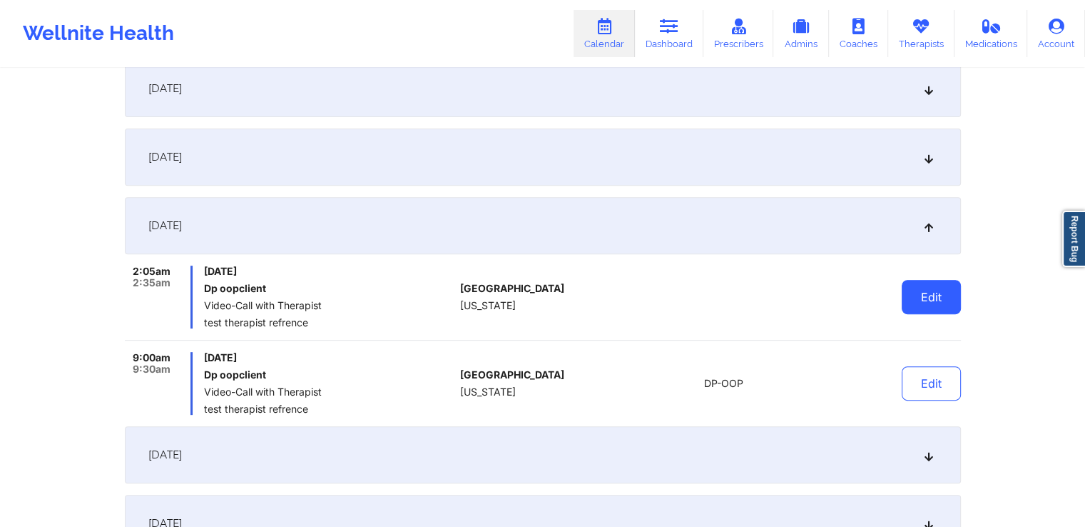
click at [931, 305] on button "Edit" at bounding box center [931, 297] width 59 height 34
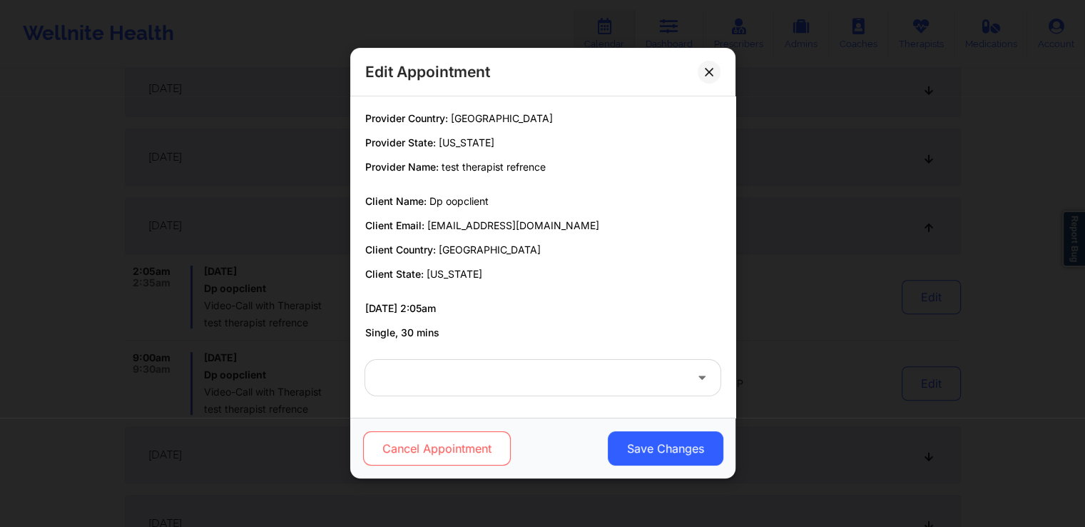
click at [437, 442] on button "Cancel Appointment" at bounding box center [436, 449] width 148 height 34
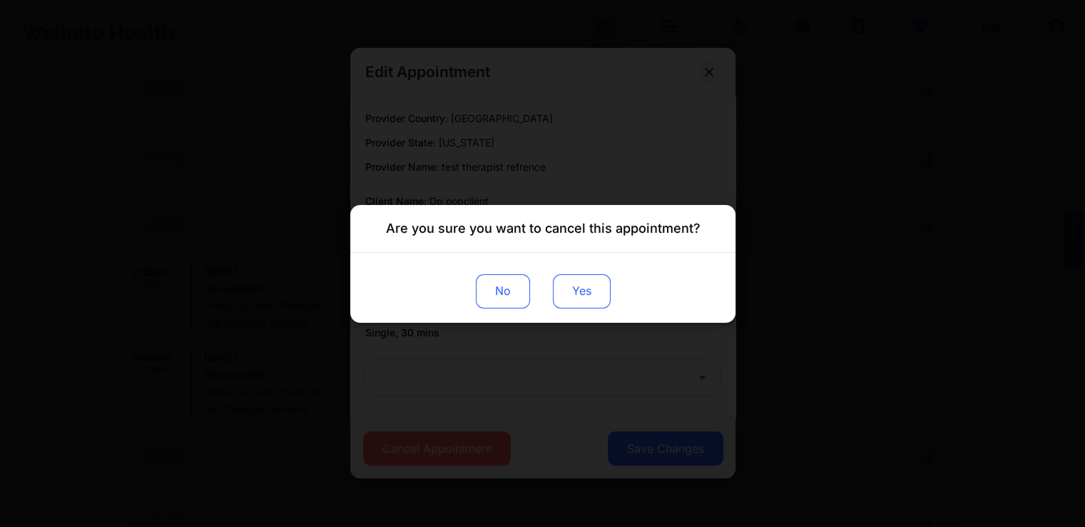
click at [587, 285] on button "Yes" at bounding box center [581, 290] width 58 height 34
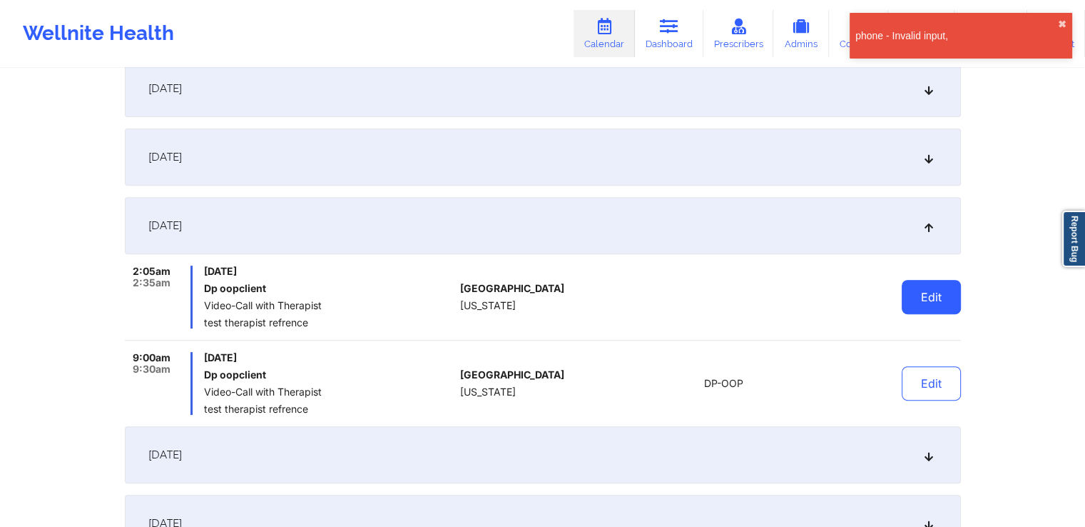
click at [917, 292] on button "Edit" at bounding box center [931, 297] width 59 height 34
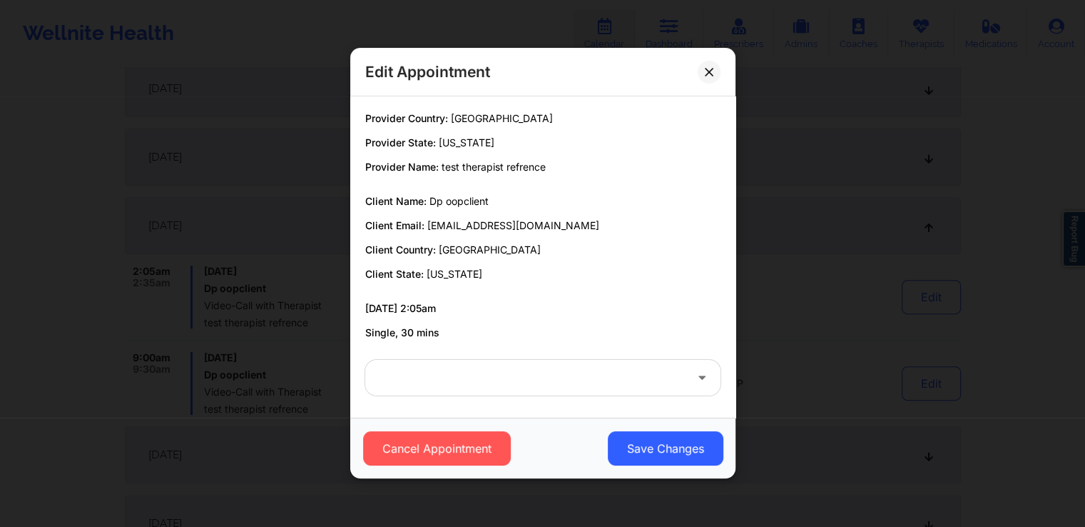
scroll to position [3, 0]
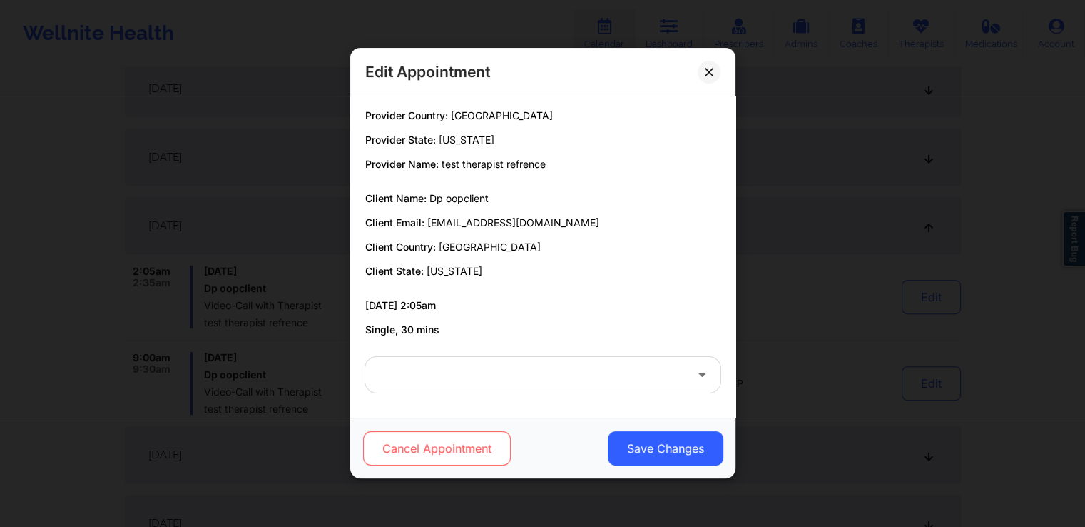
click at [425, 444] on button "Cancel Appointment" at bounding box center [436, 449] width 148 height 34
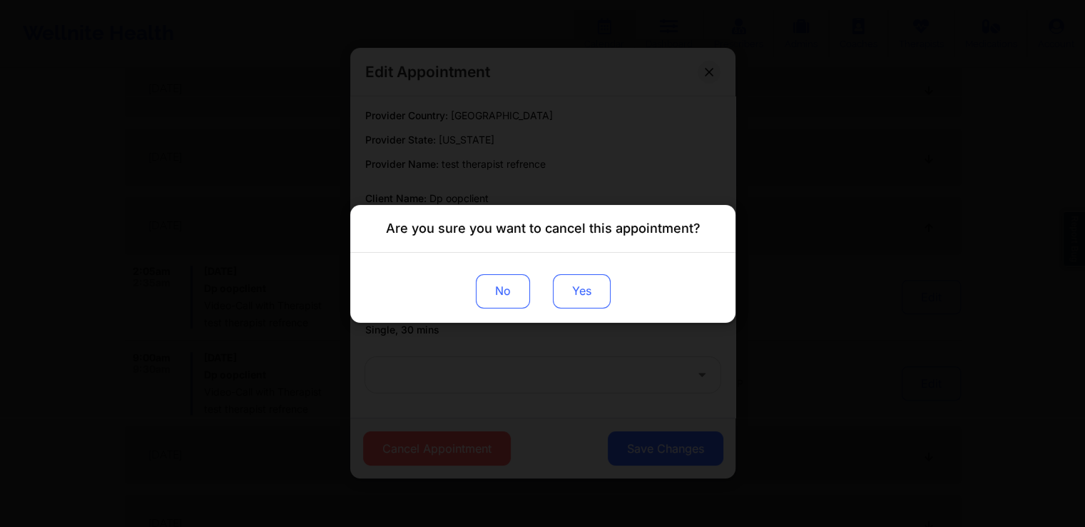
click at [583, 295] on button "Yes" at bounding box center [581, 290] width 58 height 34
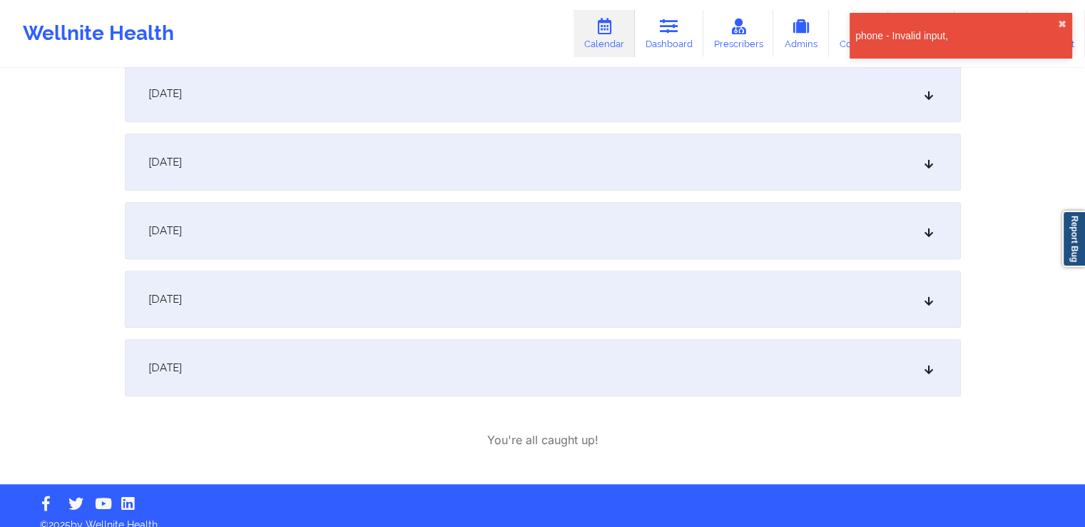
scroll to position [943, 0]
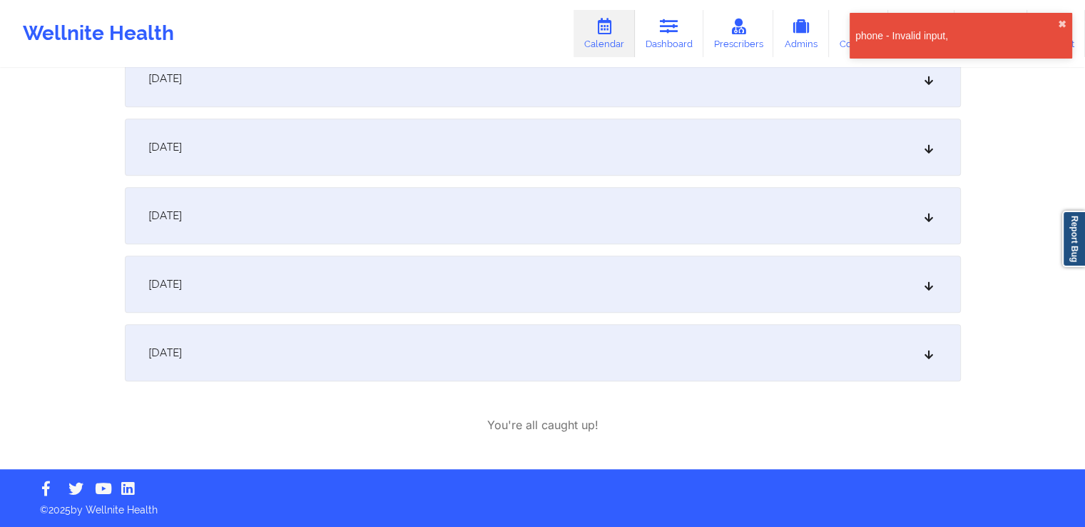
click at [823, 220] on div "[DATE]" at bounding box center [543, 215] width 836 height 57
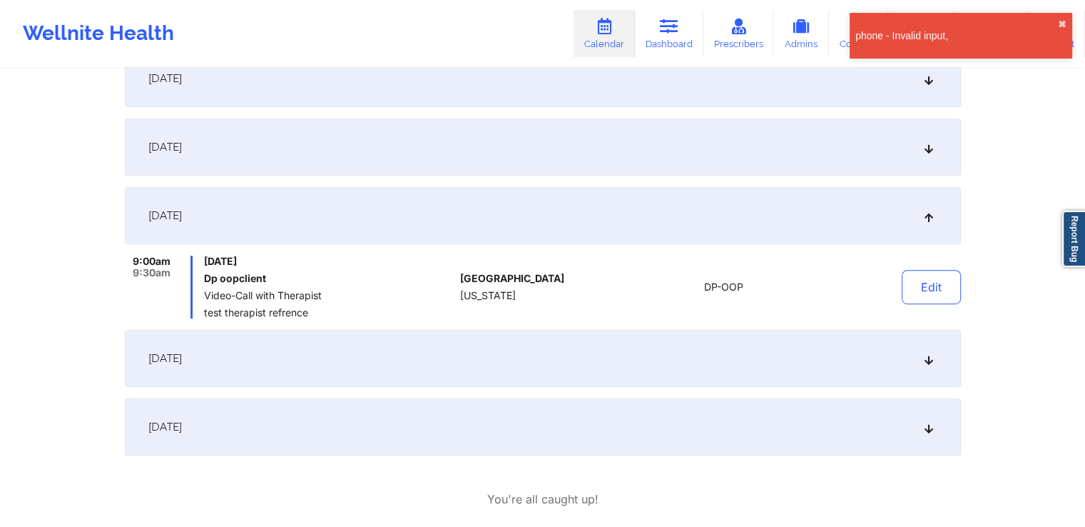
scroll to position [856, 0]
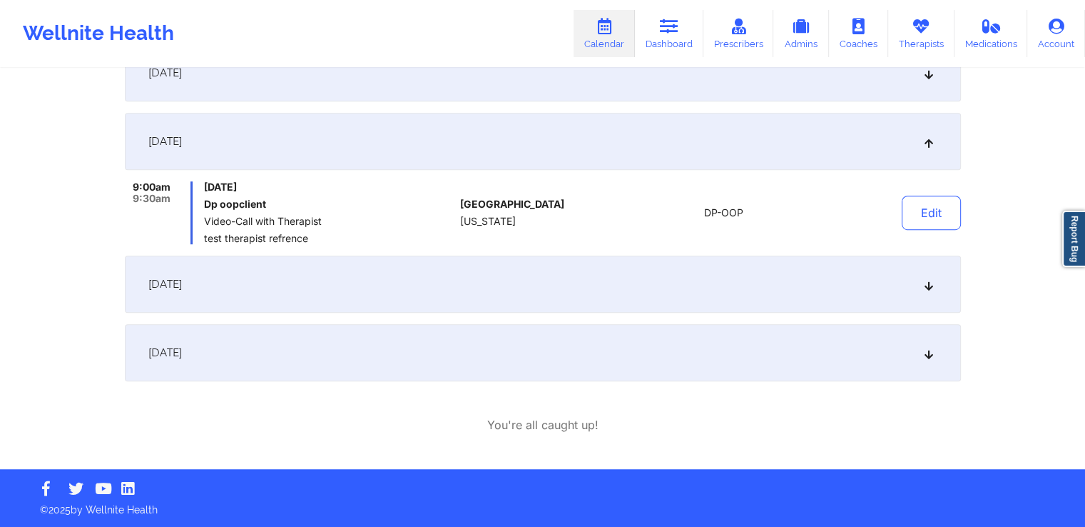
click at [792, 298] on div "[DATE]" at bounding box center [543, 283] width 836 height 57
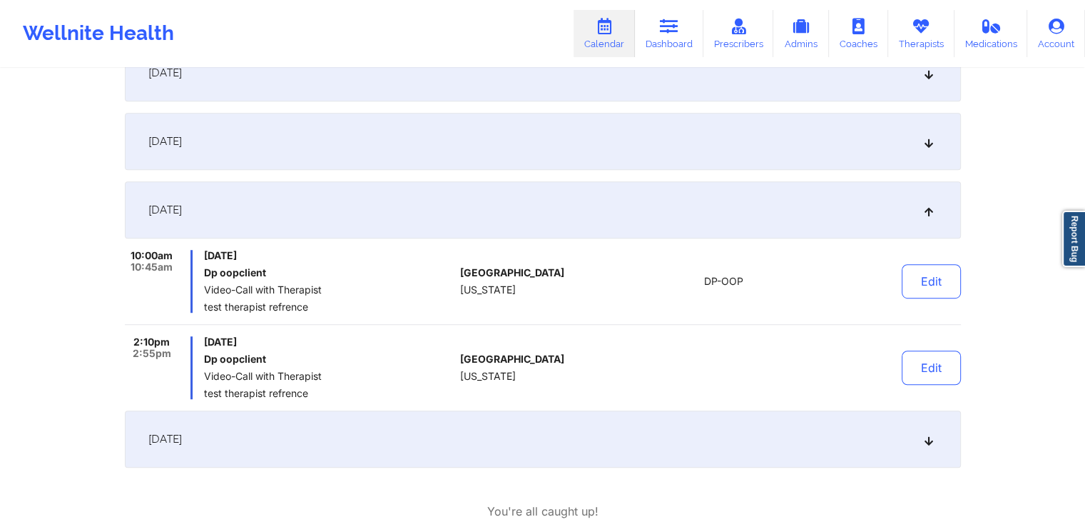
scroll to position [943, 0]
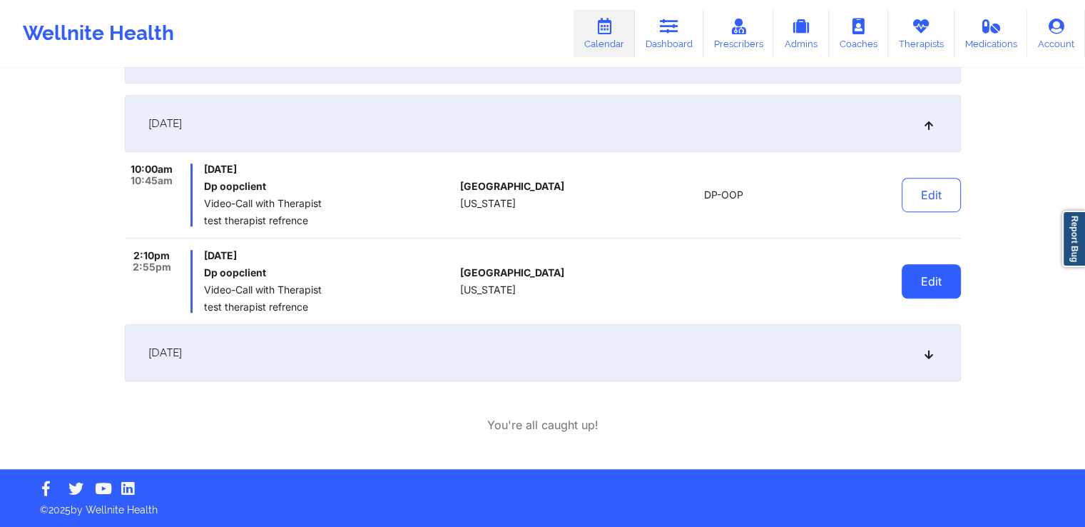
click at [931, 291] on button "Edit" at bounding box center [931, 281] width 59 height 34
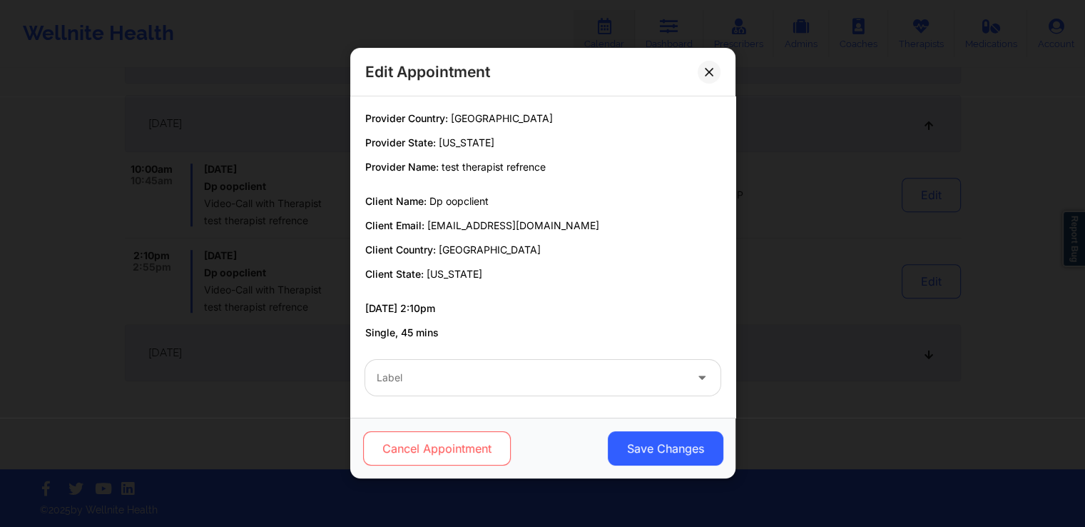
click at [482, 449] on button "Cancel Appointment" at bounding box center [436, 449] width 148 height 34
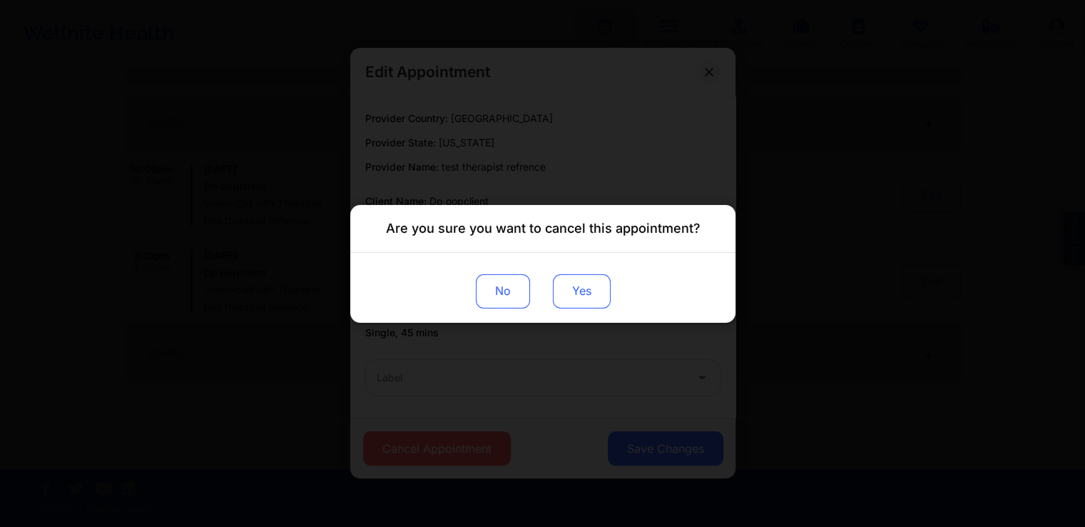
click at [581, 299] on button "Yes" at bounding box center [581, 290] width 58 height 34
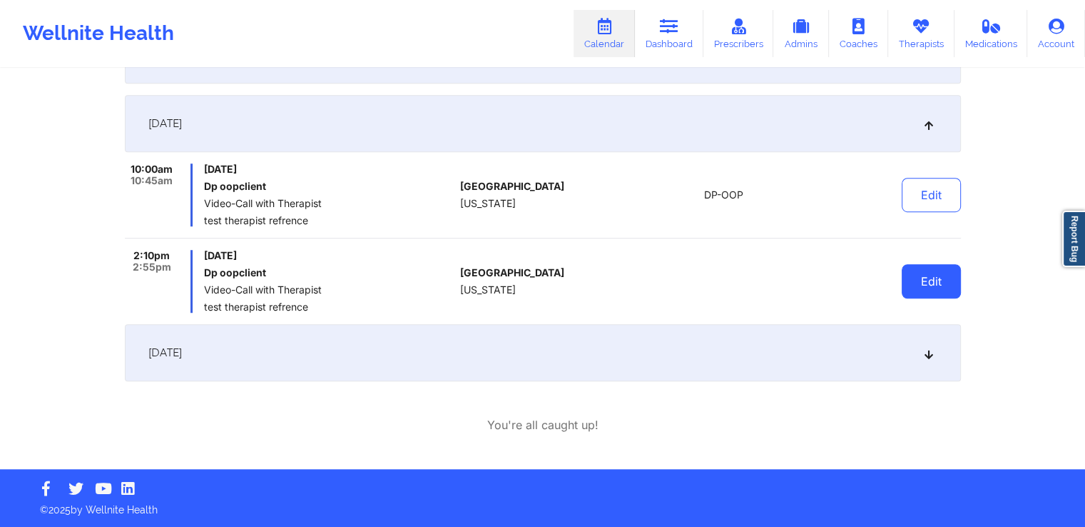
click at [923, 283] on button "Edit" at bounding box center [931, 281] width 59 height 34
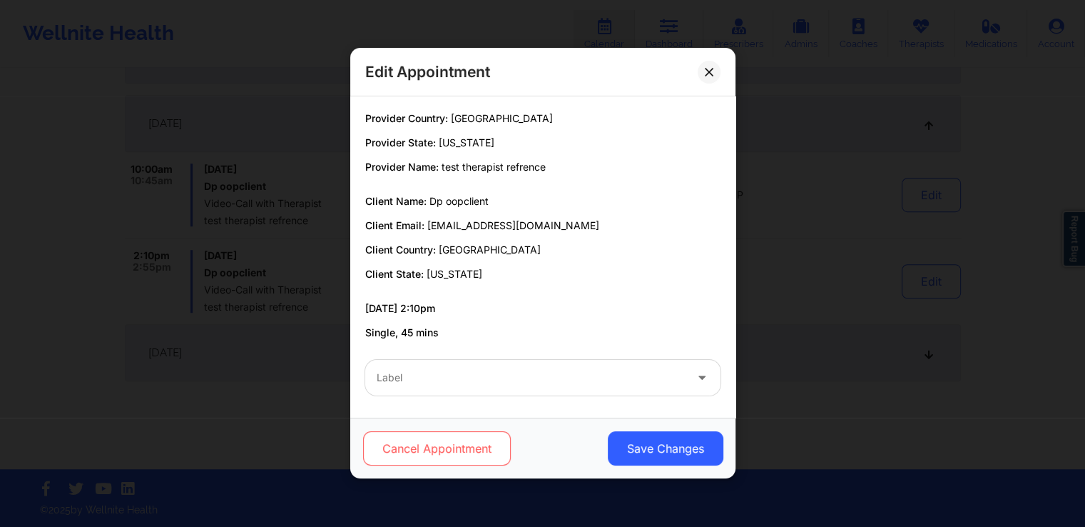
click at [457, 455] on button "Cancel Appointment" at bounding box center [436, 449] width 148 height 34
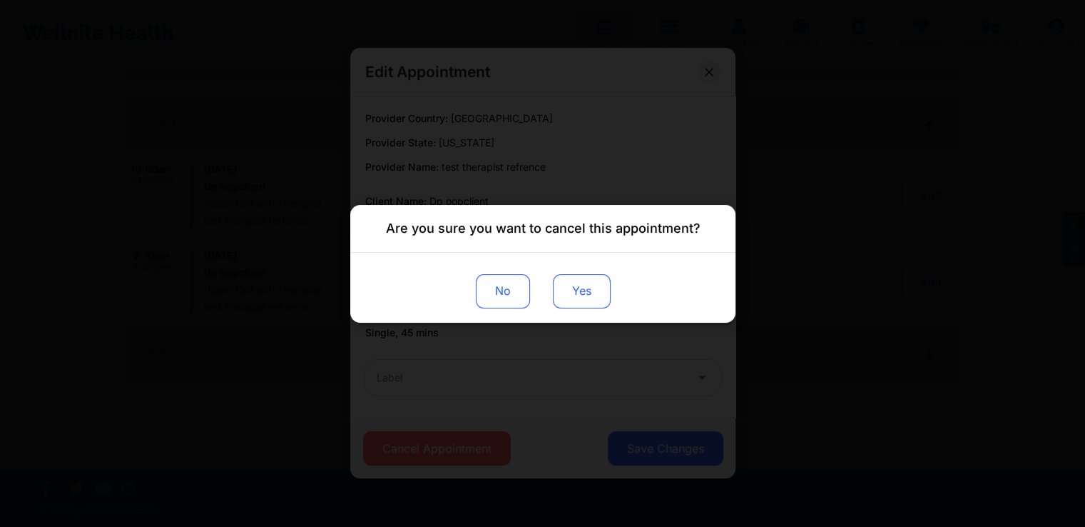
click at [579, 296] on button "Yes" at bounding box center [581, 290] width 58 height 34
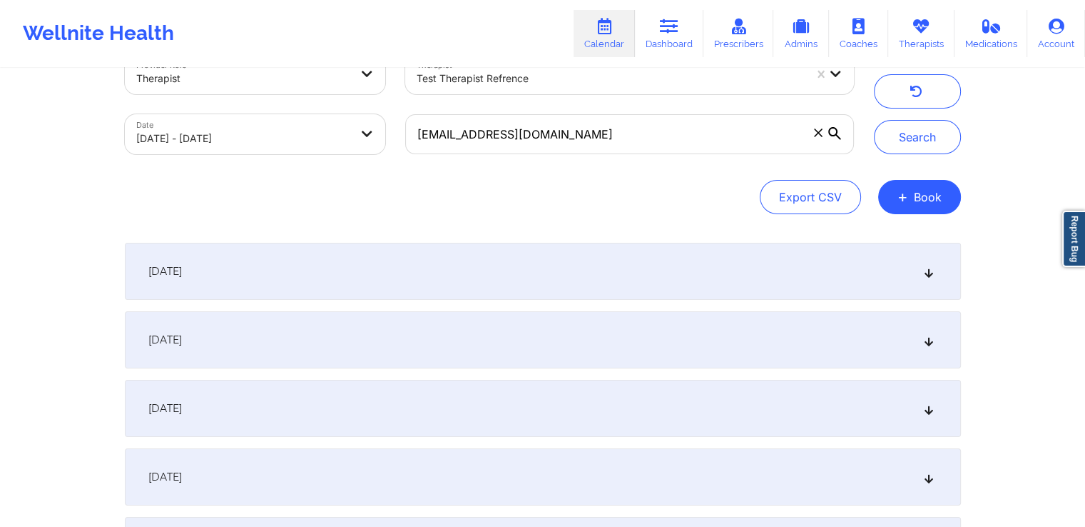
scroll to position [0, 0]
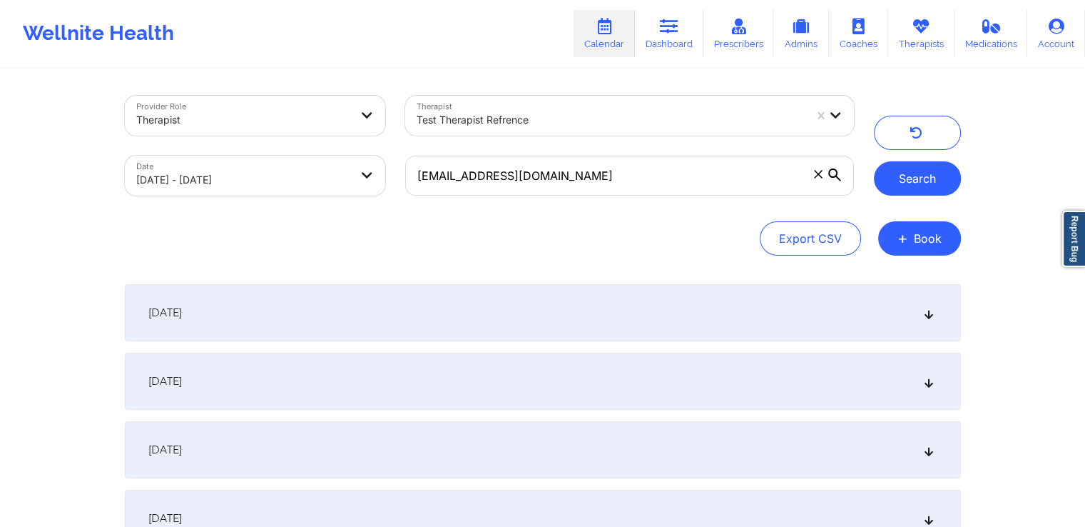
click at [908, 183] on button "Search" at bounding box center [917, 178] width 87 height 34
select select "2025-8"
select select "2025-9"
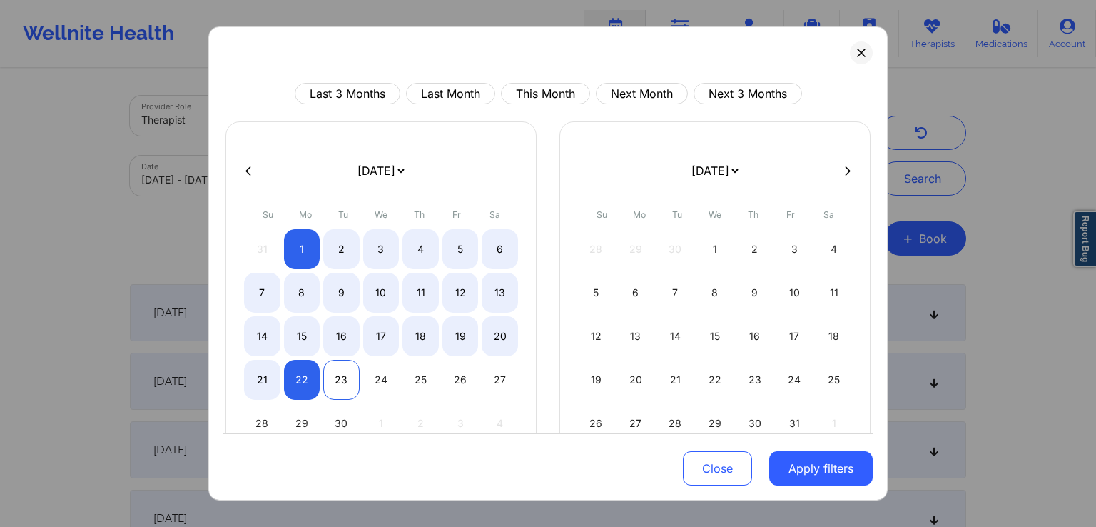
click at [350, 372] on div "23" at bounding box center [341, 380] width 36 height 40
select select "2025-8"
select select "2025-9"
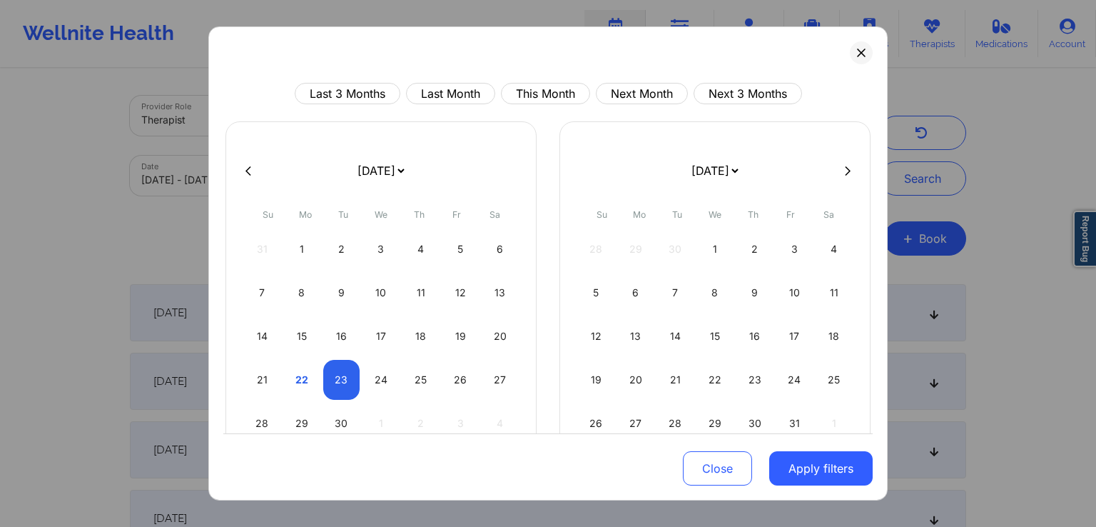
select select "2025-8"
select select "2025-9"
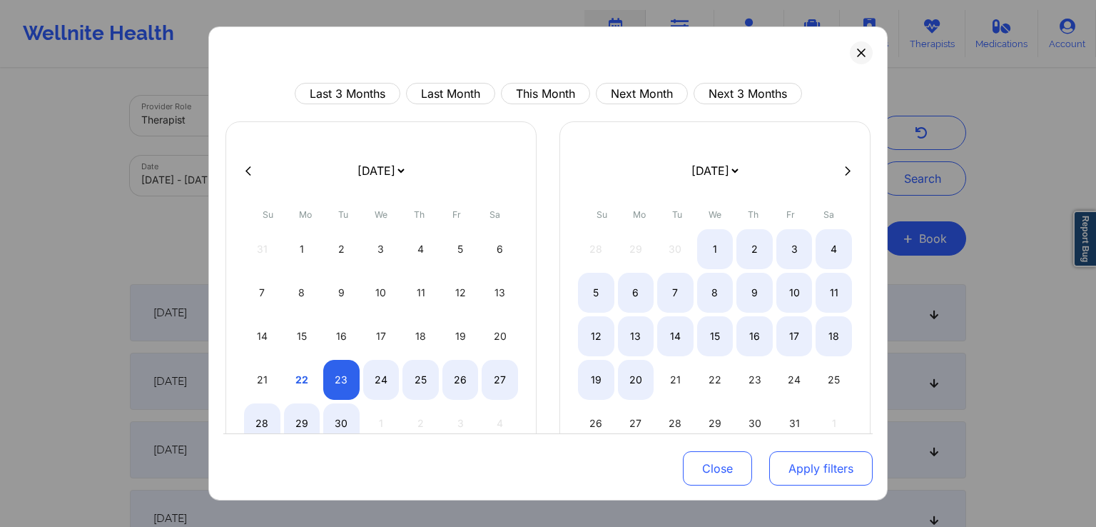
click at [810, 469] on button "Apply filters" at bounding box center [820, 468] width 103 height 34
select select "2025-8"
select select "2025-9"
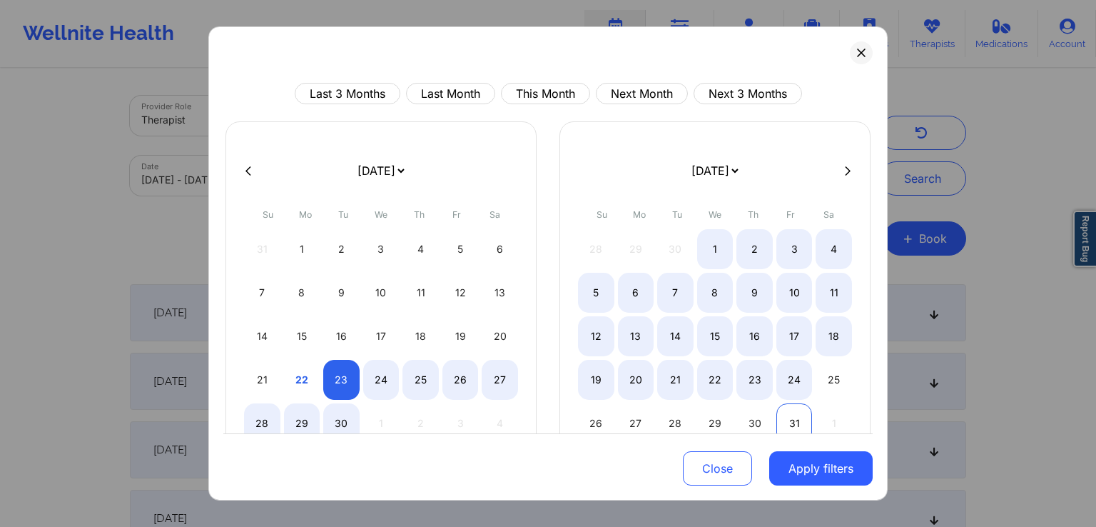
select select "2025-8"
select select "2025-9"
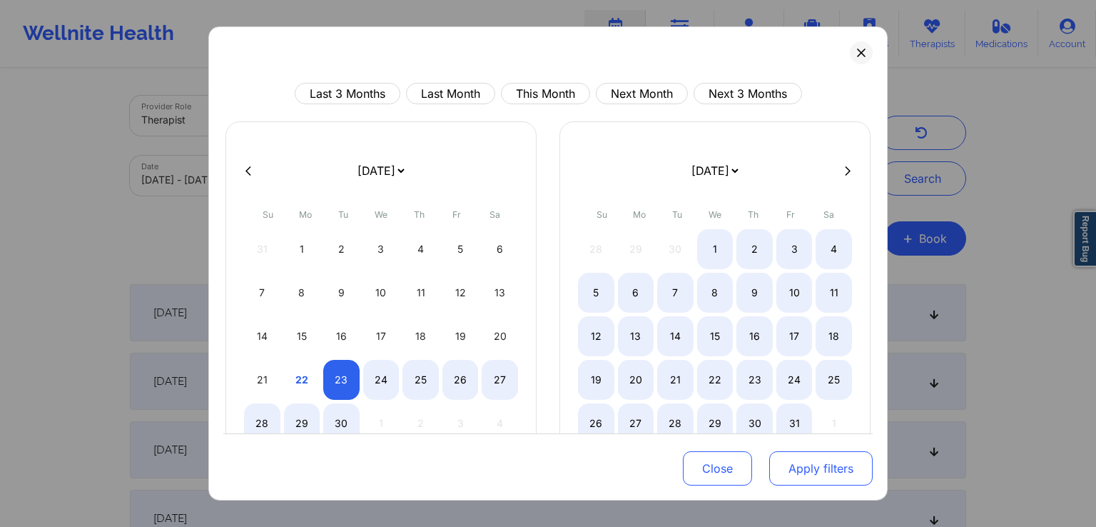
click at [798, 475] on button "Apply filters" at bounding box center [820, 468] width 103 height 34
select select "2025-8"
select select "2025-9"
click at [791, 425] on div "31" at bounding box center [794, 423] width 36 height 40
select select "2025-8"
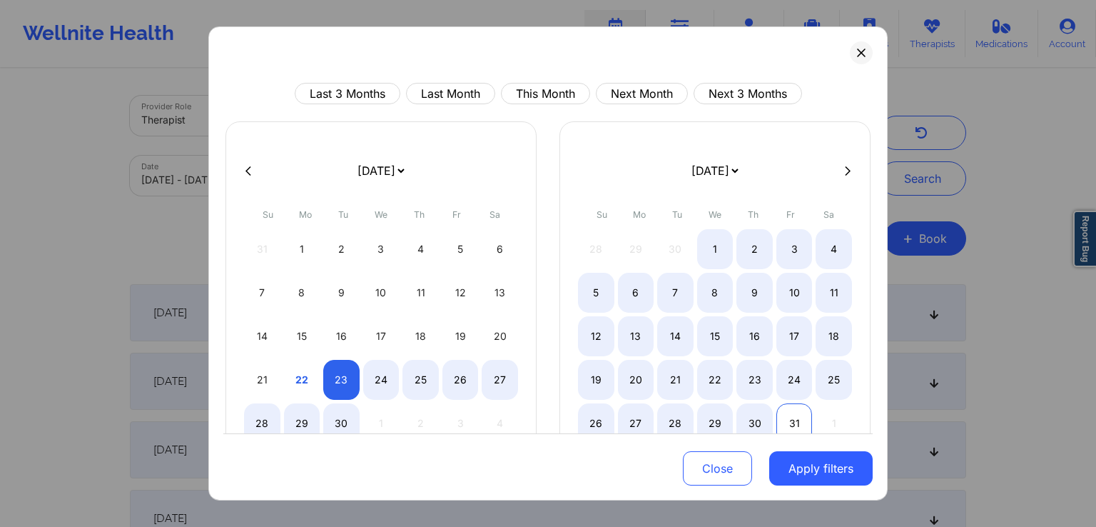
select select "2025-9"
click at [300, 248] on div "1" at bounding box center [302, 249] width 36 height 40
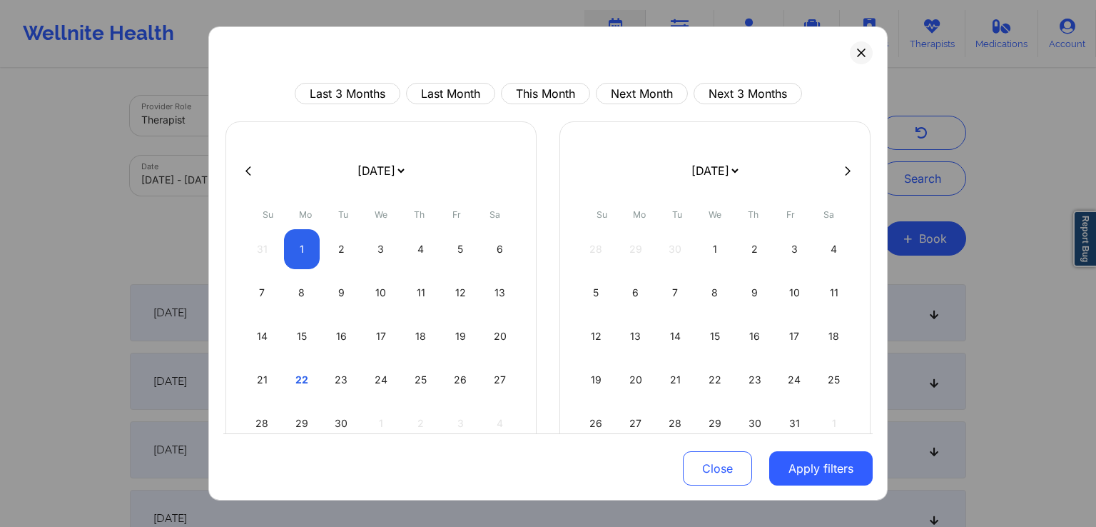
select select "2025-8"
select select "2025-9"
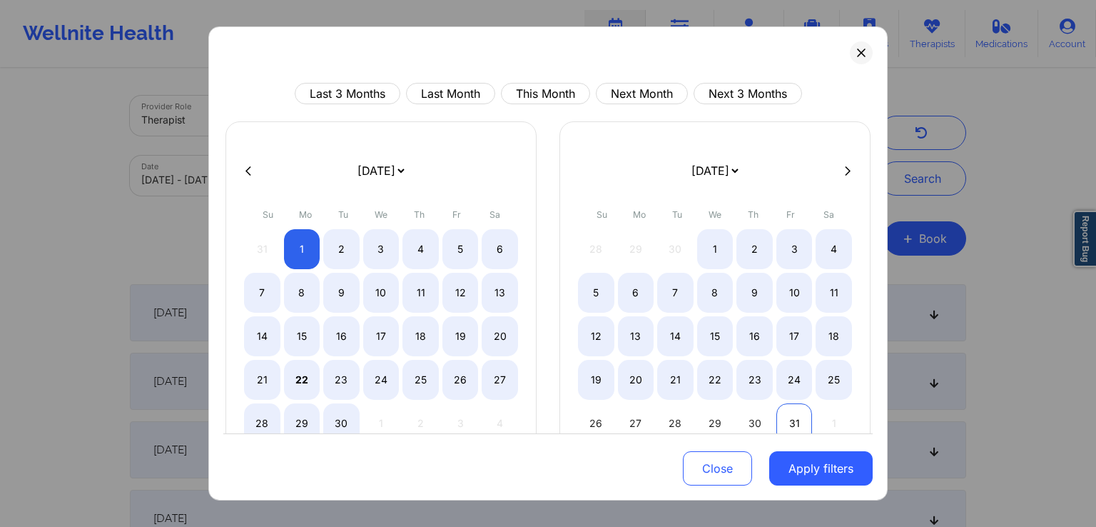
select select "2025-8"
select select "2025-9"
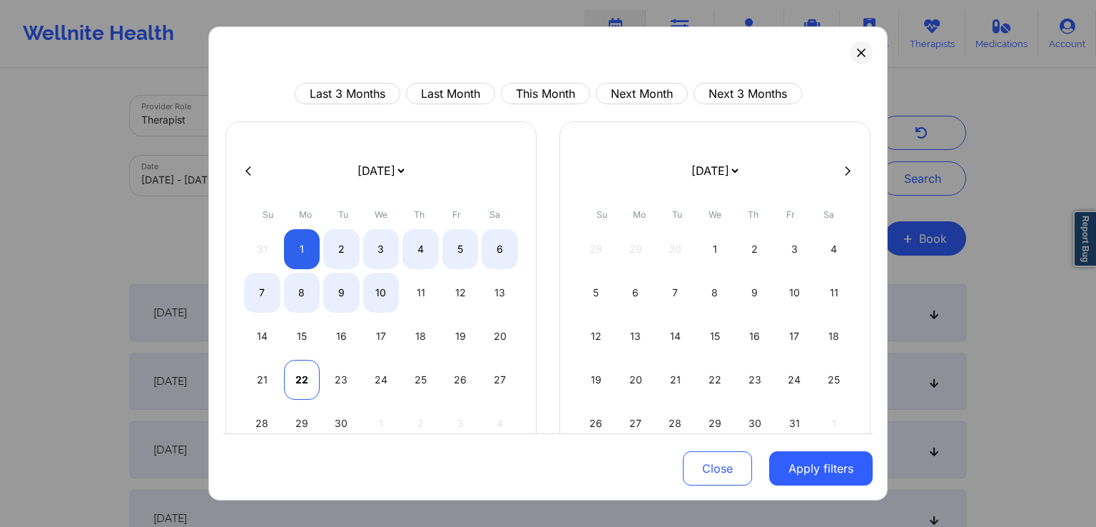
select select "2025-8"
select select "2025-9"
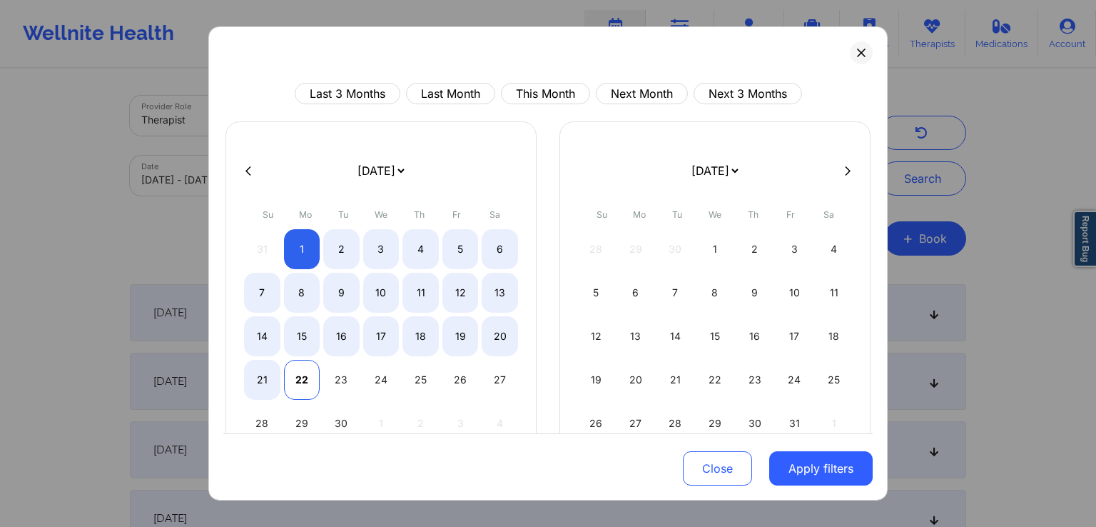
click at [303, 383] on div "22" at bounding box center [302, 380] width 36 height 40
select select "2025-8"
select select "2025-9"
click at [791, 414] on div "31" at bounding box center [794, 423] width 36 height 40
select select "2025-9"
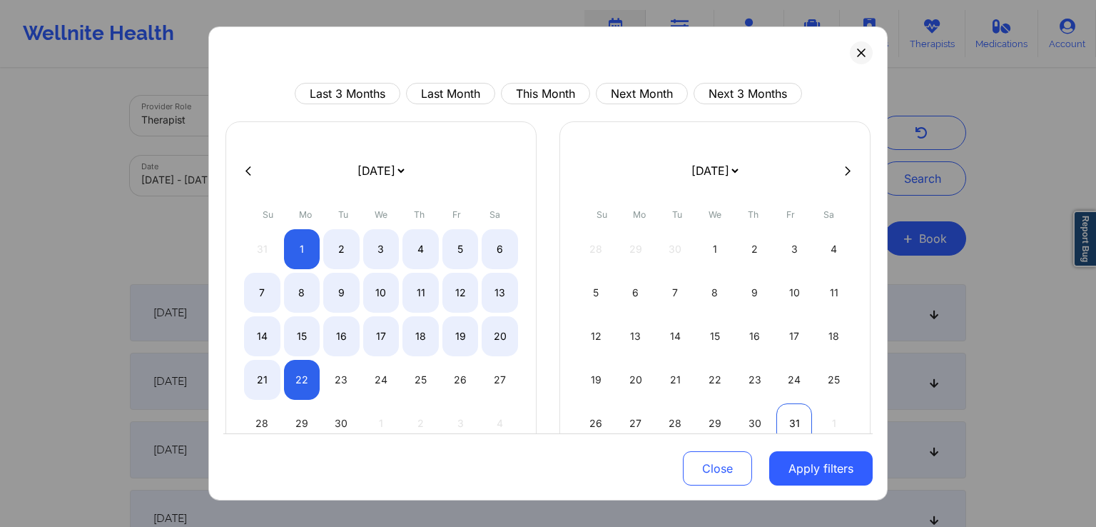
select select "2025-10"
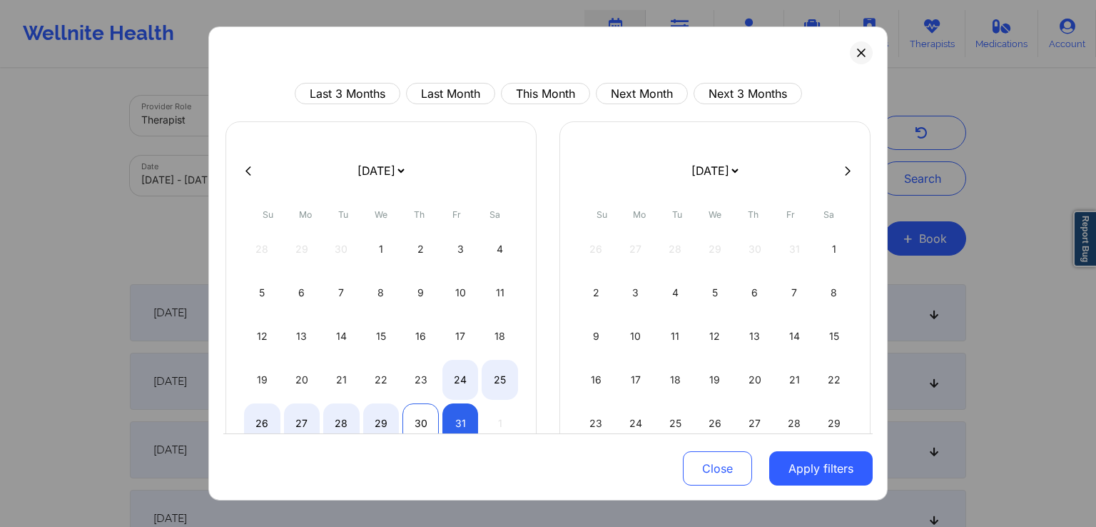
select select "2025-9"
select select "2025-10"
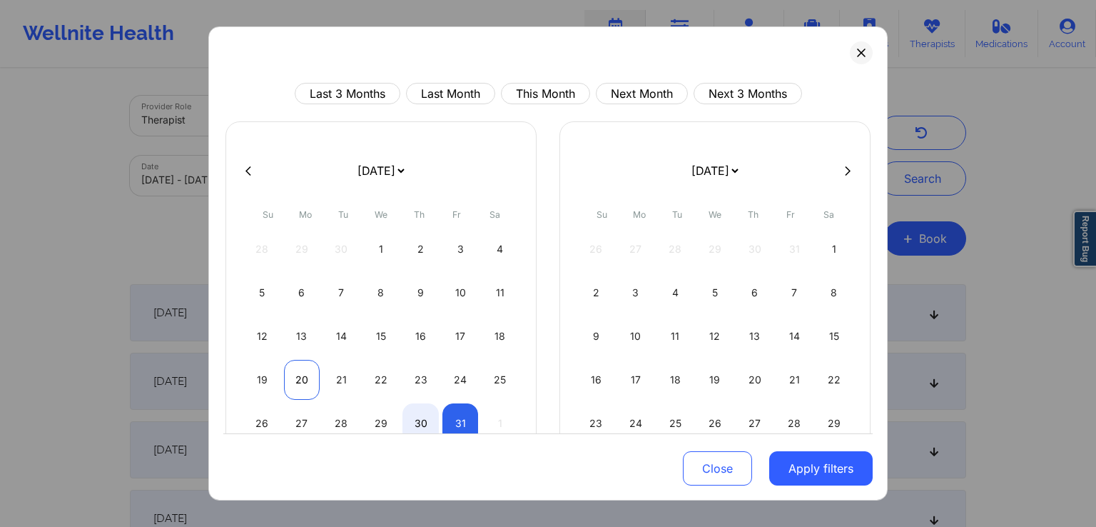
select select "2025-9"
select select "2025-10"
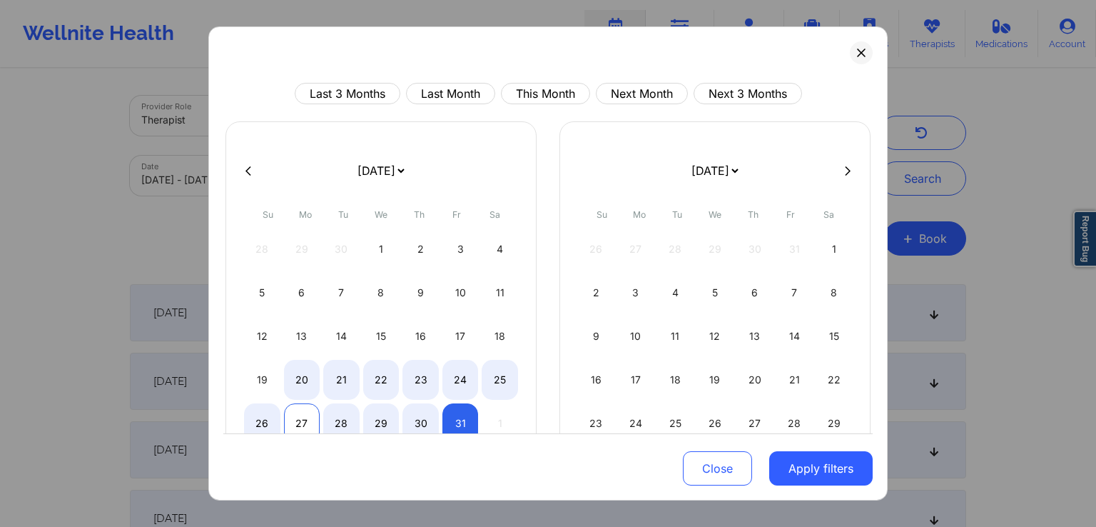
select select "2025-9"
select select "2025-10"
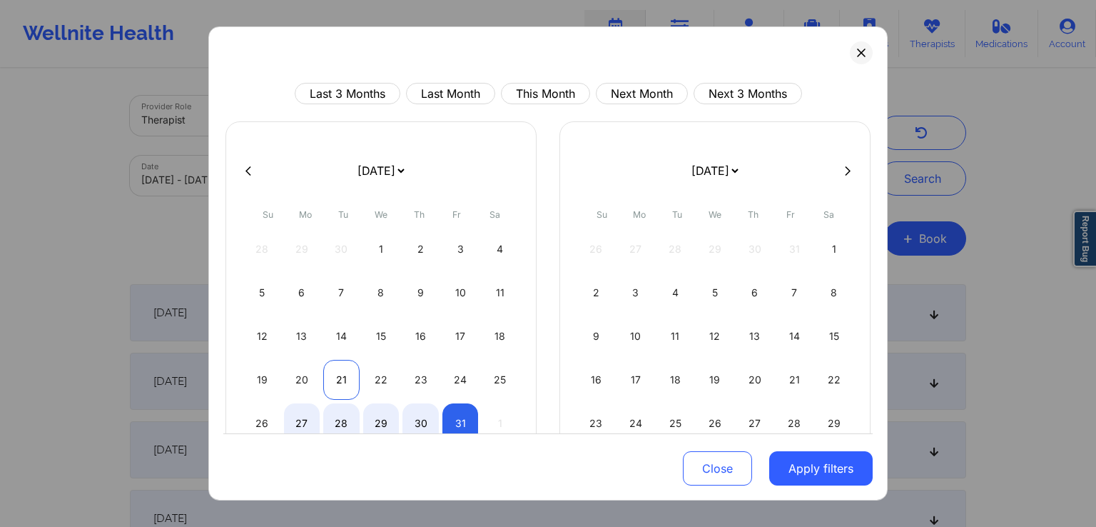
select select "2025-9"
select select "2025-10"
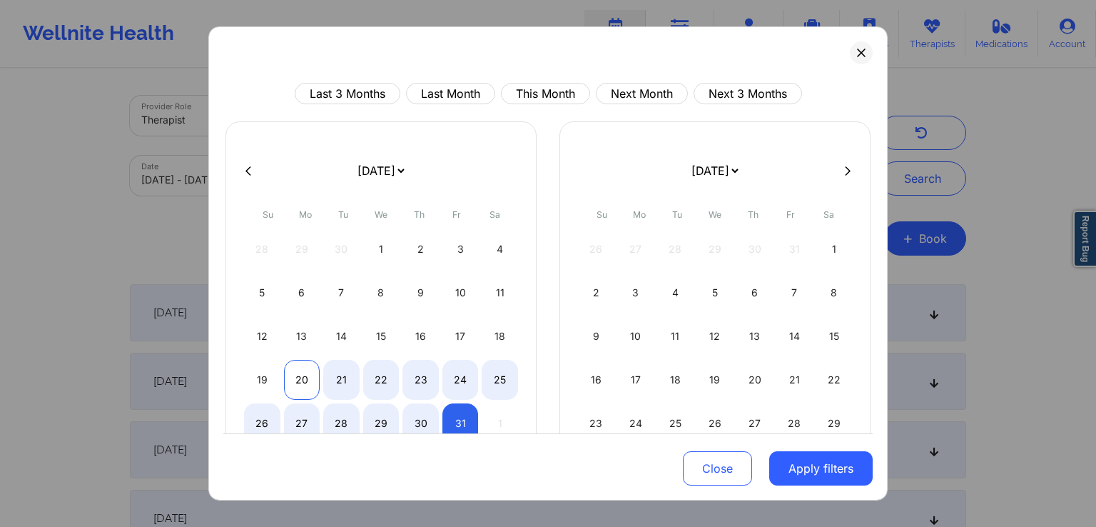
select select "2025-9"
select select "2025-10"
select select "2025-9"
select select "2025-10"
select select "2025-9"
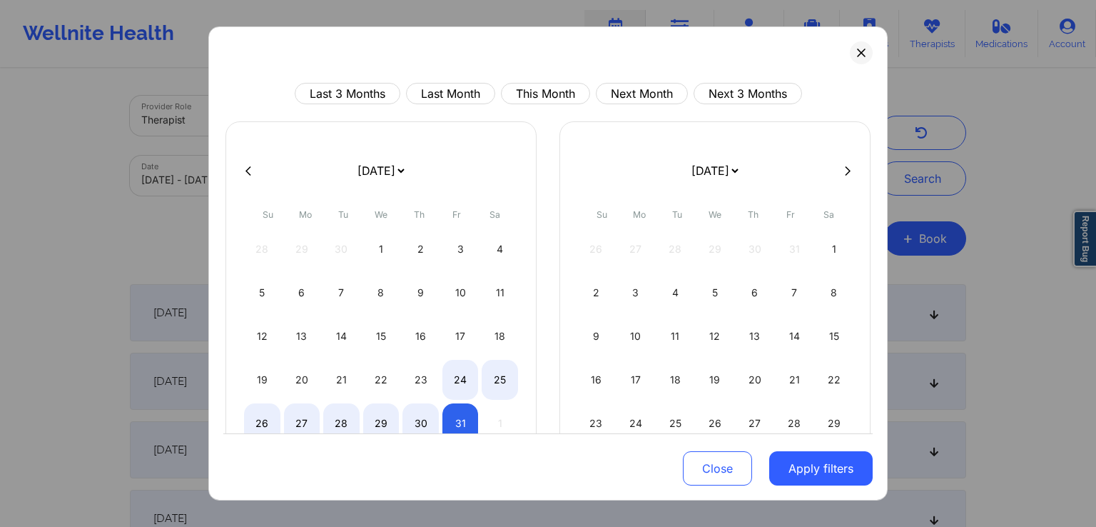
select select "2025-10"
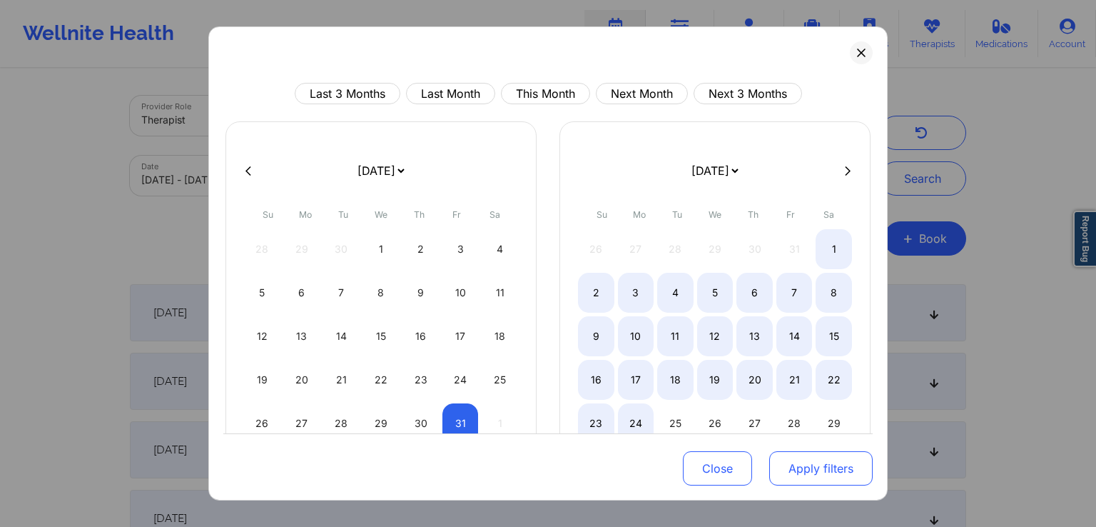
click at [825, 480] on button "Apply filters" at bounding box center [820, 468] width 103 height 34
click at [822, 470] on button "Apply filters" at bounding box center [820, 468] width 103 height 34
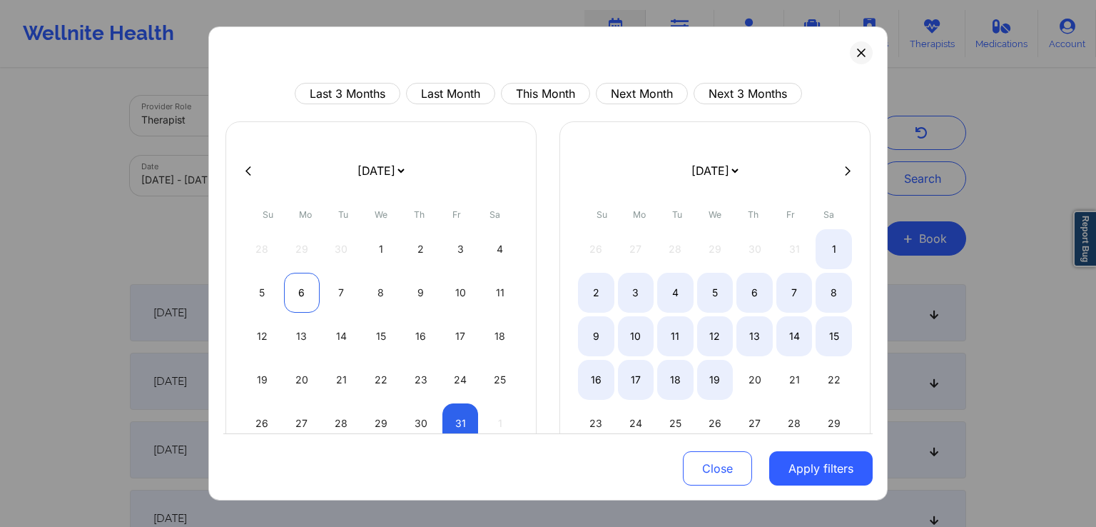
select select "2025-9"
select select "2025-10"
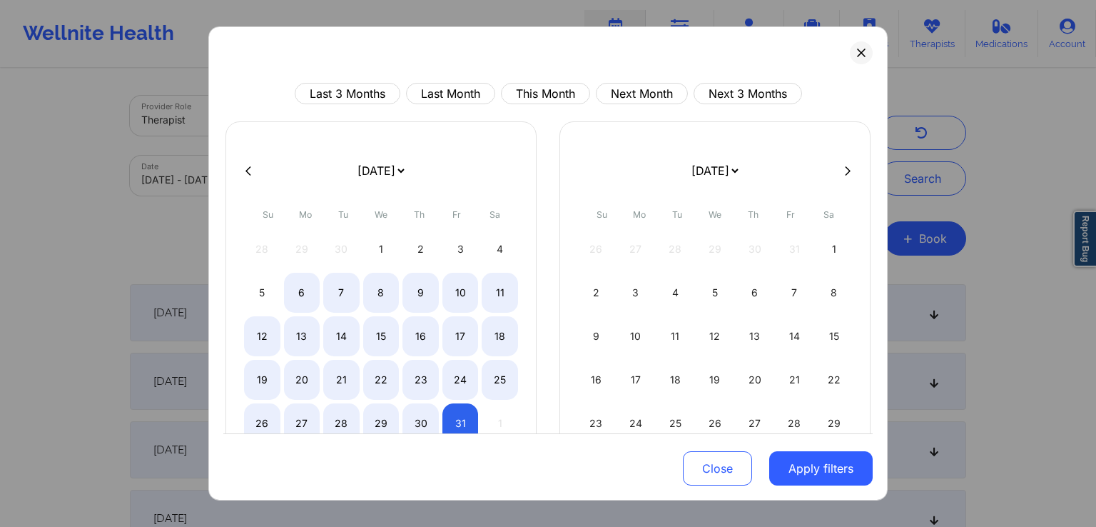
click at [250, 174] on icon at bounding box center [248, 170] width 6 height 9
select select "2025-8"
select select "2025-9"
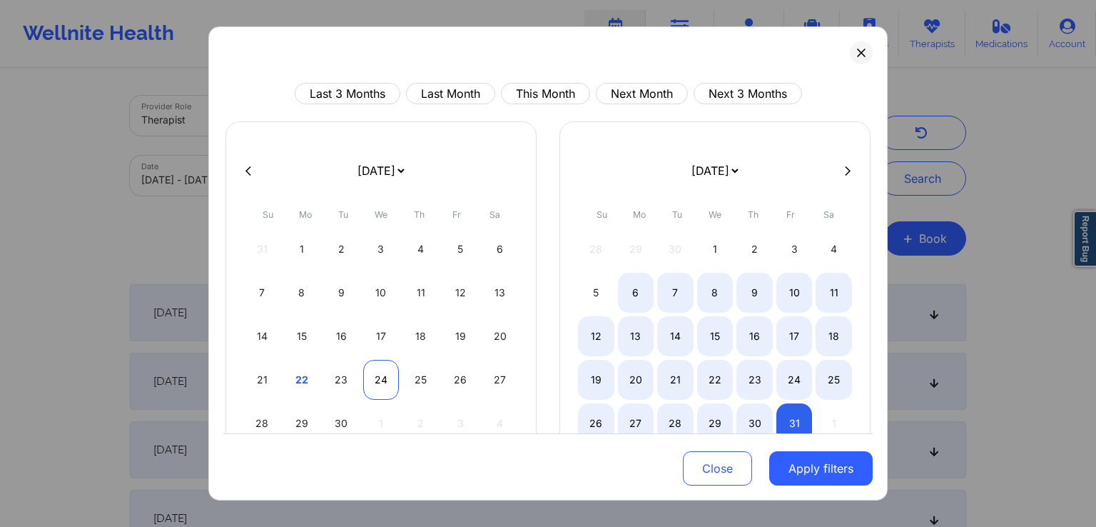
select select "2025-8"
select select "2025-9"
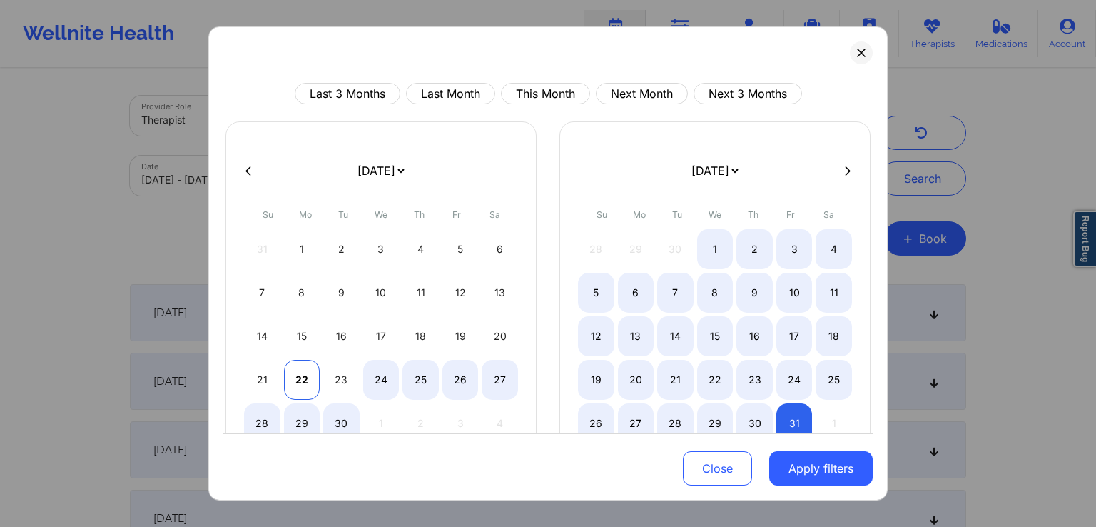
select select "2025-8"
select select "2025-9"
click at [293, 373] on div "22" at bounding box center [302, 380] width 36 height 40
select select "2025-8"
select select "2025-9"
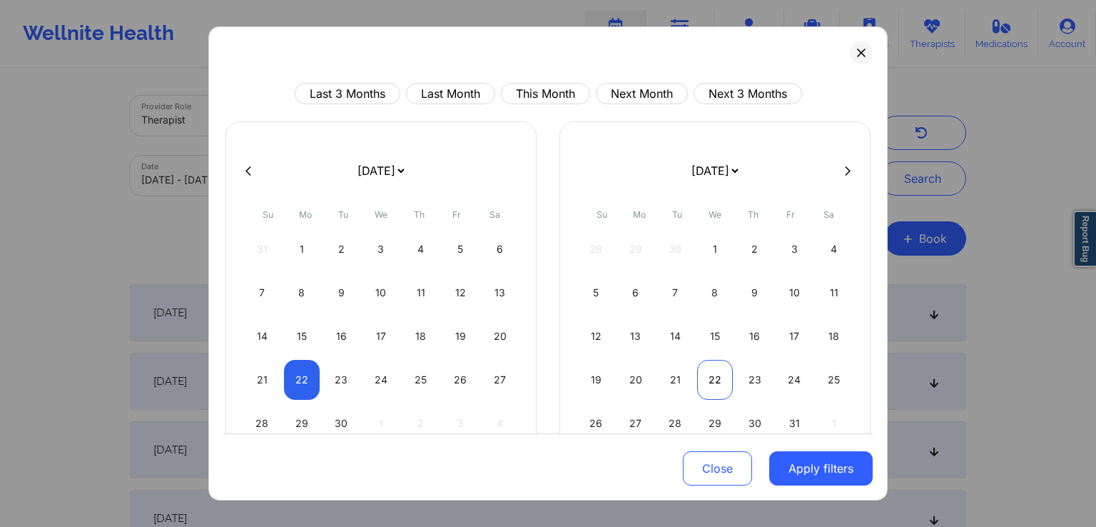
select select "2025-8"
select select "2025-9"
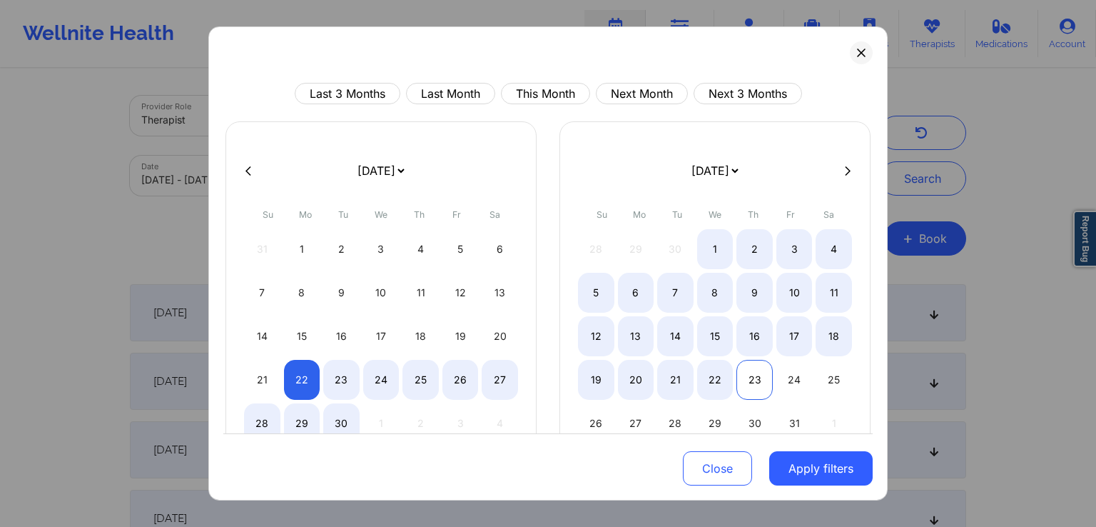
select select "2025-8"
select select "2025-9"
select select "2025-8"
select select "2025-9"
select select "2025-8"
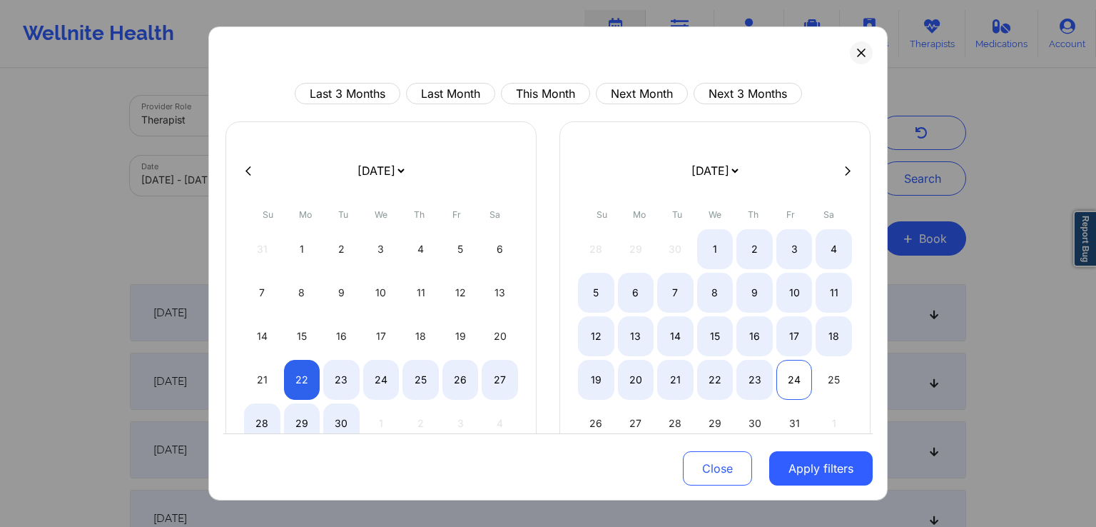
select select "2025-9"
select select "2025-8"
select select "2025-9"
select select "2025-8"
select select "2025-9"
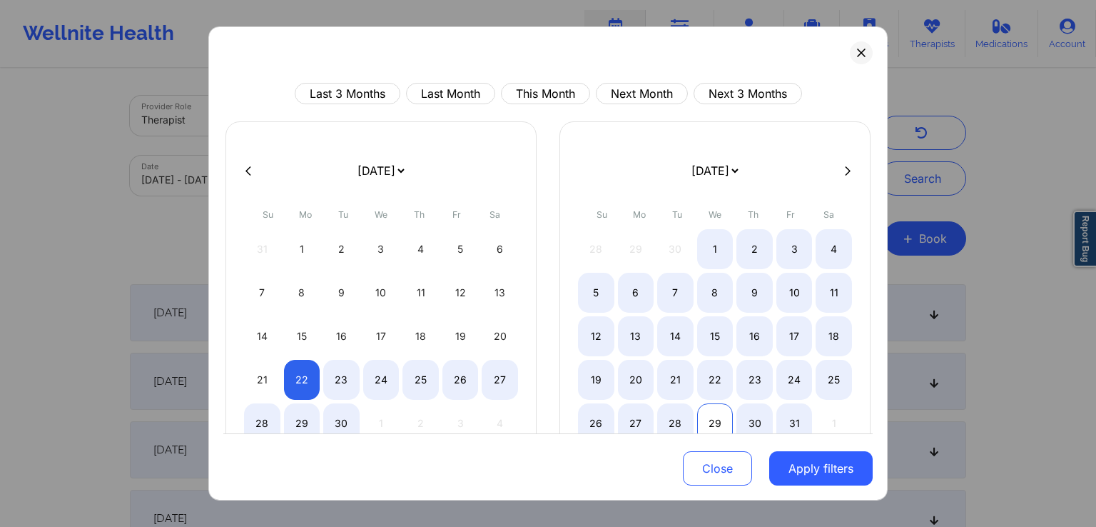
select select "2025-8"
select select "2025-9"
select select "2025-8"
select select "2025-9"
click at [751, 423] on div "30" at bounding box center [754, 423] width 36 height 40
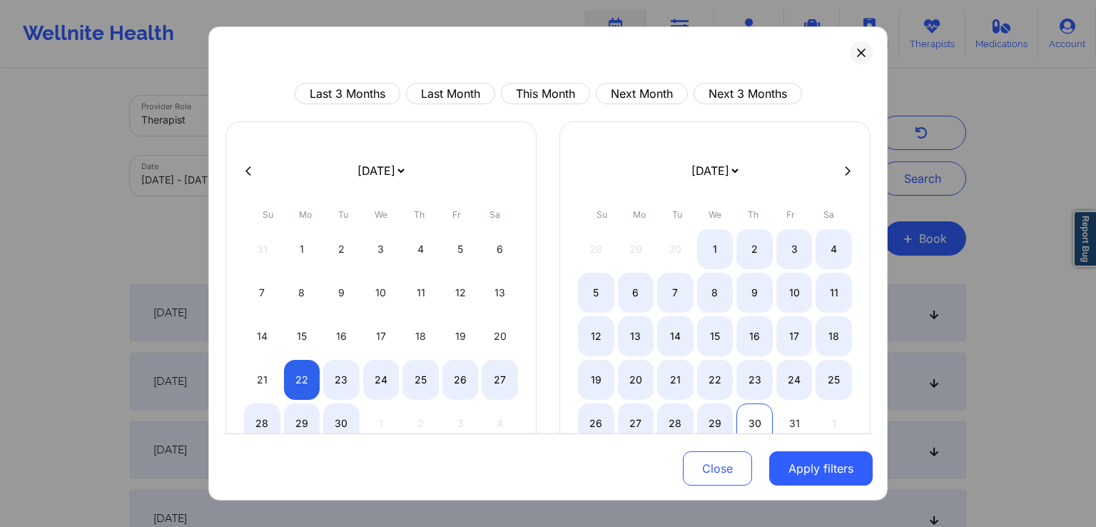
select select "2025-8"
select select "2025-9"
click at [815, 463] on button "Apply filters" at bounding box center [820, 468] width 103 height 34
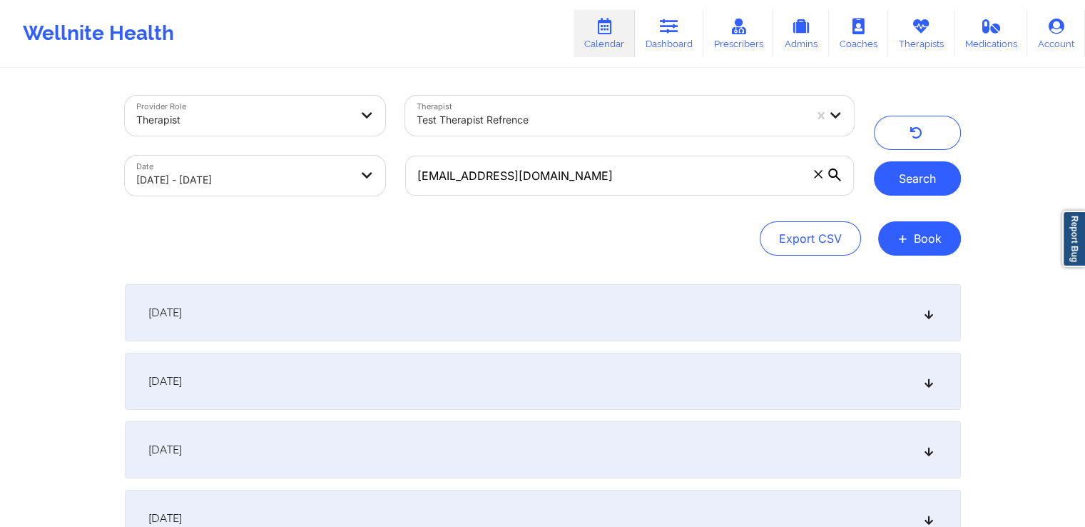
click at [933, 164] on button "Search" at bounding box center [917, 178] width 87 height 34
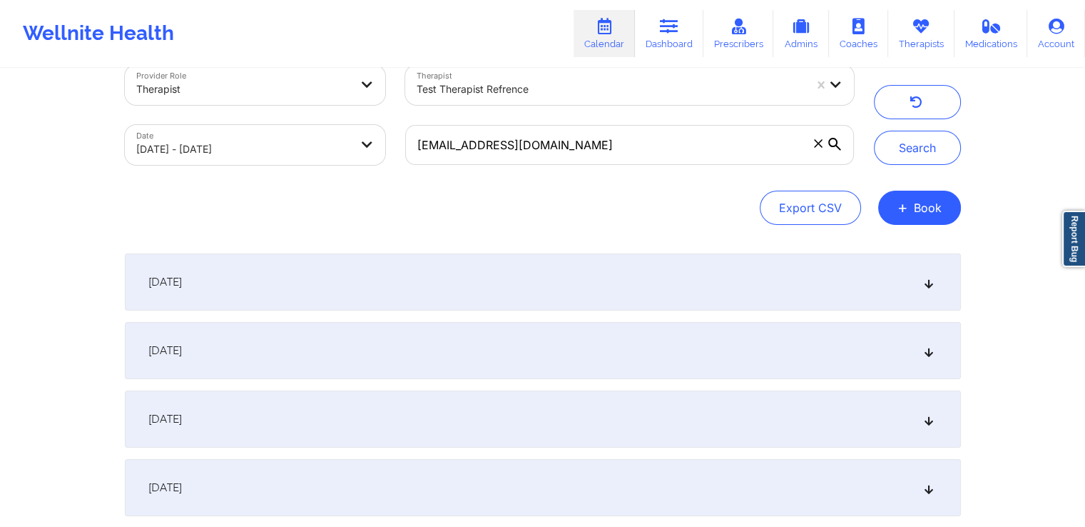
scroll to position [33, 0]
click at [920, 282] on div "[DATE]" at bounding box center [543, 279] width 836 height 57
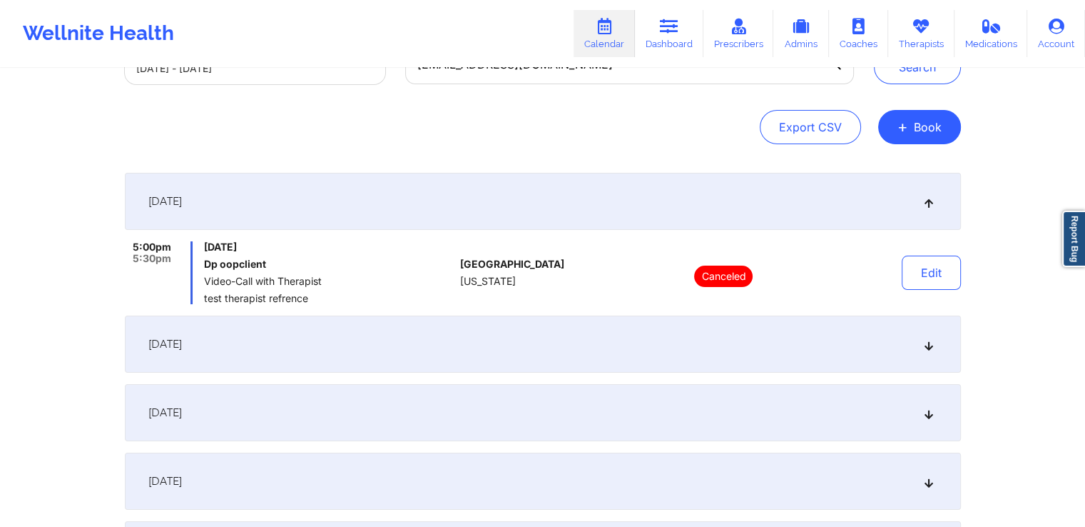
scroll to position [113, 0]
click at [848, 327] on div "[DATE]" at bounding box center [543, 342] width 836 height 57
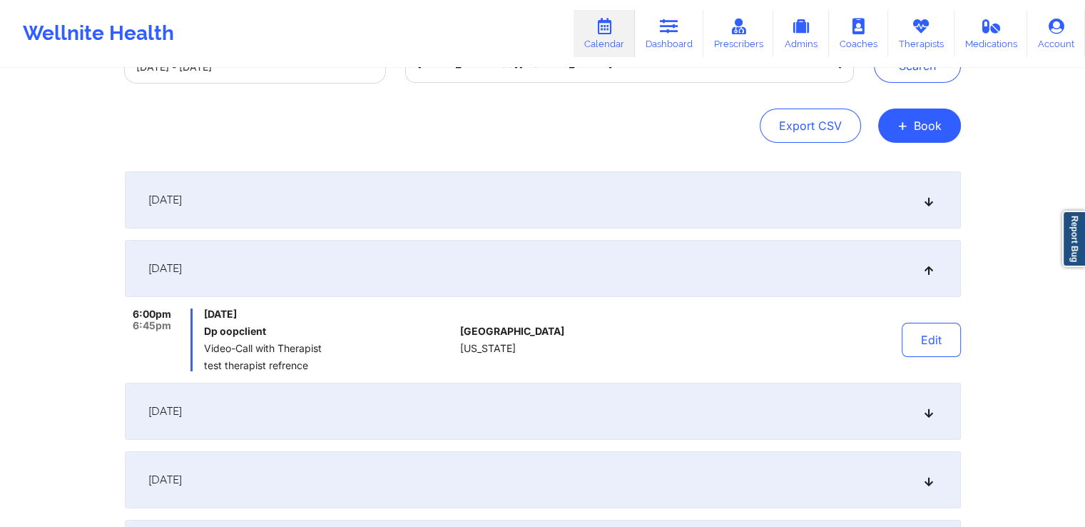
click at [689, 336] on div at bounding box center [724, 339] width 198 height 63
click at [917, 334] on button "Edit" at bounding box center [931, 340] width 59 height 34
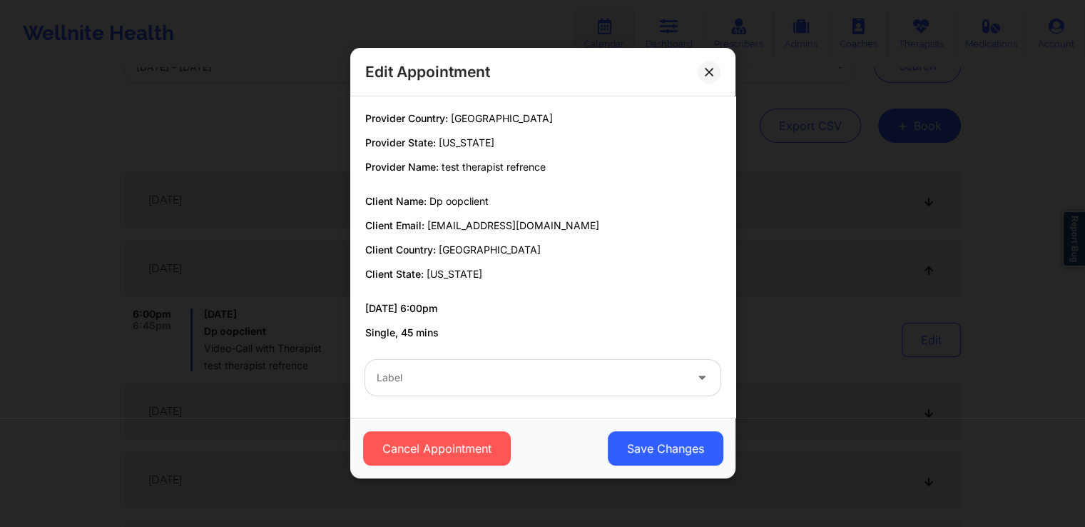
scroll to position [3, 0]
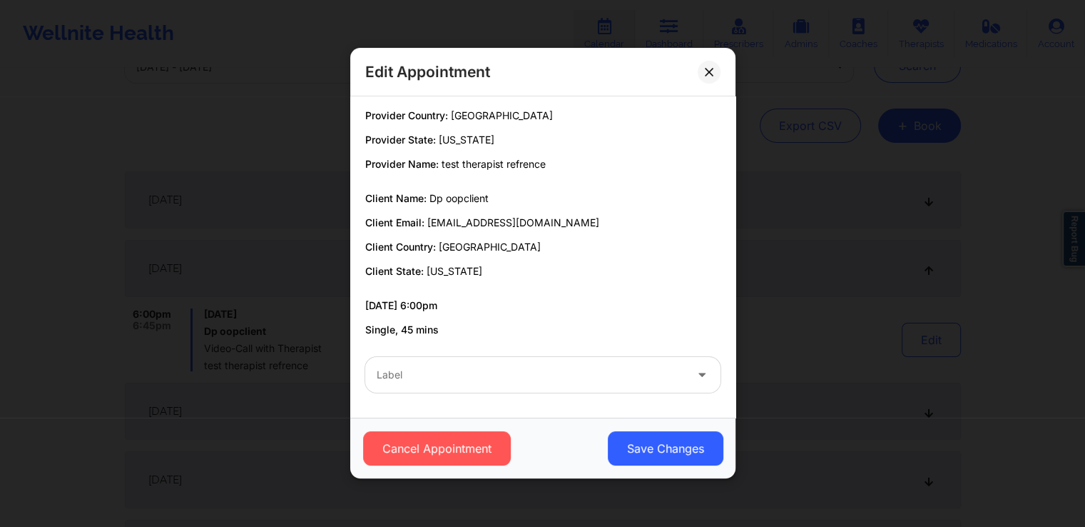
drag, startPoint x: 537, startPoint y: 397, endPoint x: 596, endPoint y: 377, distance: 62.7
click at [596, 377] on div "Label" at bounding box center [542, 375] width 375 height 56
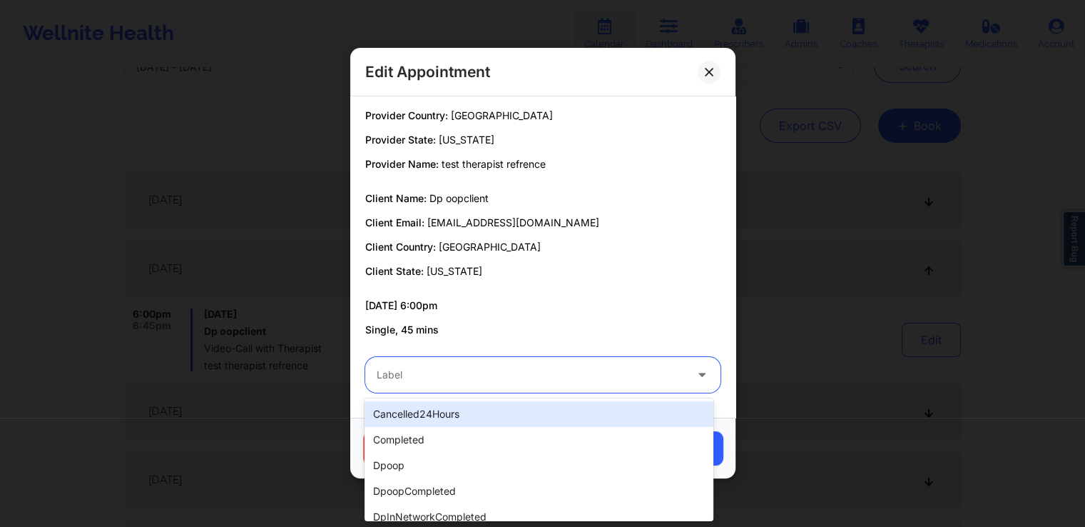
click at [596, 377] on div at bounding box center [531, 375] width 308 height 17
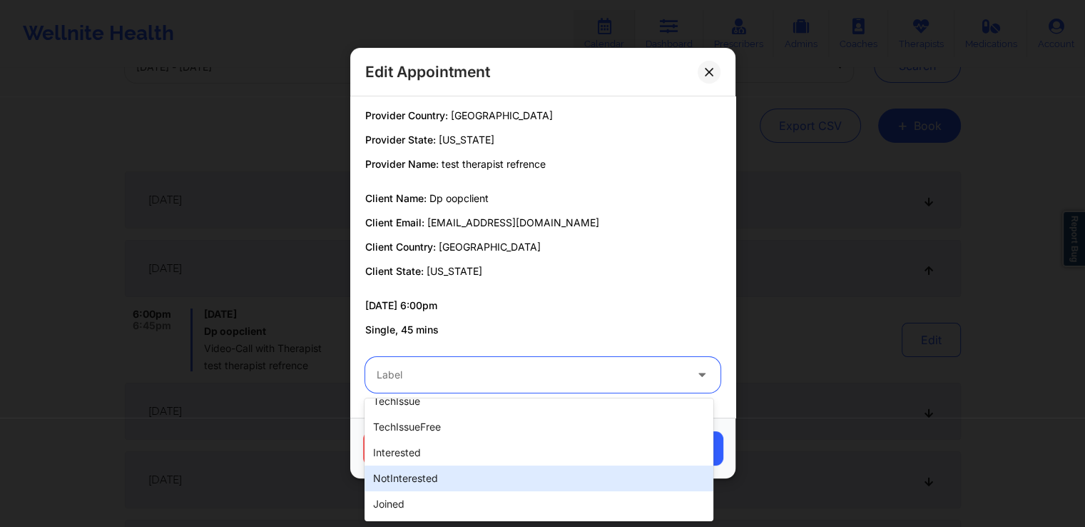
scroll to position [448, 0]
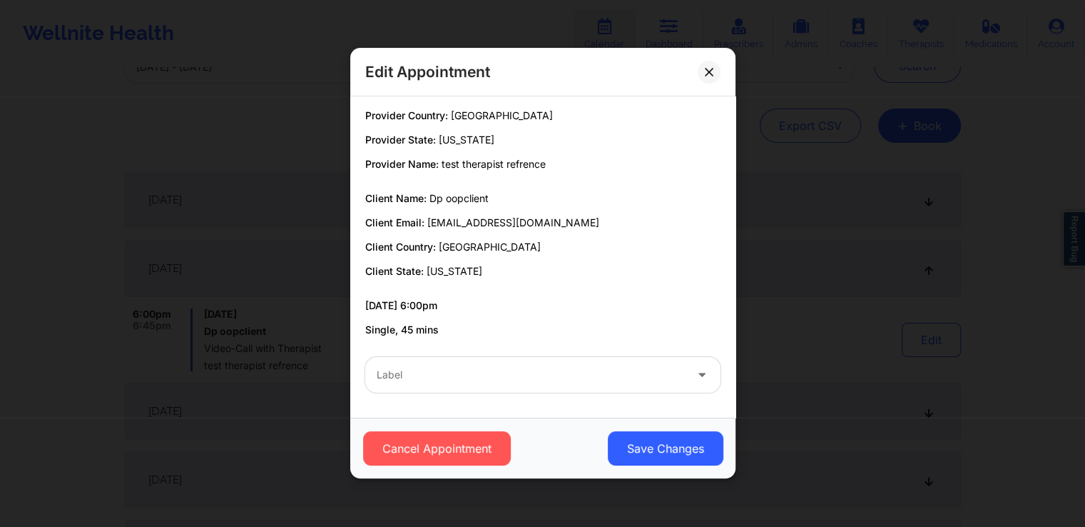
click at [619, 319] on div "09/23/2025 6:00pm Single, 45 mins" at bounding box center [542, 317] width 355 height 39
click at [461, 453] on button "Cancel Appointment" at bounding box center [436, 449] width 148 height 34
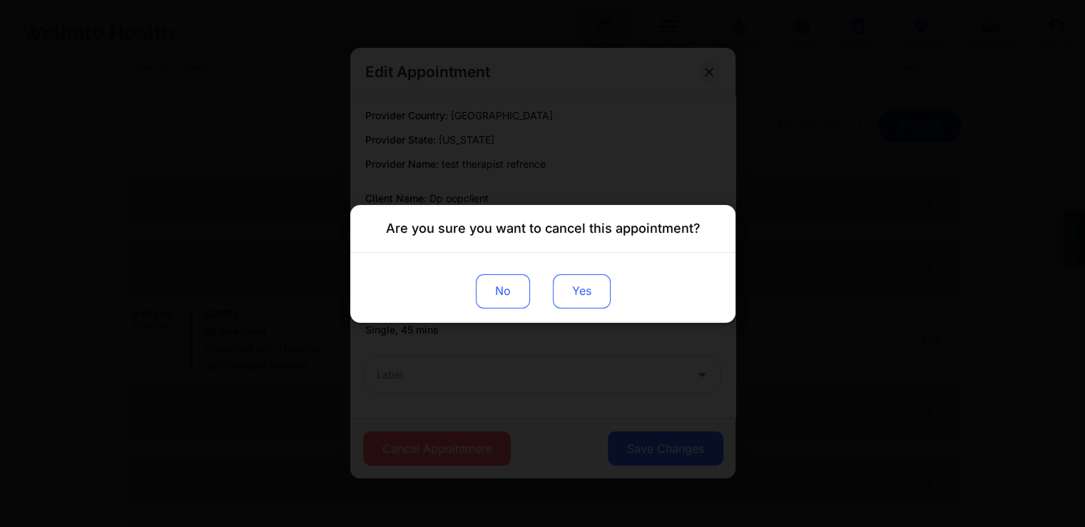
click at [574, 283] on button "Yes" at bounding box center [581, 290] width 58 height 34
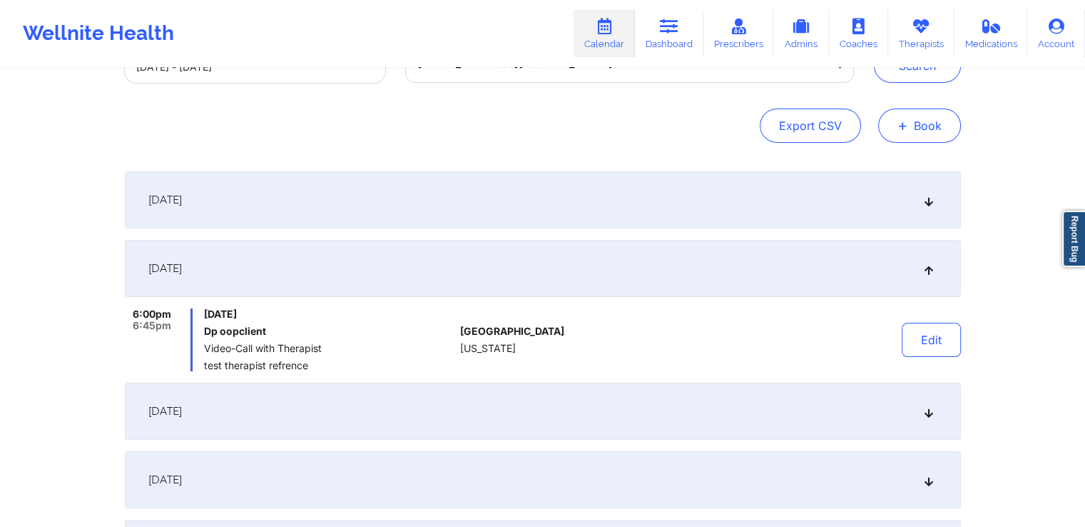
scroll to position [3, 0]
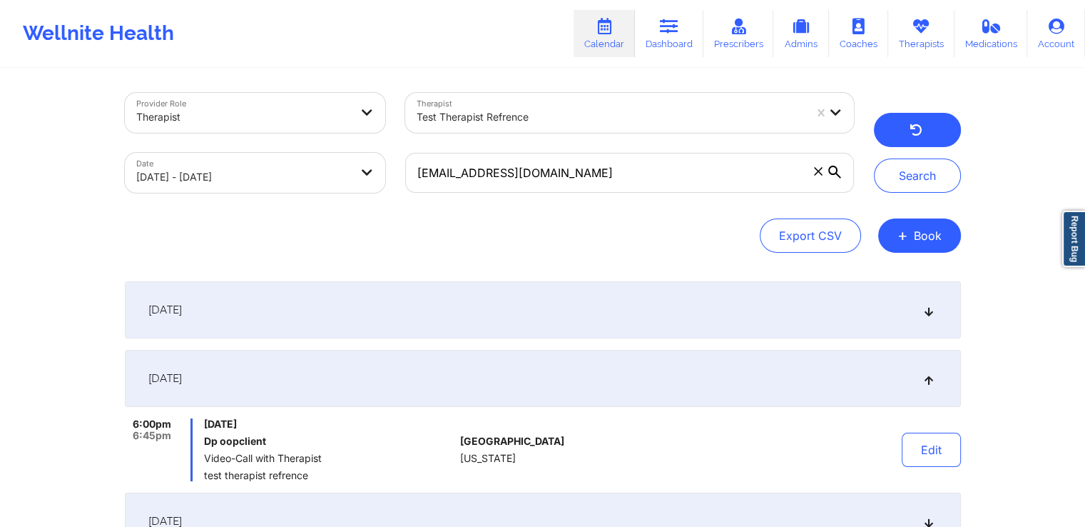
click at [914, 140] on button "button" at bounding box center [917, 130] width 87 height 34
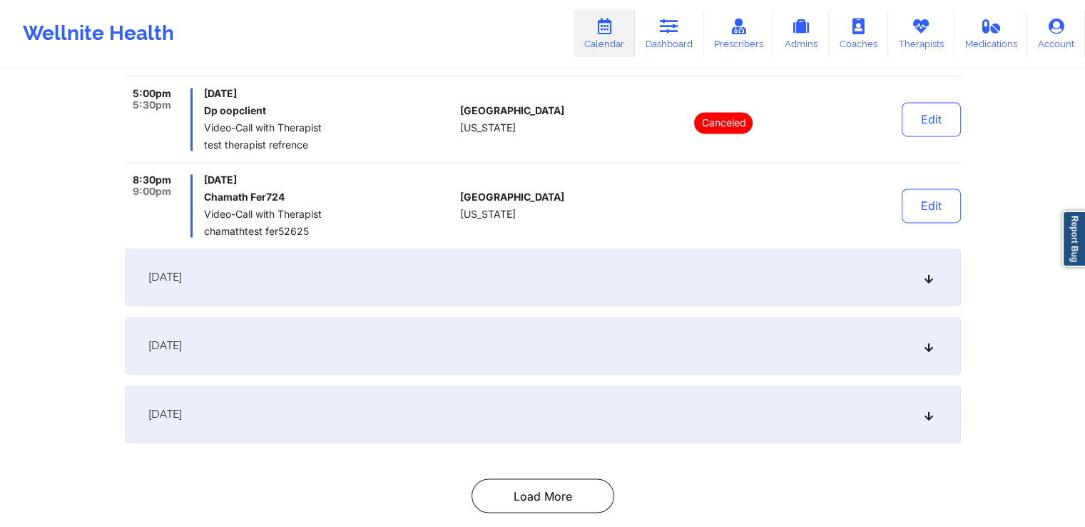
scroll to position [2286, 0]
click at [601, 275] on div "[DATE]" at bounding box center [543, 275] width 836 height 57
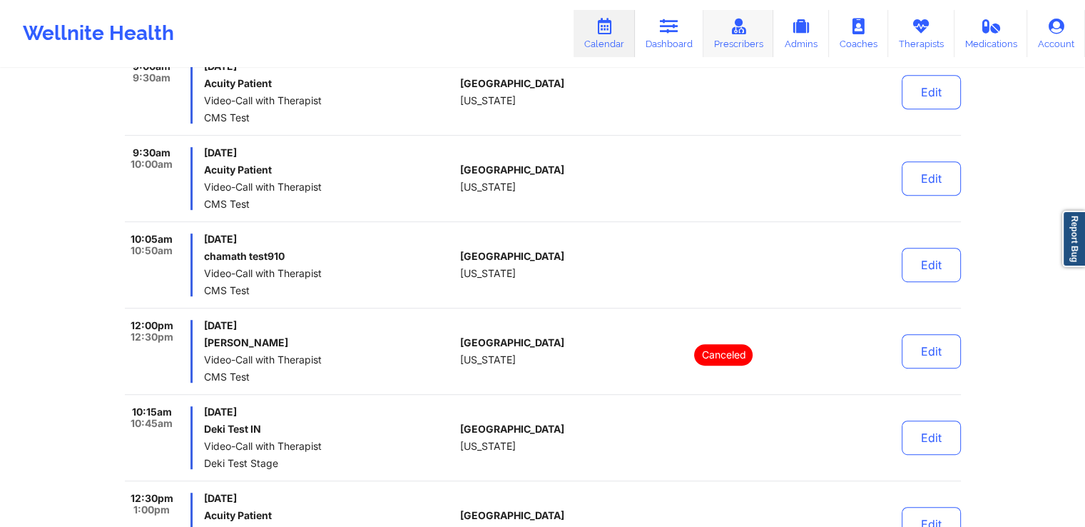
scroll to position [687, 0]
click at [925, 272] on button "Edit" at bounding box center [931, 265] width 59 height 34
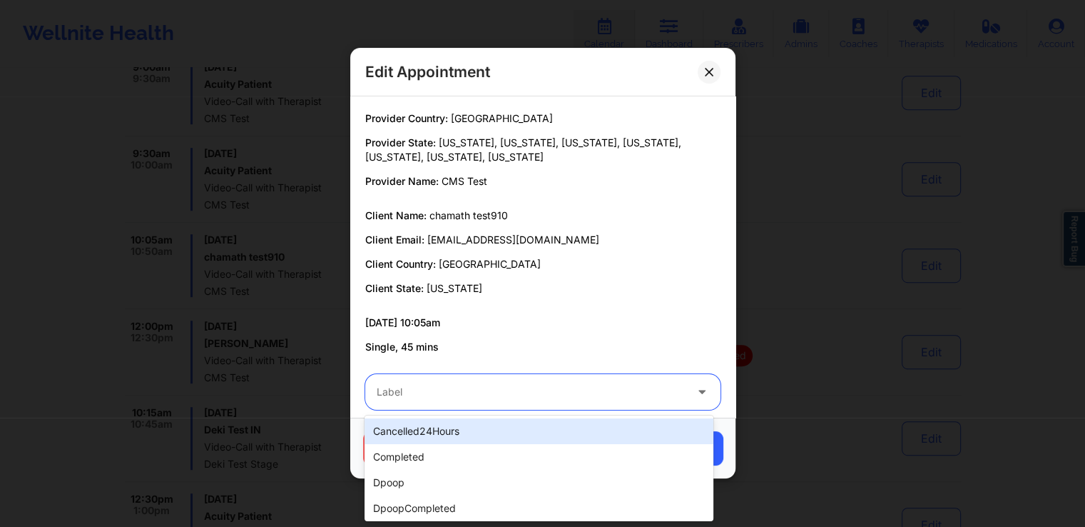
click at [671, 379] on div "Label" at bounding box center [525, 392] width 321 height 36
